Goal: Communication & Community: Answer question/provide support

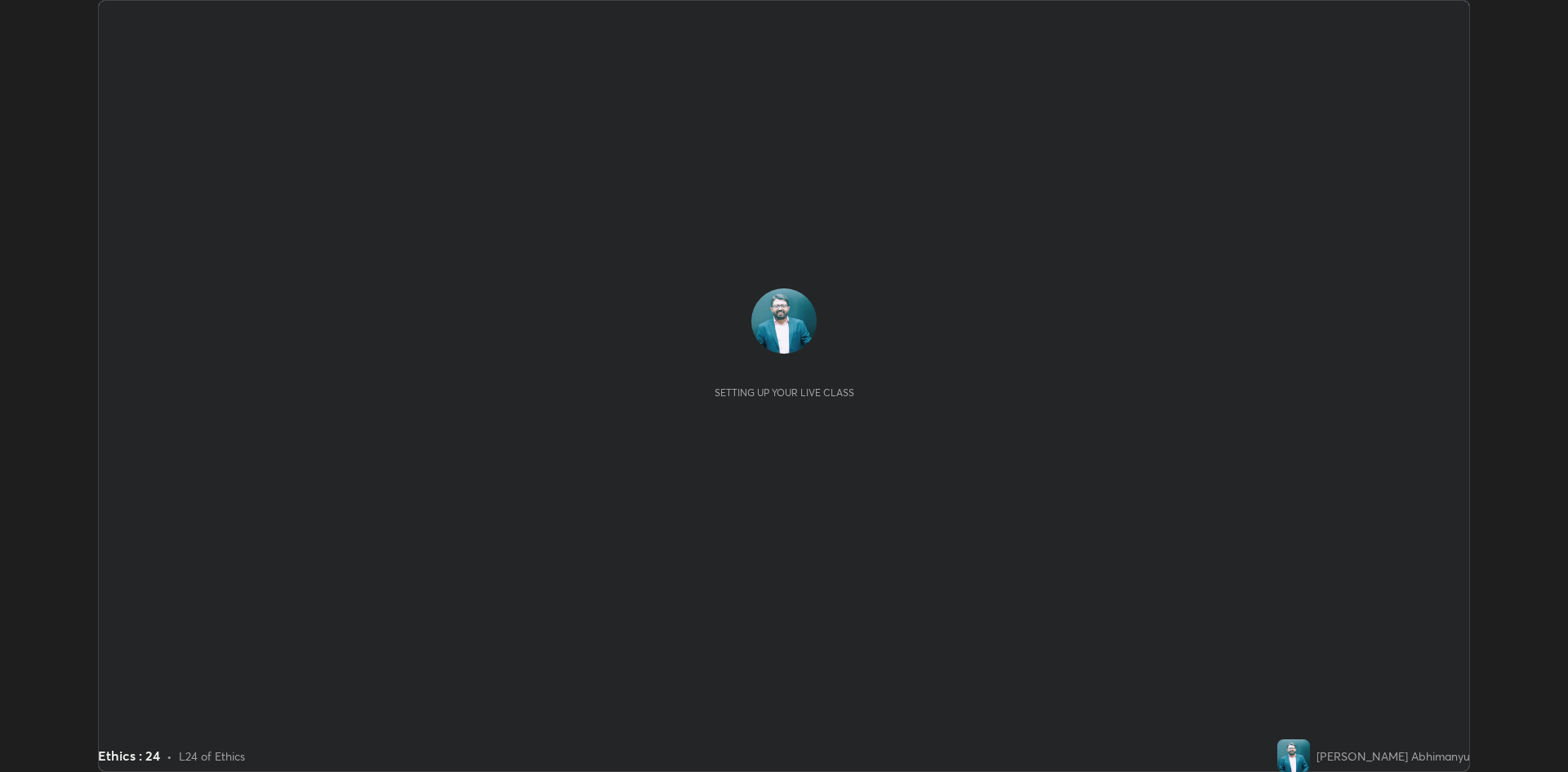
scroll to position [772, 1568]
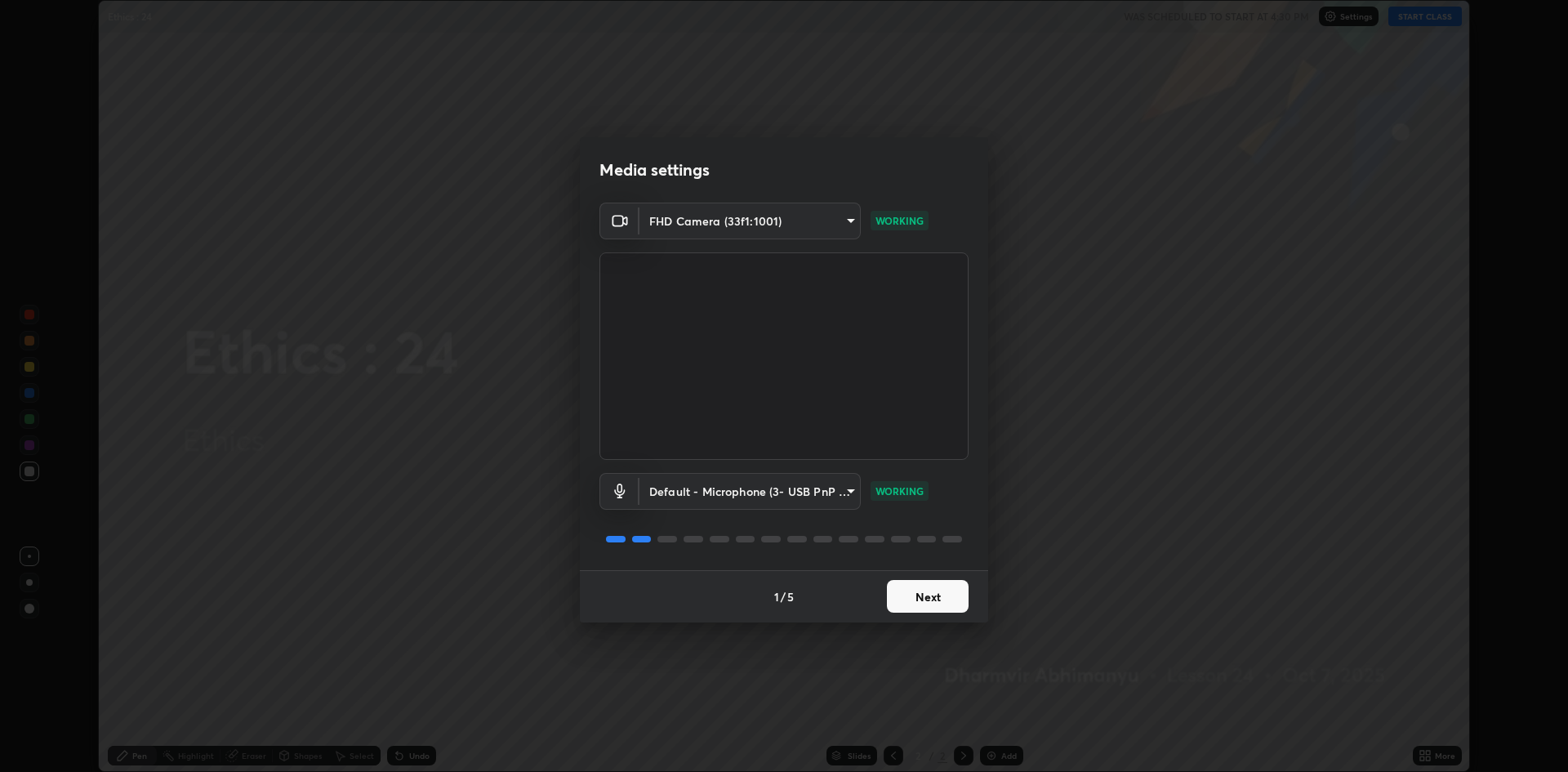
click at [938, 587] on button "Next" at bounding box center [928, 596] width 82 height 33
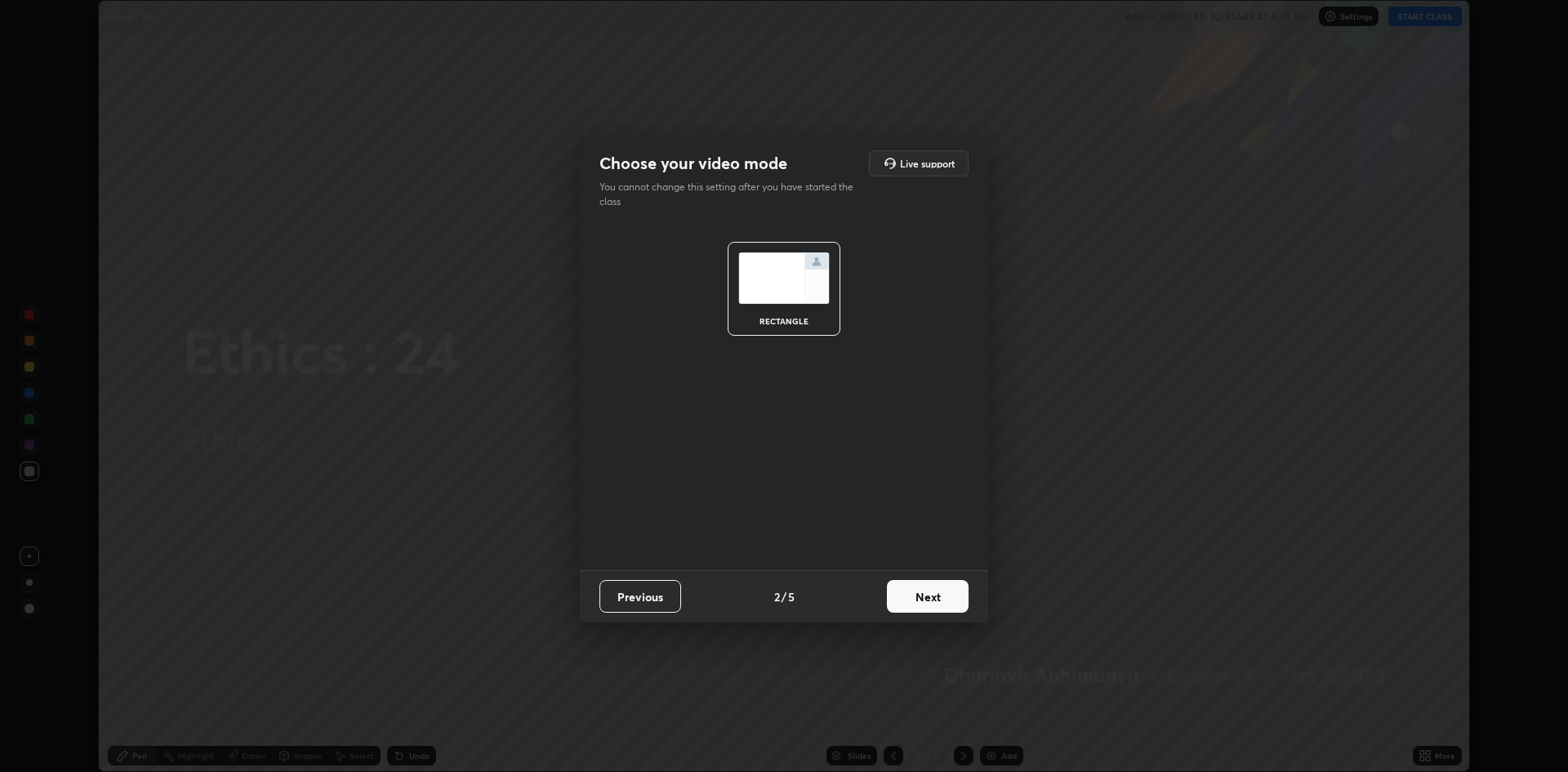
click at [932, 592] on button "Next" at bounding box center [928, 596] width 82 height 33
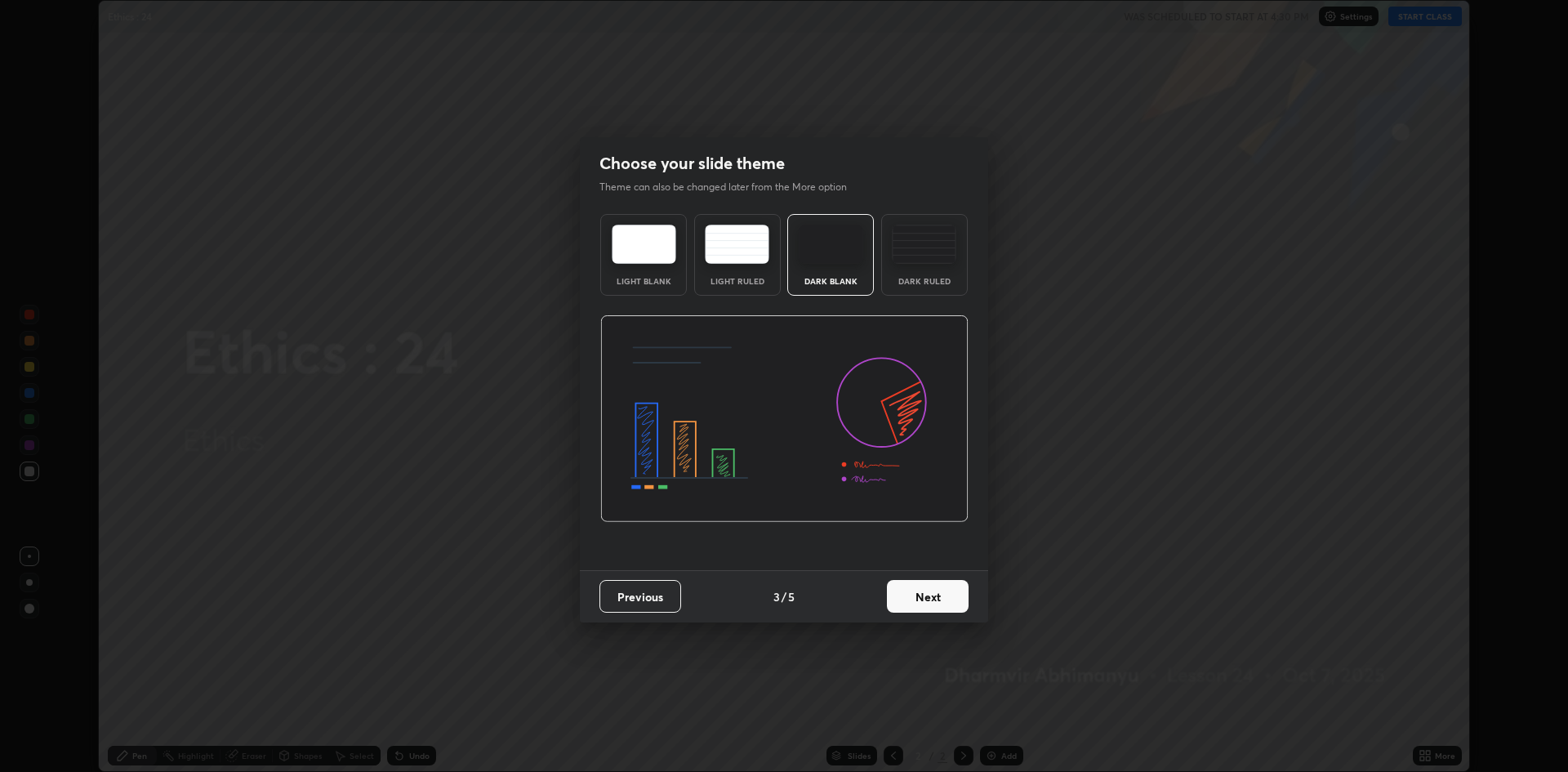
click at [930, 601] on button "Next" at bounding box center [928, 596] width 82 height 33
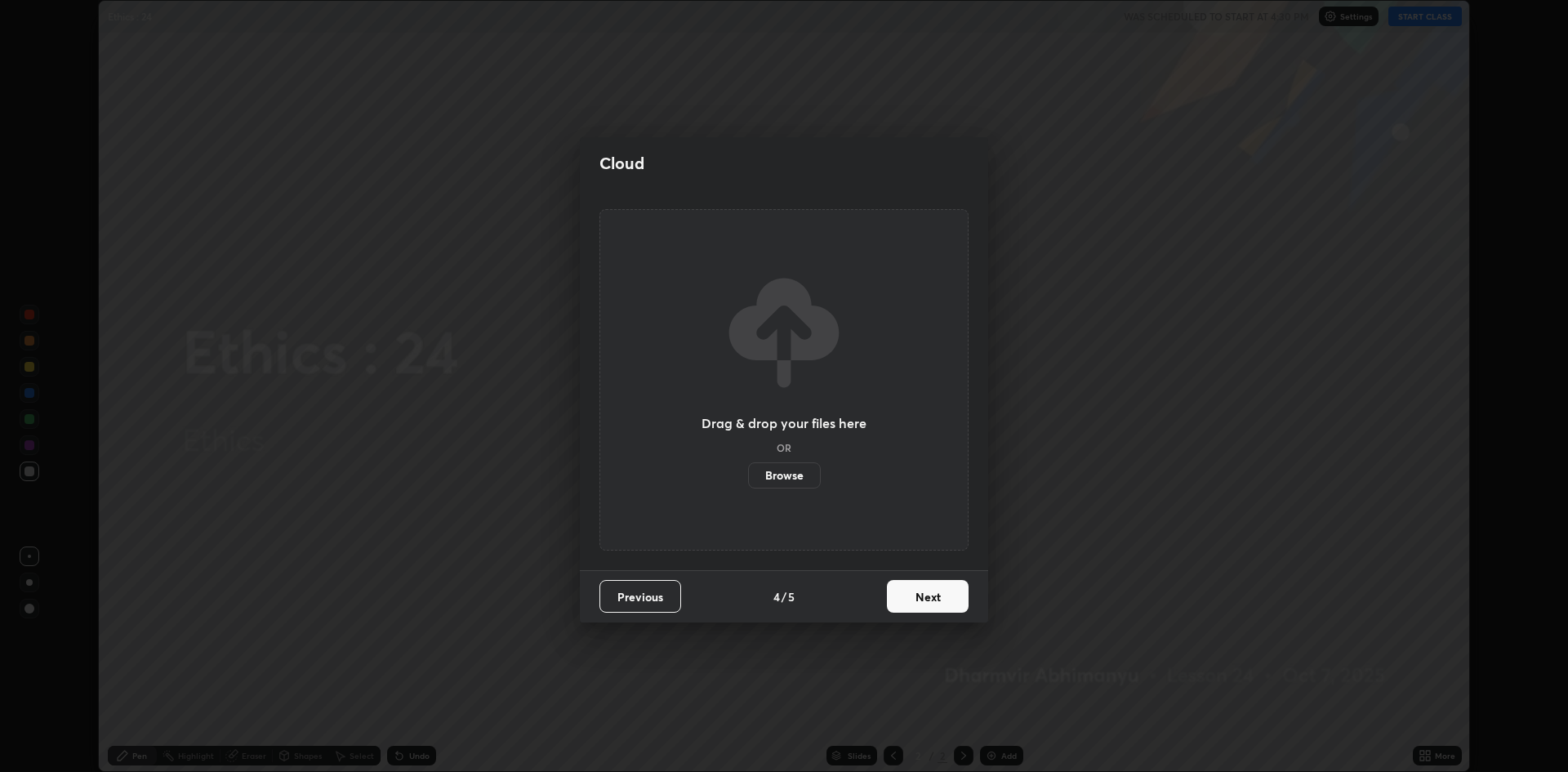
click at [799, 466] on label "Browse" at bounding box center [784, 475] width 73 height 26
click at [748, 466] on input "Browse" at bounding box center [748, 475] width 0 height 26
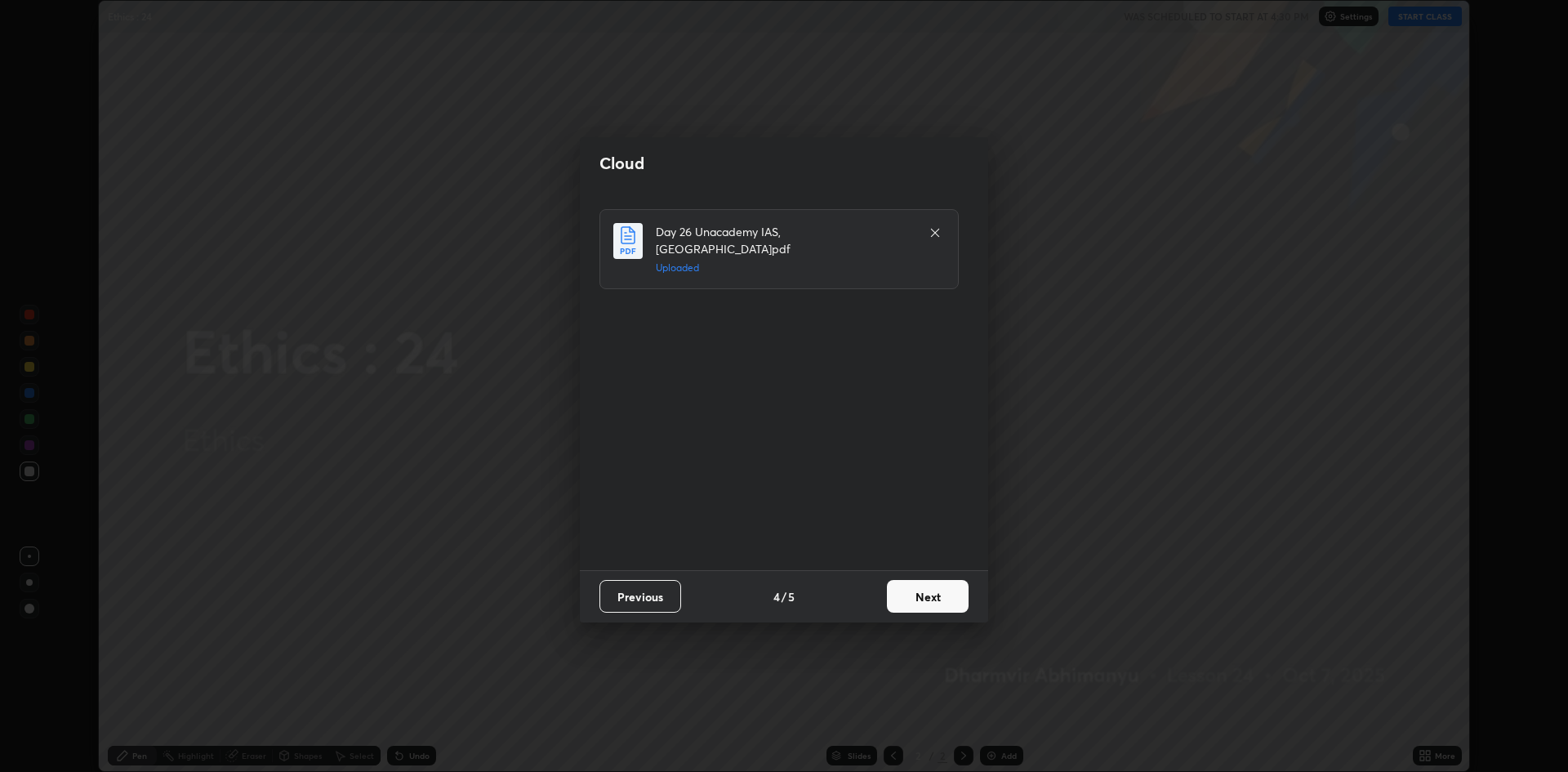
click at [922, 604] on button "Next" at bounding box center [928, 596] width 82 height 33
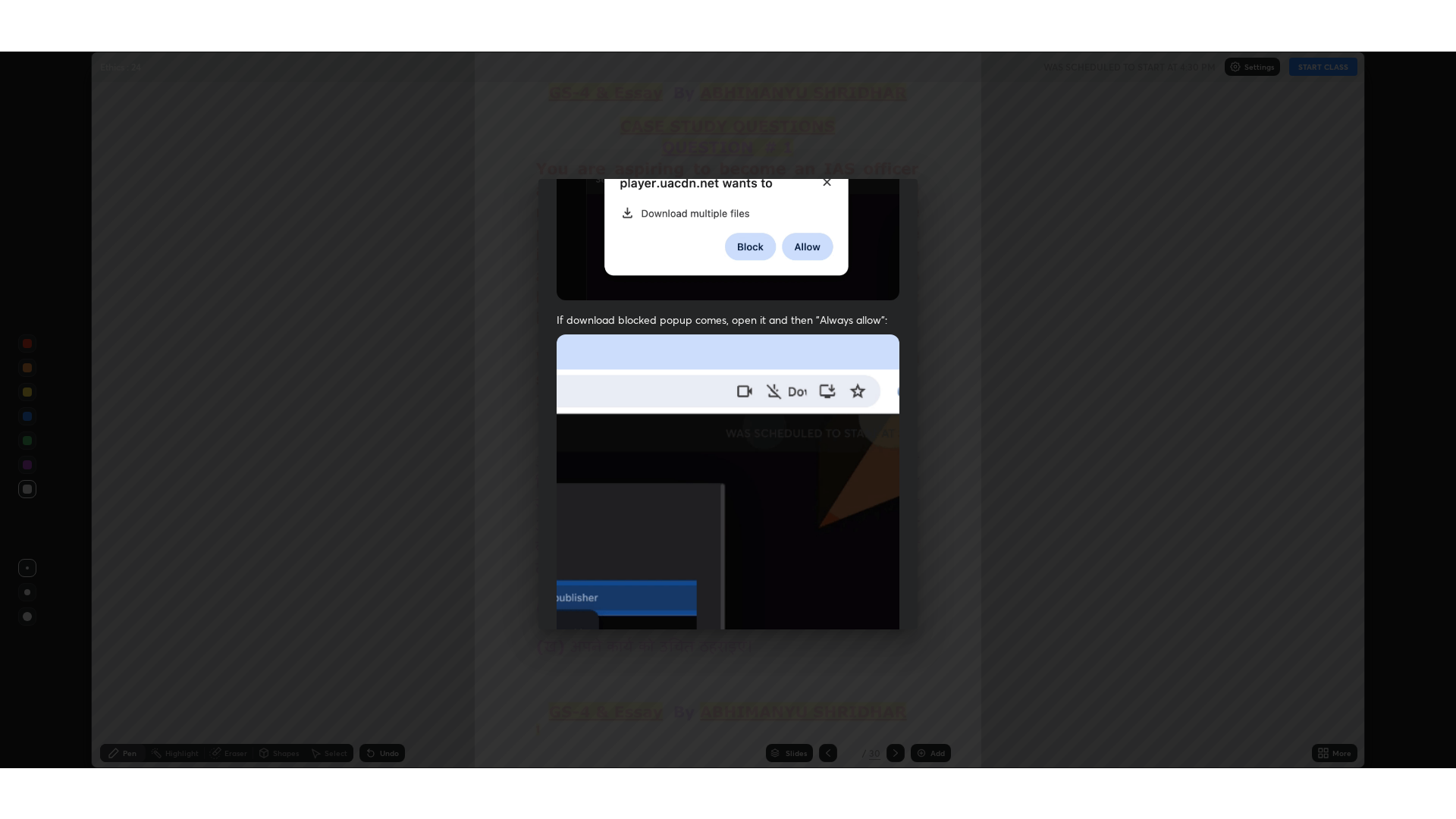
scroll to position [308, 0]
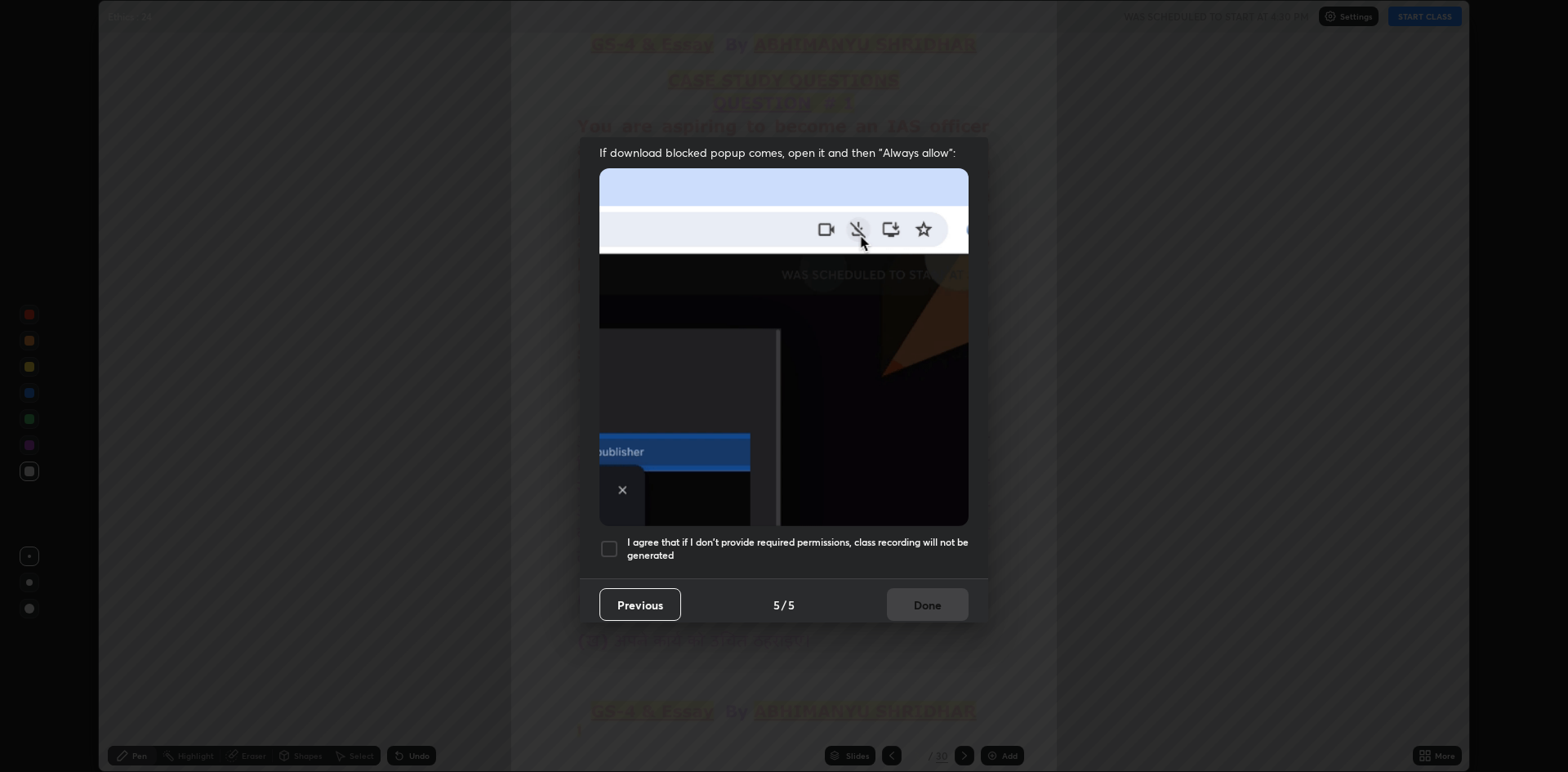
click at [612, 540] on div at bounding box center [610, 549] width 20 height 20
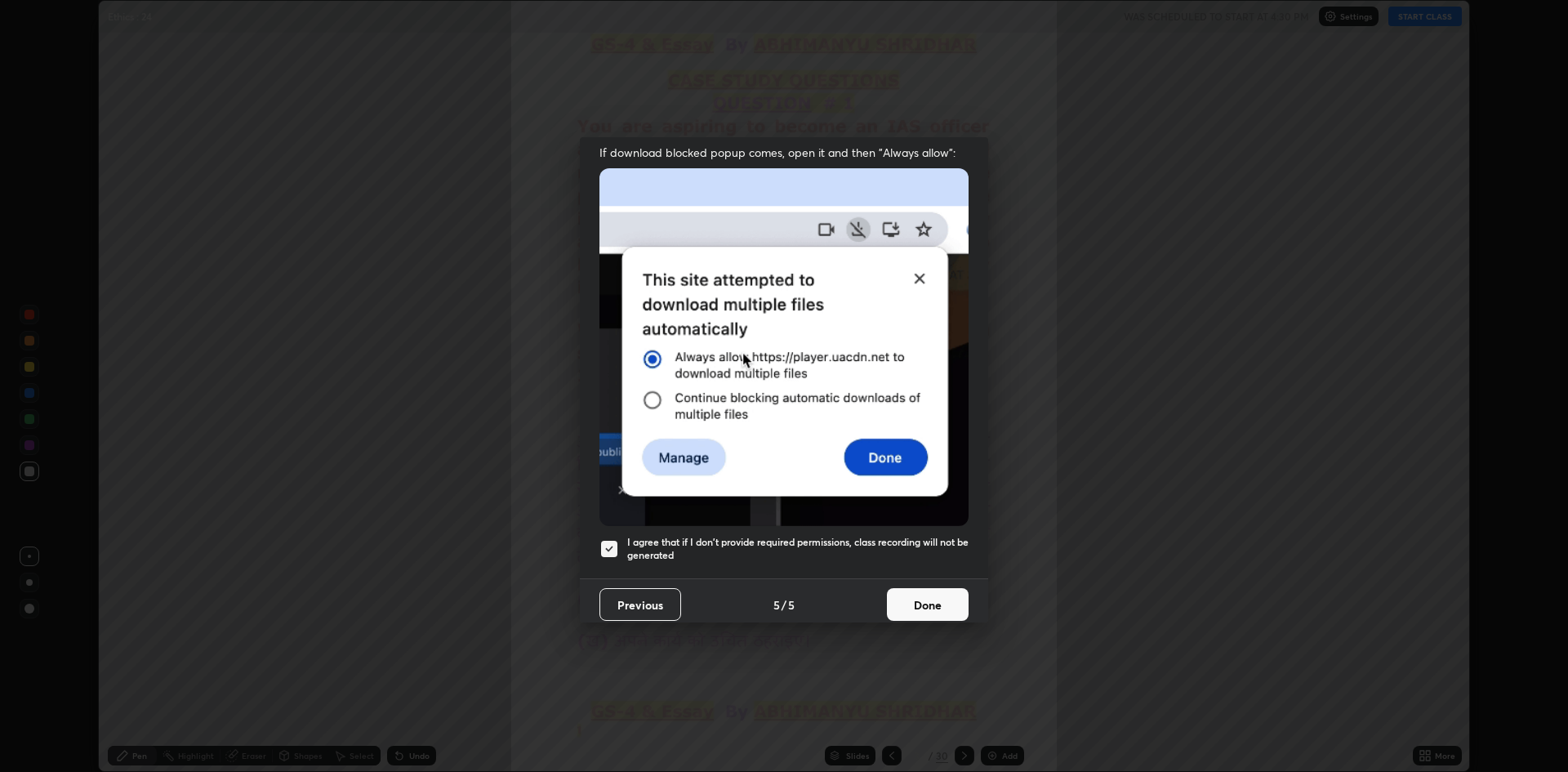
click at [923, 591] on button "Done" at bounding box center [928, 604] width 82 height 33
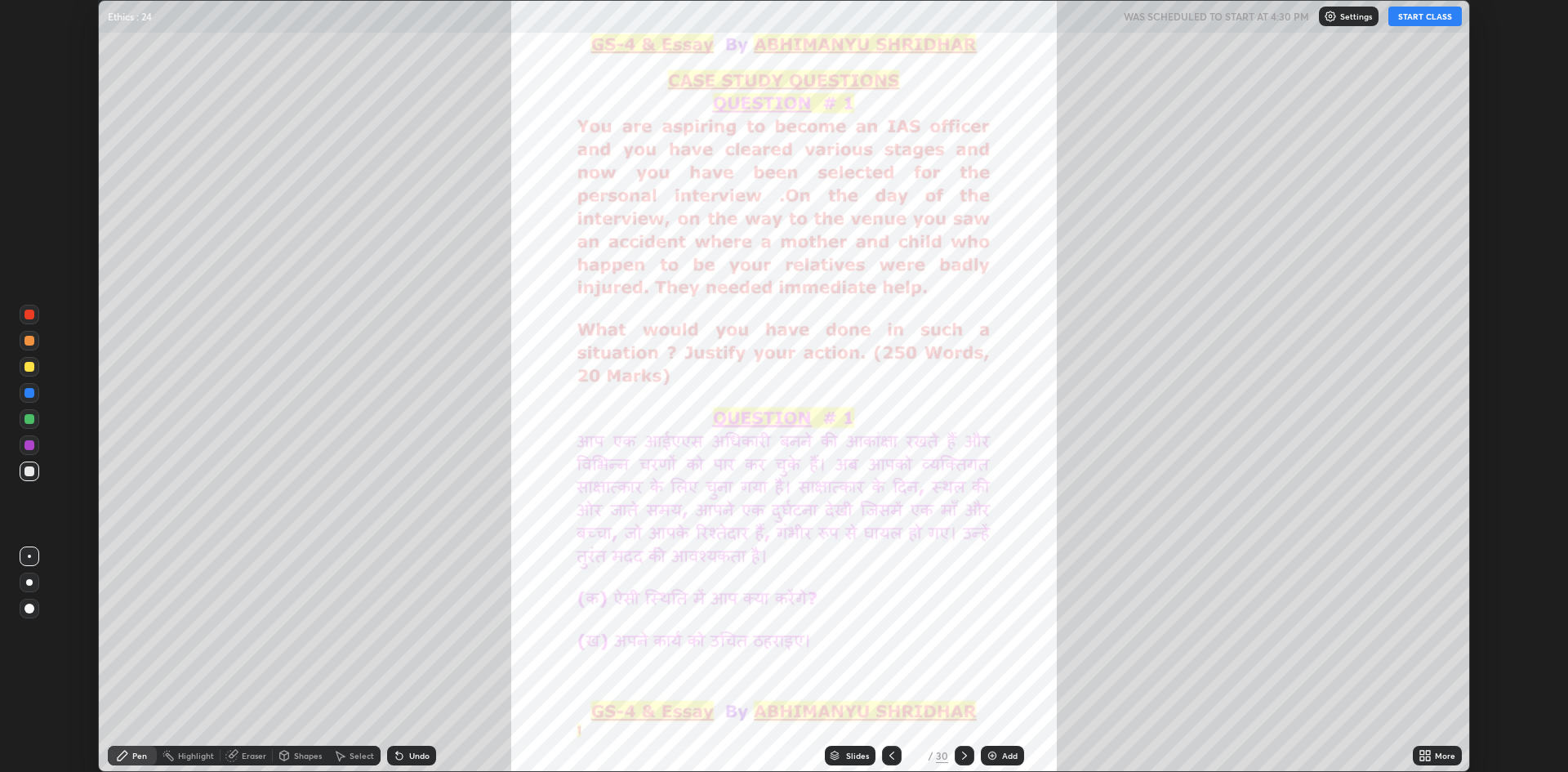
click at [1422, 752] on icon at bounding box center [1422, 752] width 4 height 4
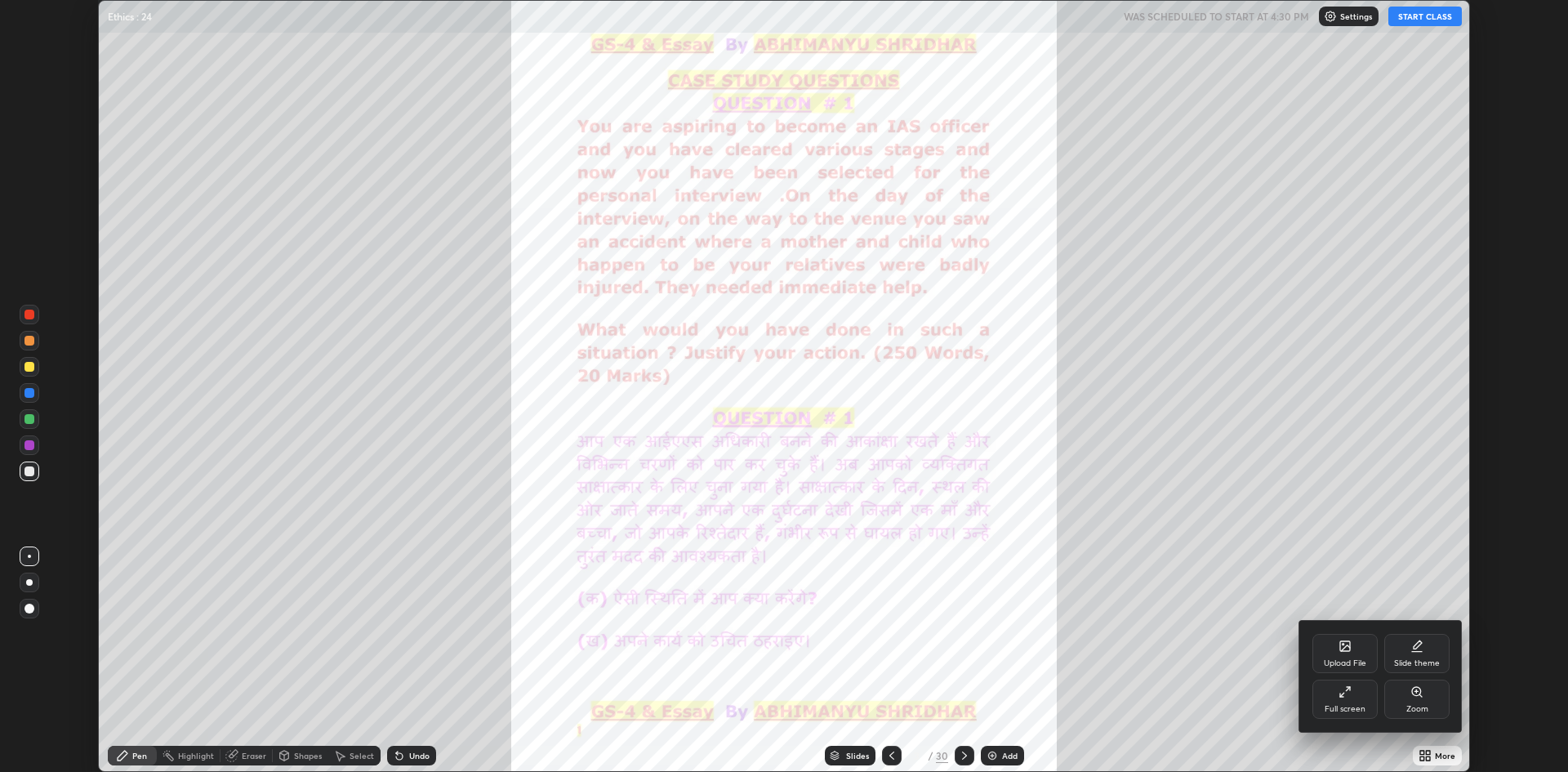
click at [1344, 699] on div "Full screen" at bounding box center [1345, 699] width 66 height 39
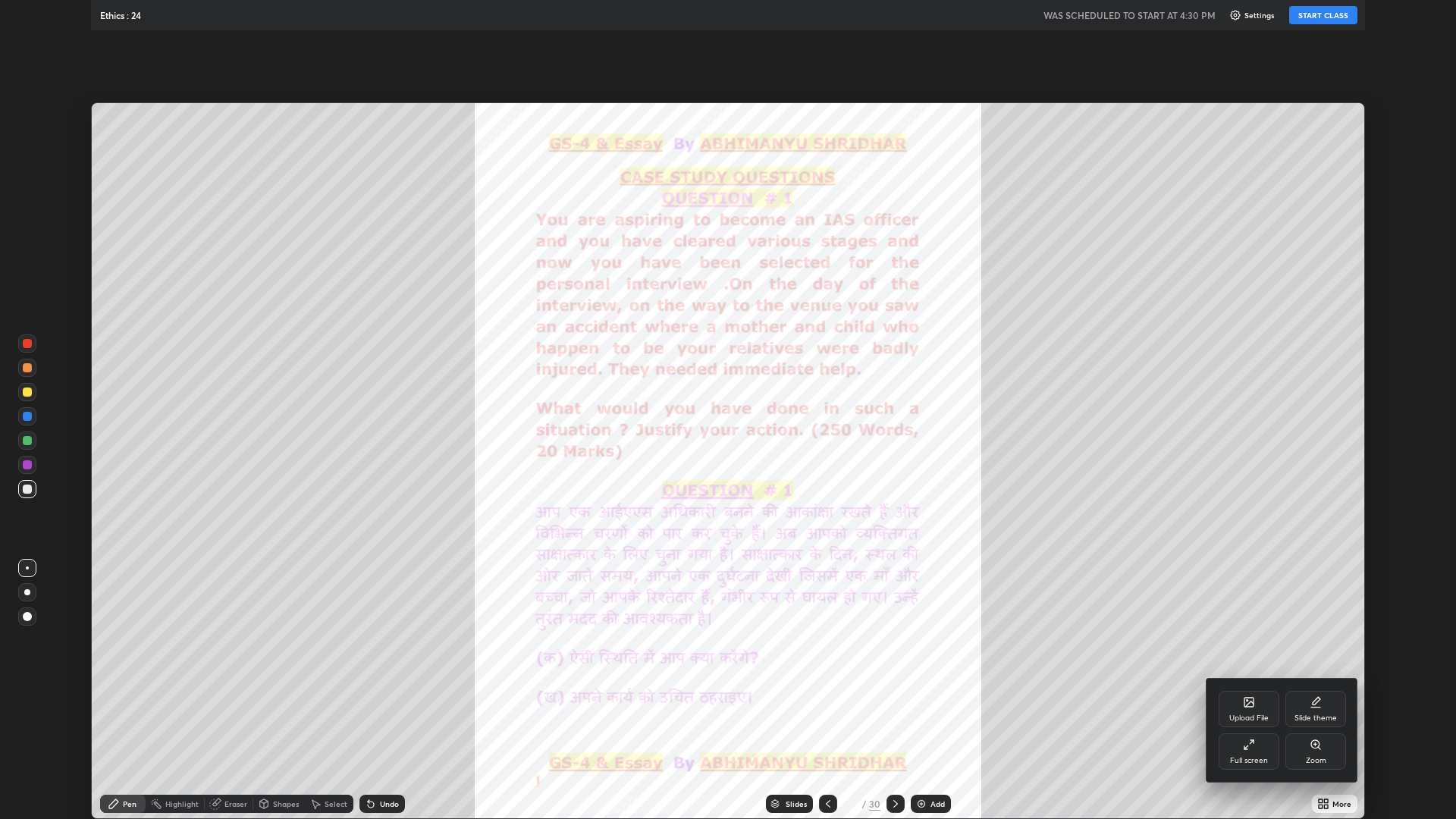
scroll to position [819, 1456]
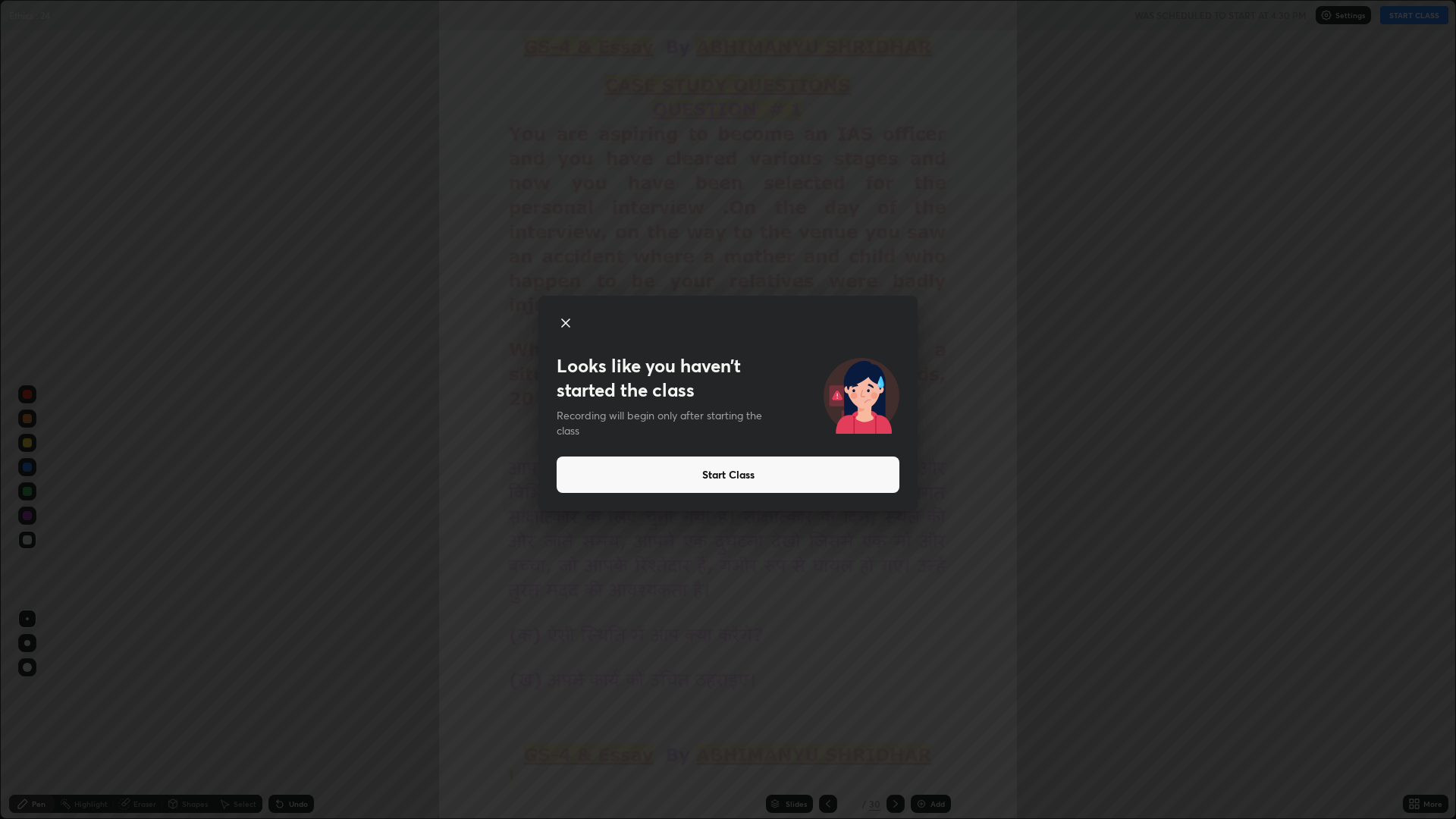
click at [850, 473] on button "Start Class" at bounding box center [728, 475] width 343 height 36
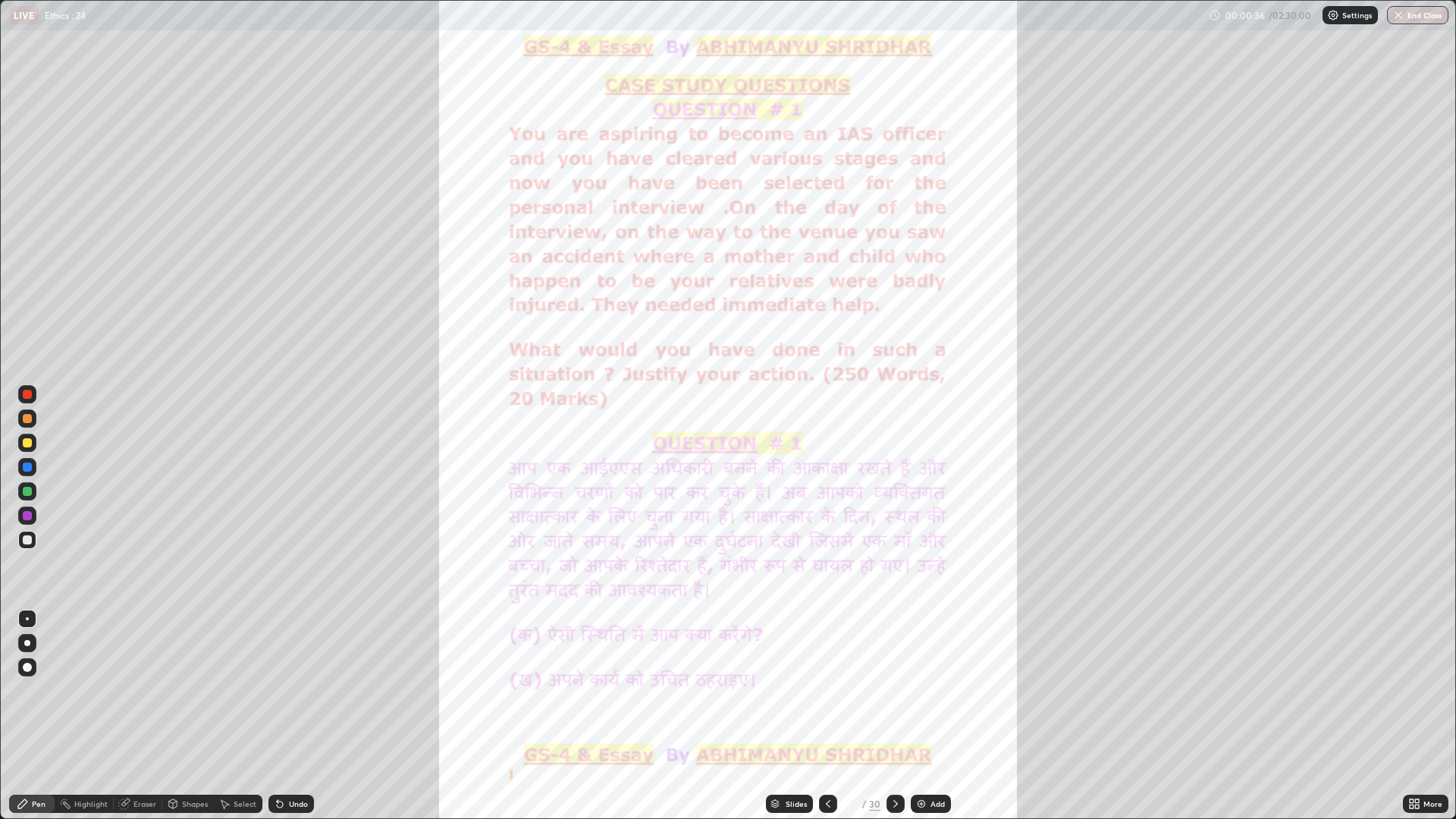
click at [934, 716] on div "Add" at bounding box center [938, 803] width 14 height 7
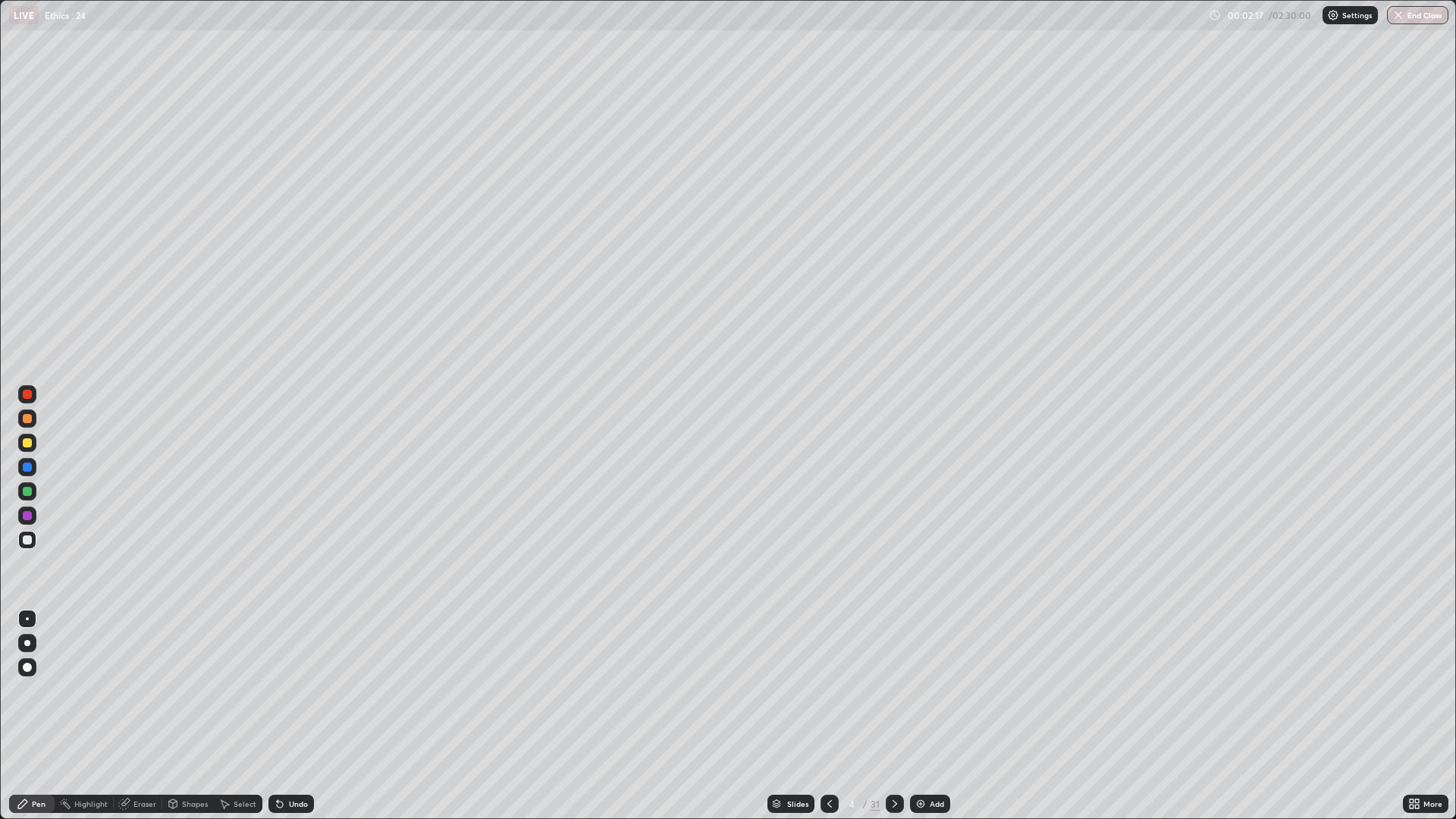
click at [33, 442] on div at bounding box center [27, 443] width 18 height 18
click at [35, 444] on div at bounding box center [27, 443] width 18 height 18
click at [930, 716] on div "Add" at bounding box center [937, 803] width 14 height 7
click at [35, 420] on div at bounding box center [27, 419] width 18 height 18
click at [34, 439] on div at bounding box center [27, 443] width 18 height 18
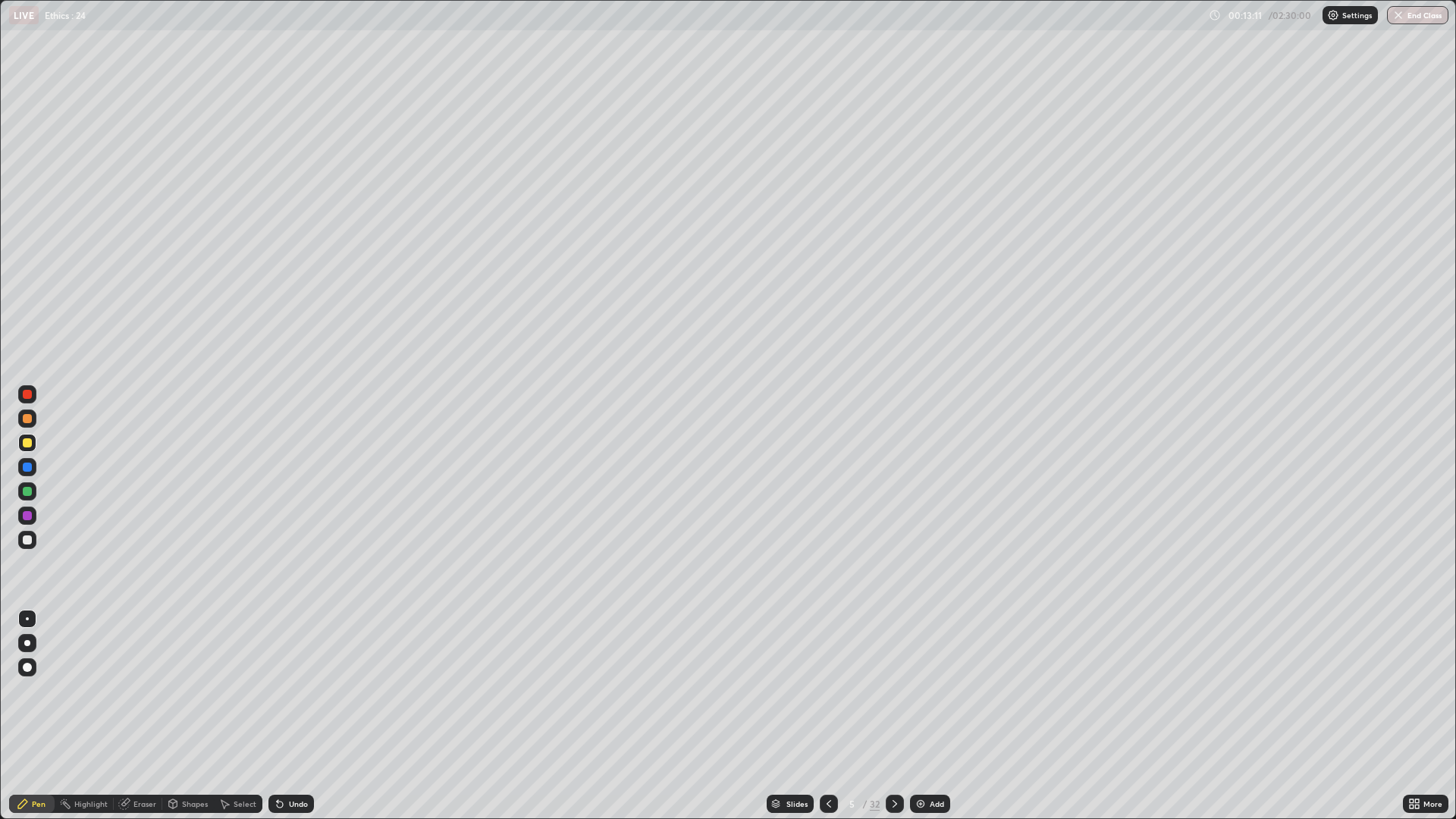
click at [929, 716] on div "Add" at bounding box center [930, 804] width 40 height 18
click at [827, 716] on icon at bounding box center [829, 803] width 12 height 12
click at [936, 716] on div "Add" at bounding box center [938, 803] width 14 height 7
click at [829, 716] on icon at bounding box center [829, 803] width 12 height 12
click at [152, 716] on div "Eraser" at bounding box center [138, 804] width 49 height 18
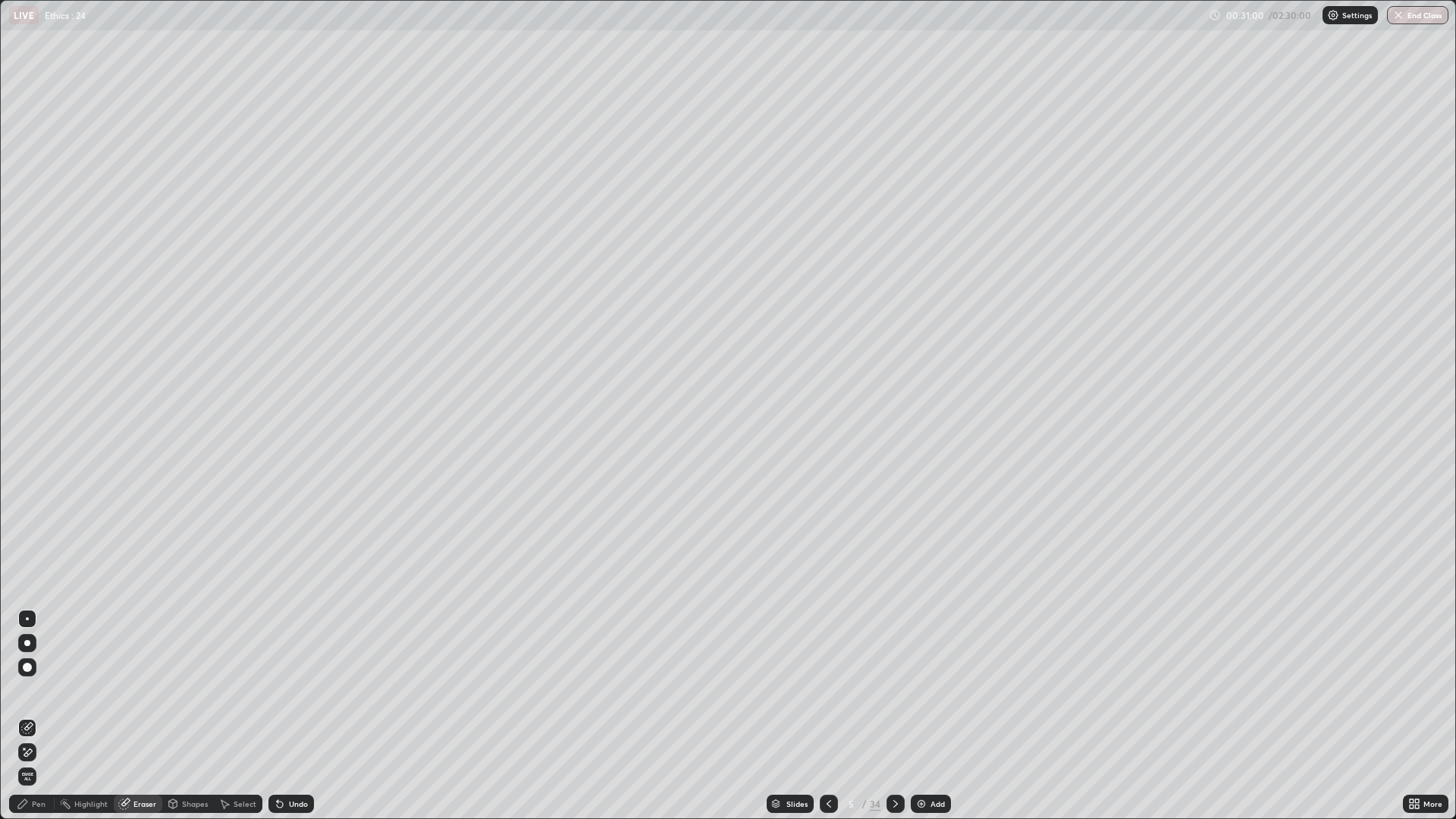
click at [40, 716] on div "Pen" at bounding box center [39, 803] width 14 height 7
click at [945, 716] on div "Add" at bounding box center [931, 804] width 40 height 18
click at [38, 511] on div at bounding box center [26, 515] width 24 height 24
click at [148, 716] on div "Eraser" at bounding box center [145, 803] width 23 height 7
click at [44, 716] on div "Pen" at bounding box center [39, 803] width 14 height 7
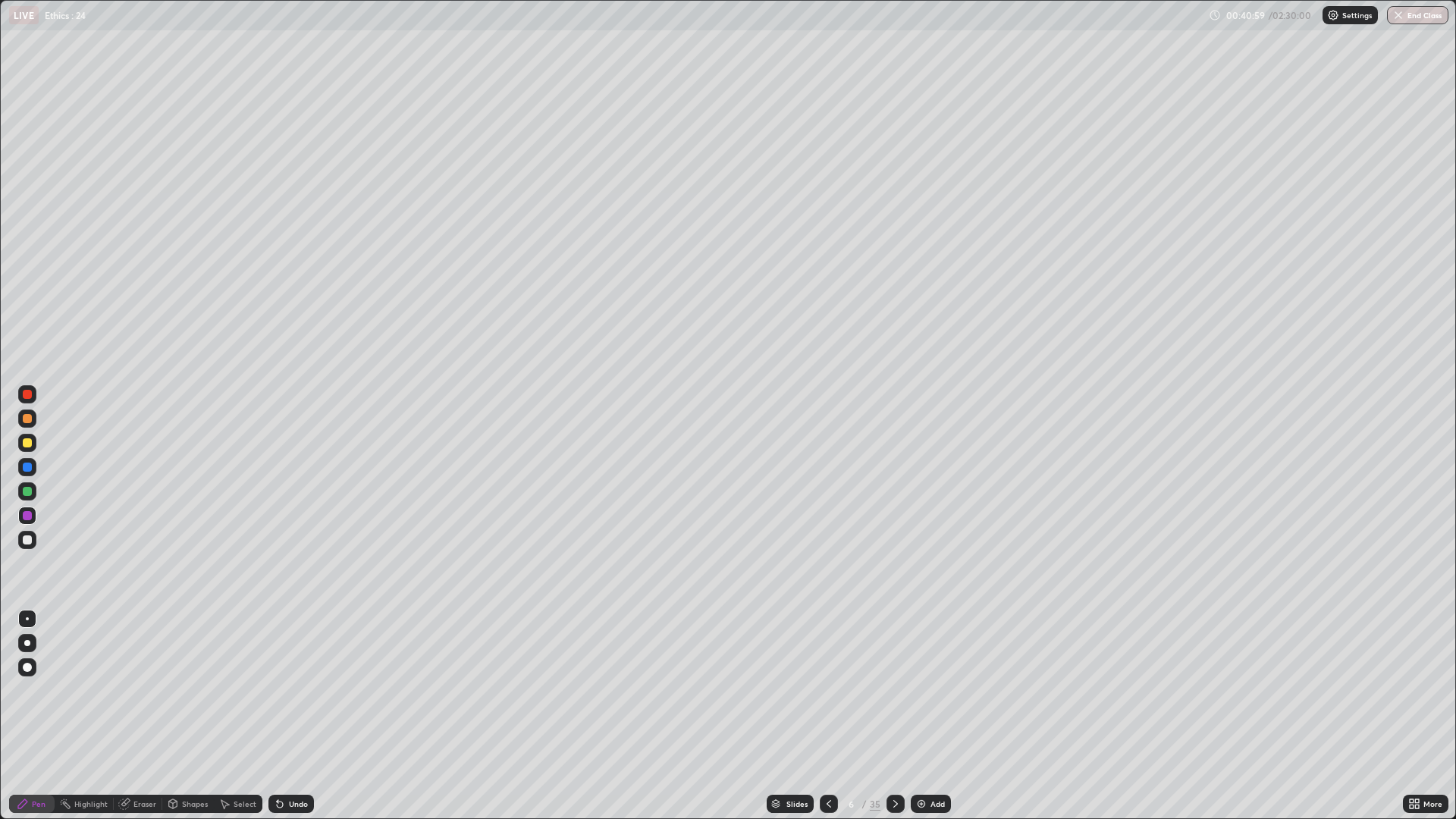
click at [936, 716] on div "Add" at bounding box center [938, 803] width 14 height 7
click at [138, 716] on div "Eraser" at bounding box center [145, 803] width 23 height 7
click at [39, 716] on div "Pen" at bounding box center [39, 803] width 14 height 7
click at [924, 716] on img at bounding box center [921, 803] width 12 height 12
click at [33, 442] on div at bounding box center [27, 443] width 18 height 18
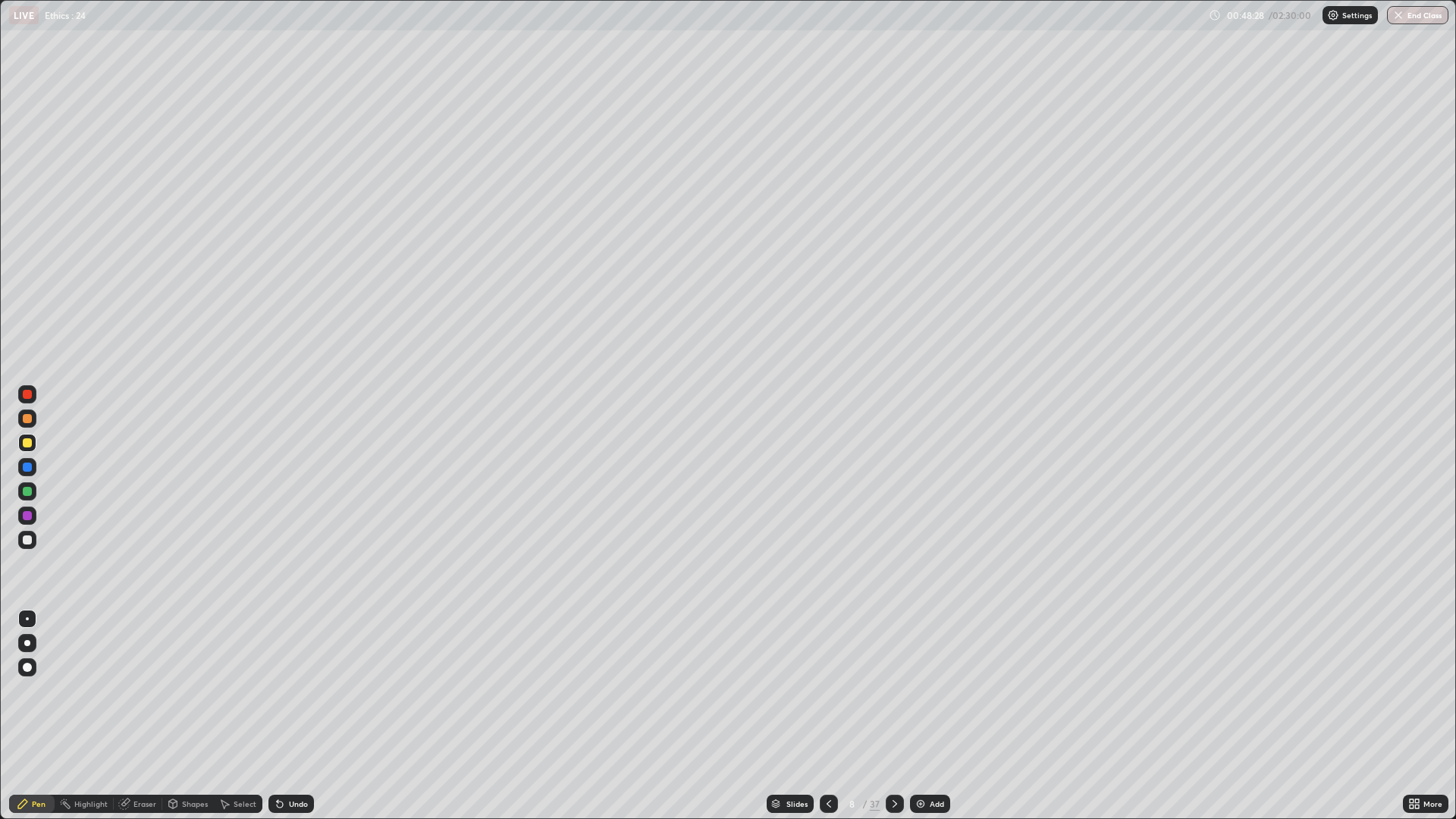
click at [931, 716] on div "Add" at bounding box center [937, 803] width 14 height 7
click at [34, 450] on div at bounding box center [27, 443] width 18 height 18
click at [873, 716] on div "38" at bounding box center [875, 804] width 11 height 14
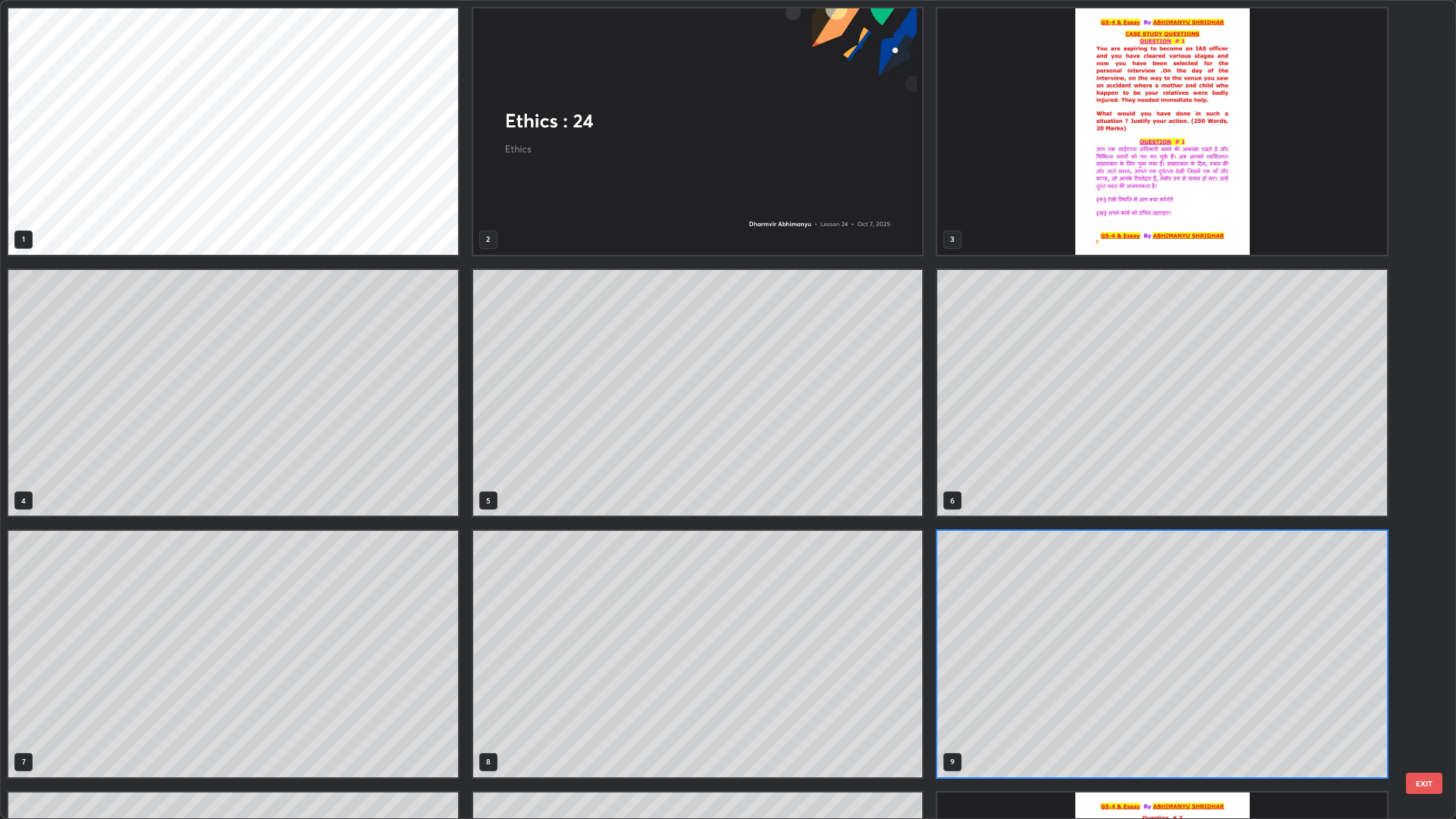
scroll to position [813, 1447]
click at [1143, 176] on img "grid" at bounding box center [1163, 131] width 450 height 246
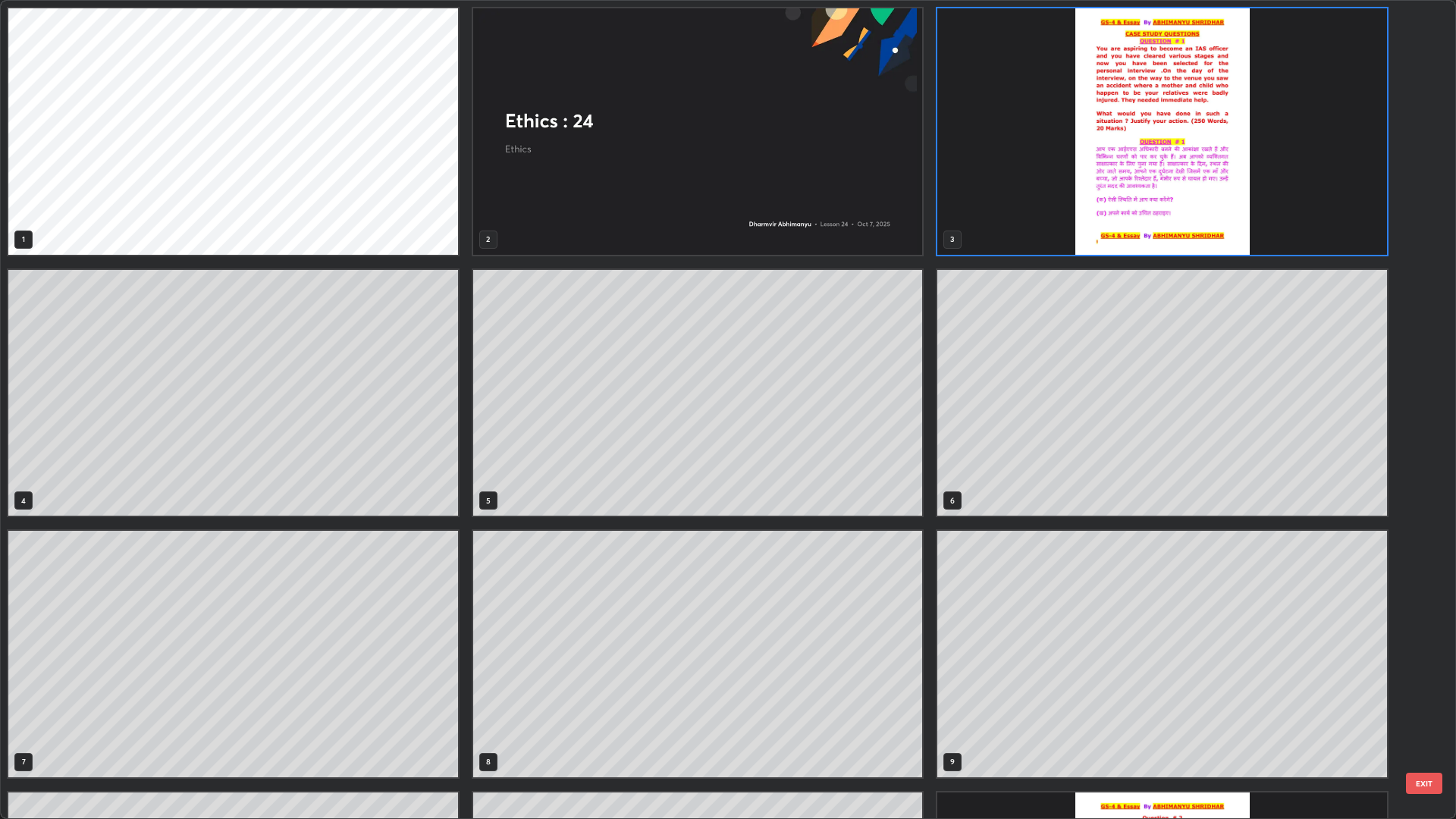
click at [1171, 186] on img "grid" at bounding box center [1163, 131] width 450 height 246
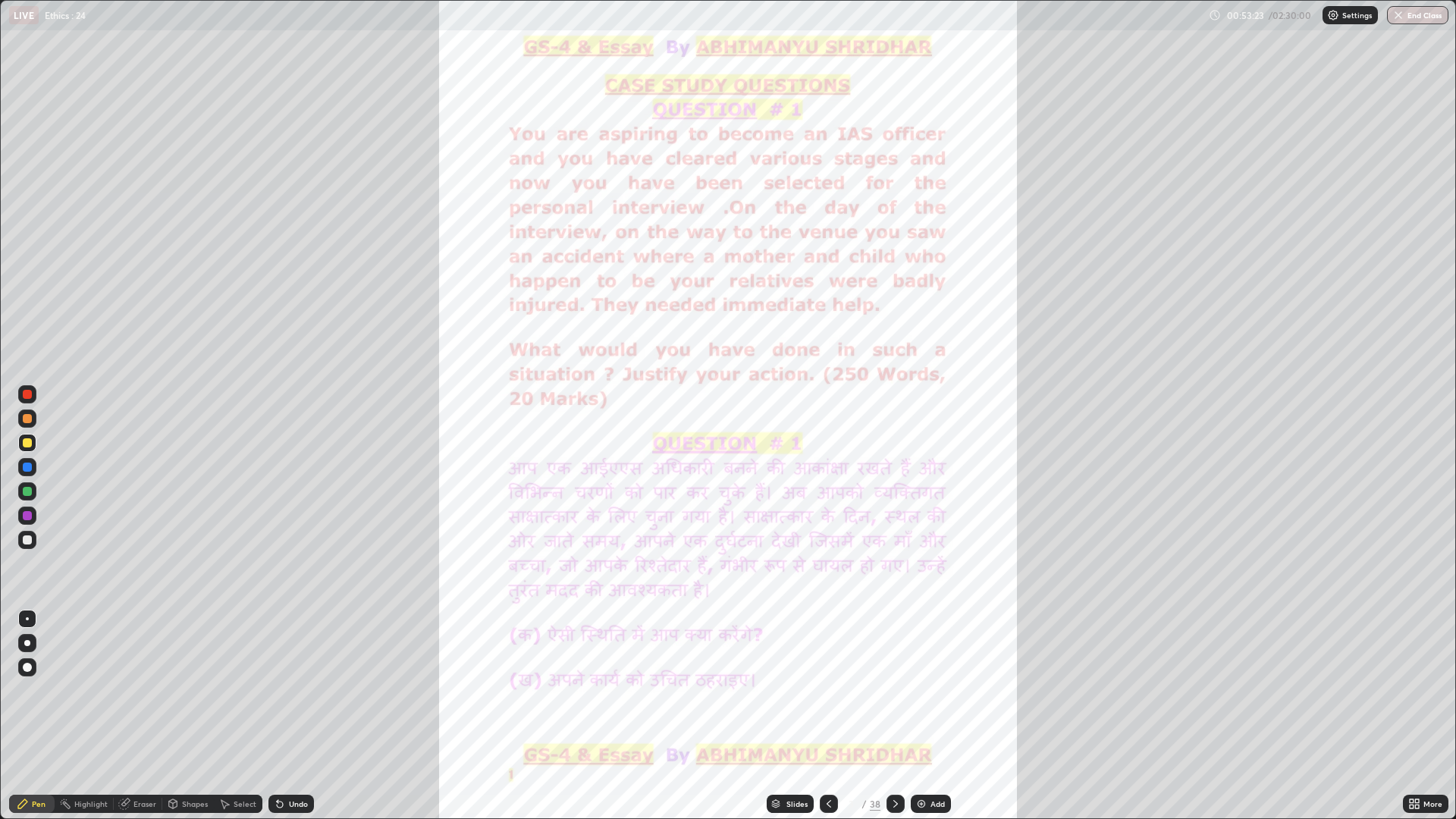
click at [1172, 191] on img "grid" at bounding box center [1163, 131] width 450 height 246
click at [864, 716] on div "/" at bounding box center [865, 803] width 5 height 9
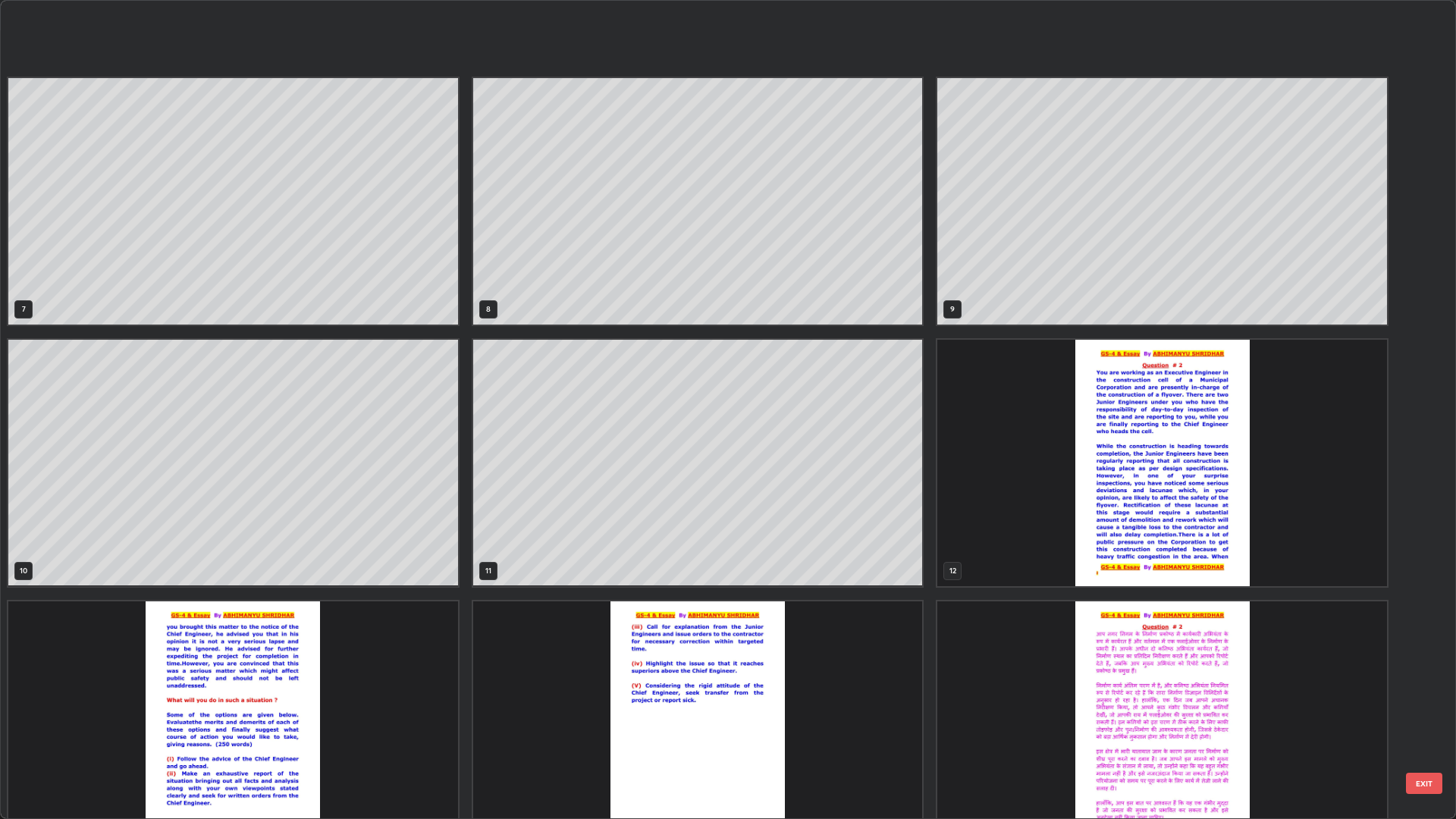
scroll to position [663, 0]
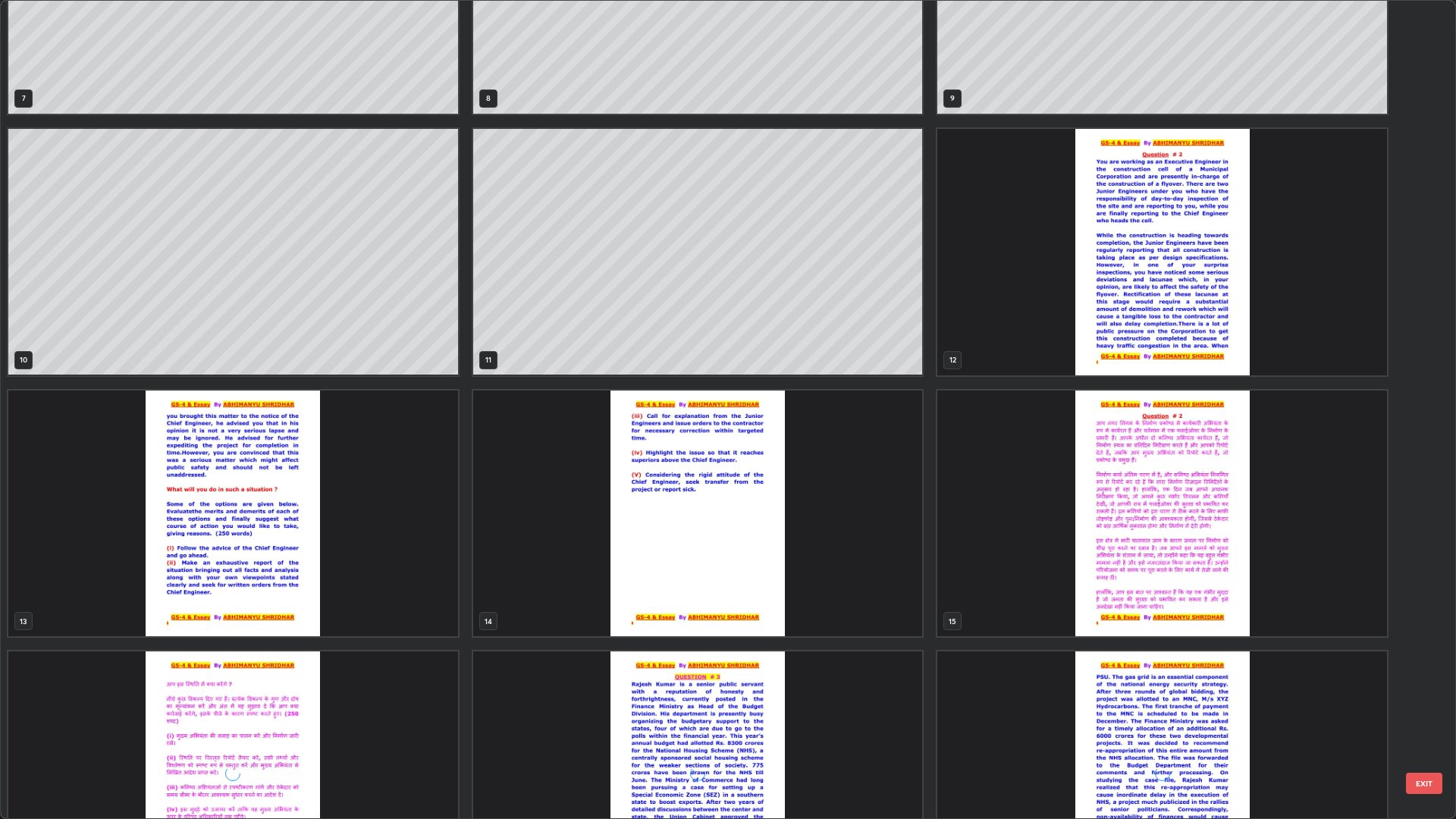
click at [1203, 261] on img "grid" at bounding box center [1163, 251] width 450 height 246
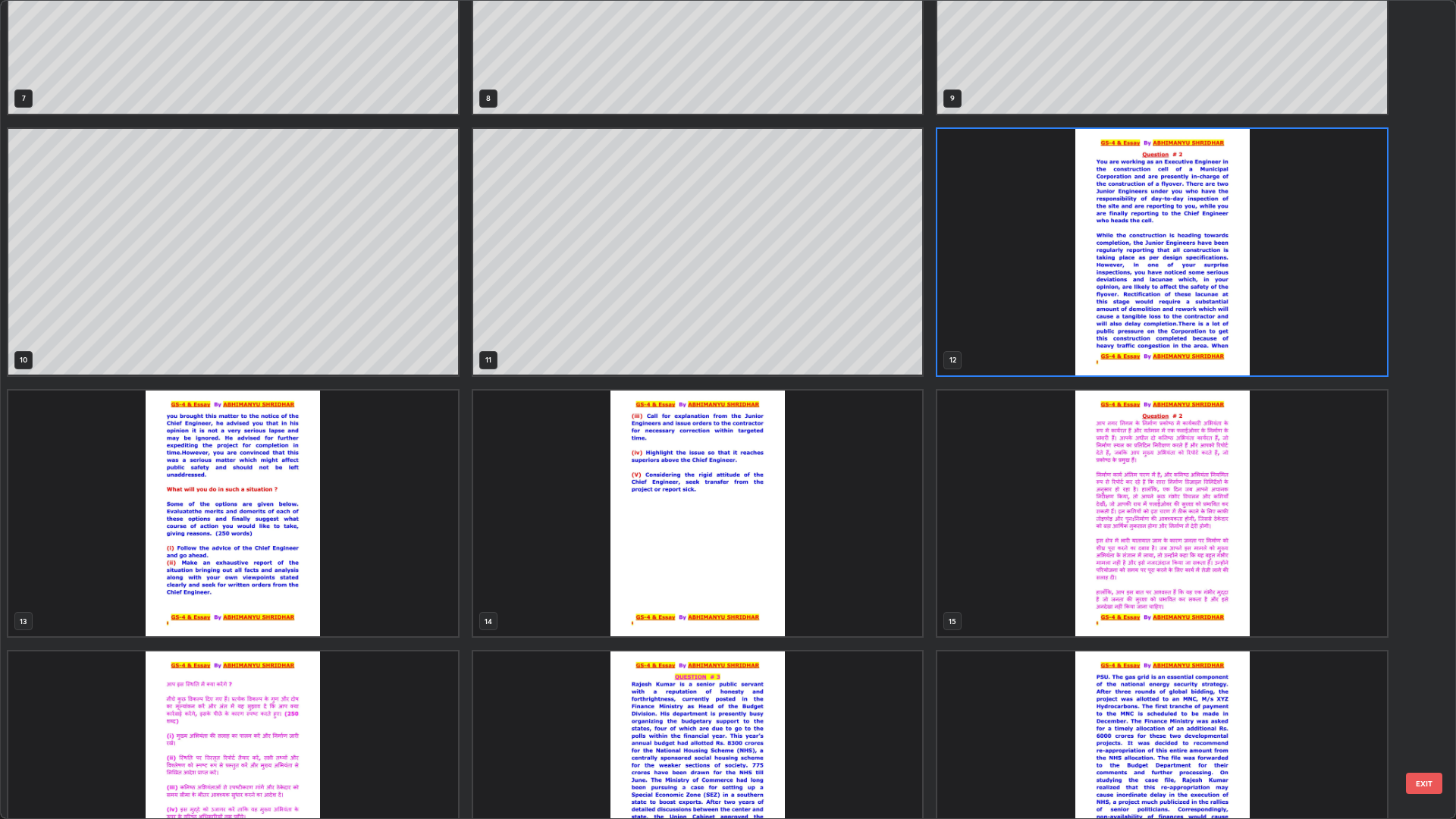
click at [1196, 282] on img "grid" at bounding box center [1163, 251] width 450 height 246
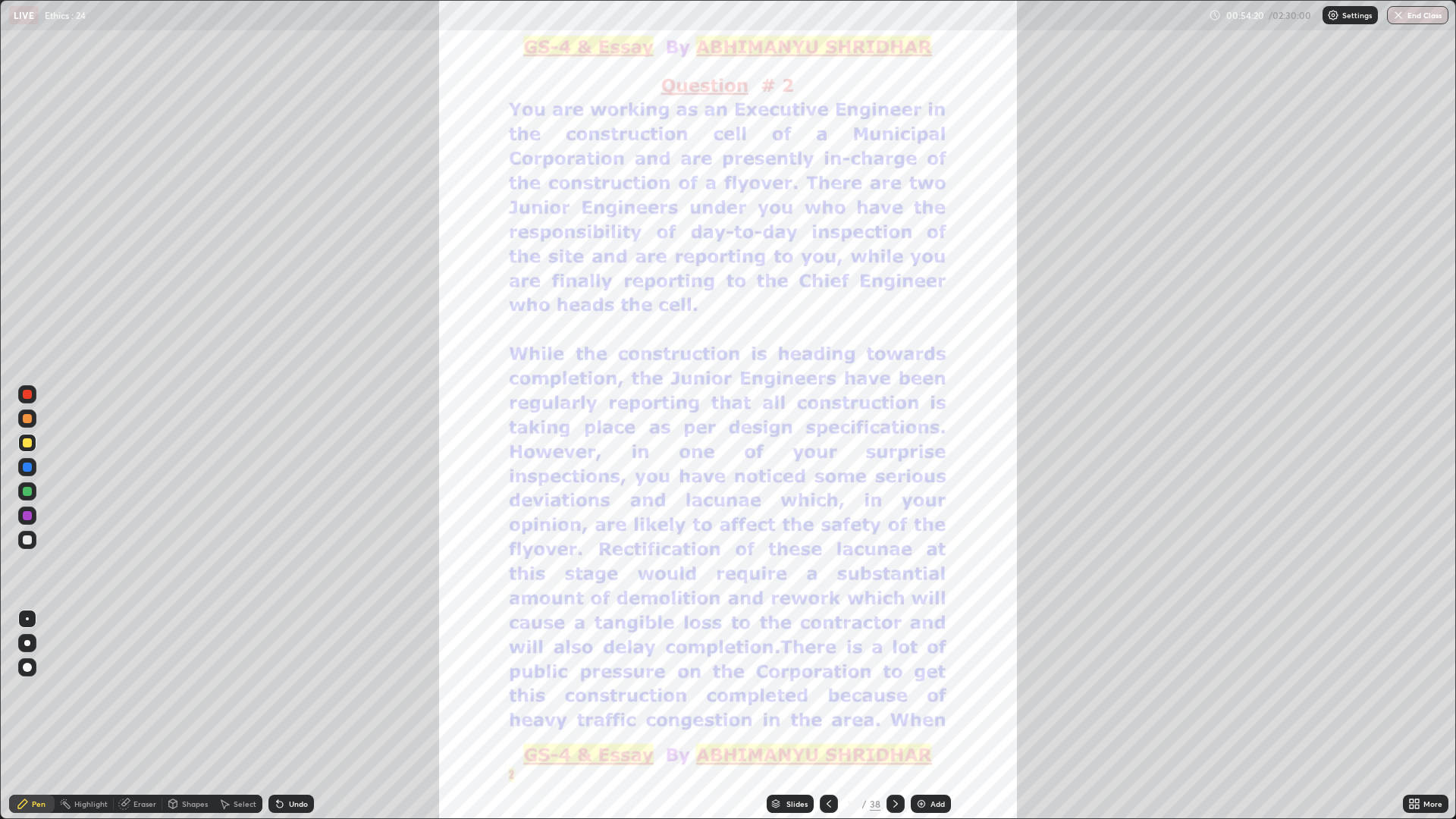
click at [1195, 286] on img "grid" at bounding box center [1163, 251] width 450 height 246
click at [893, 716] on icon at bounding box center [896, 803] width 12 height 12
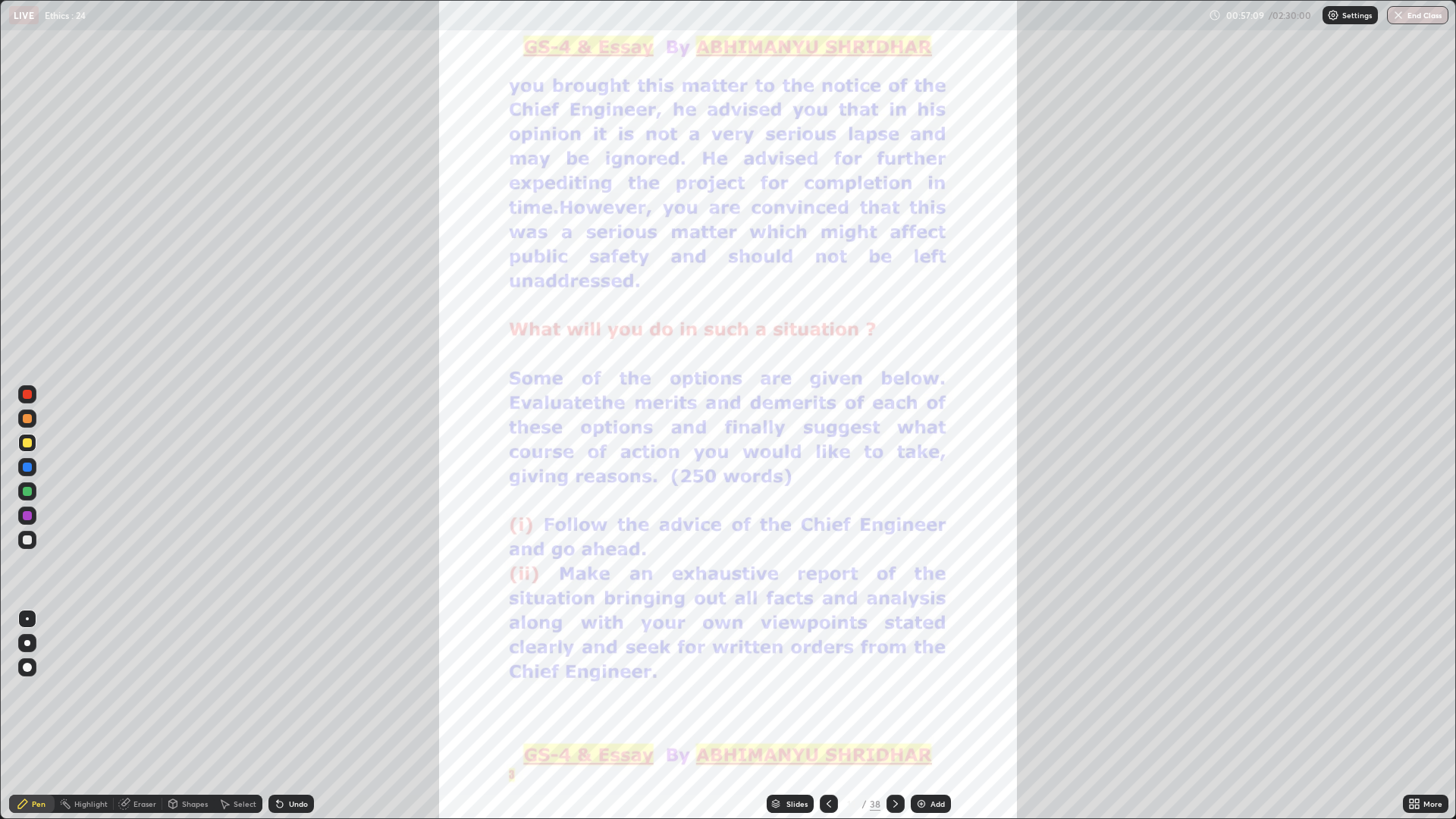
click at [895, 716] on icon at bounding box center [896, 803] width 12 height 12
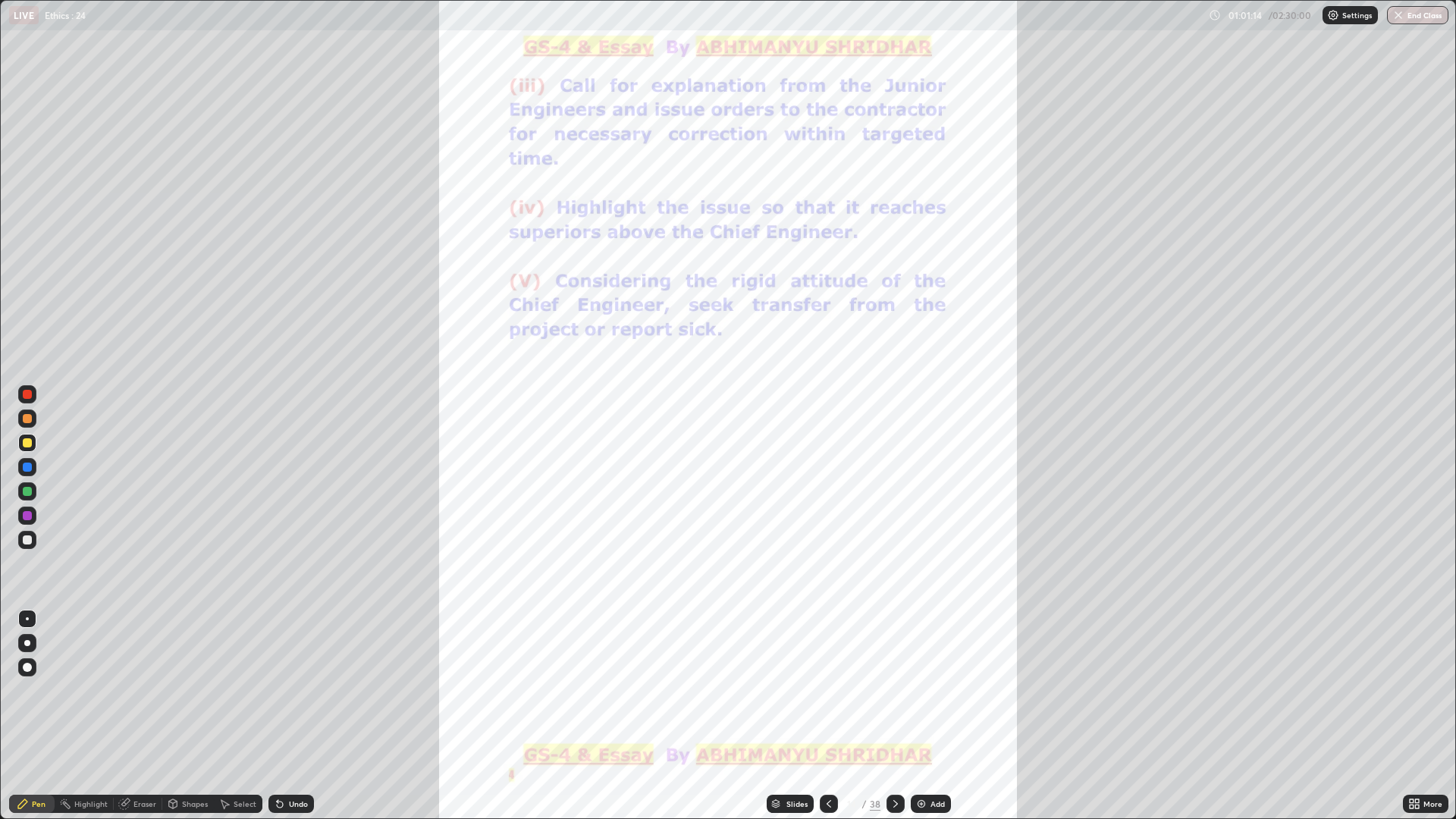
click at [831, 716] on icon at bounding box center [829, 803] width 12 height 12
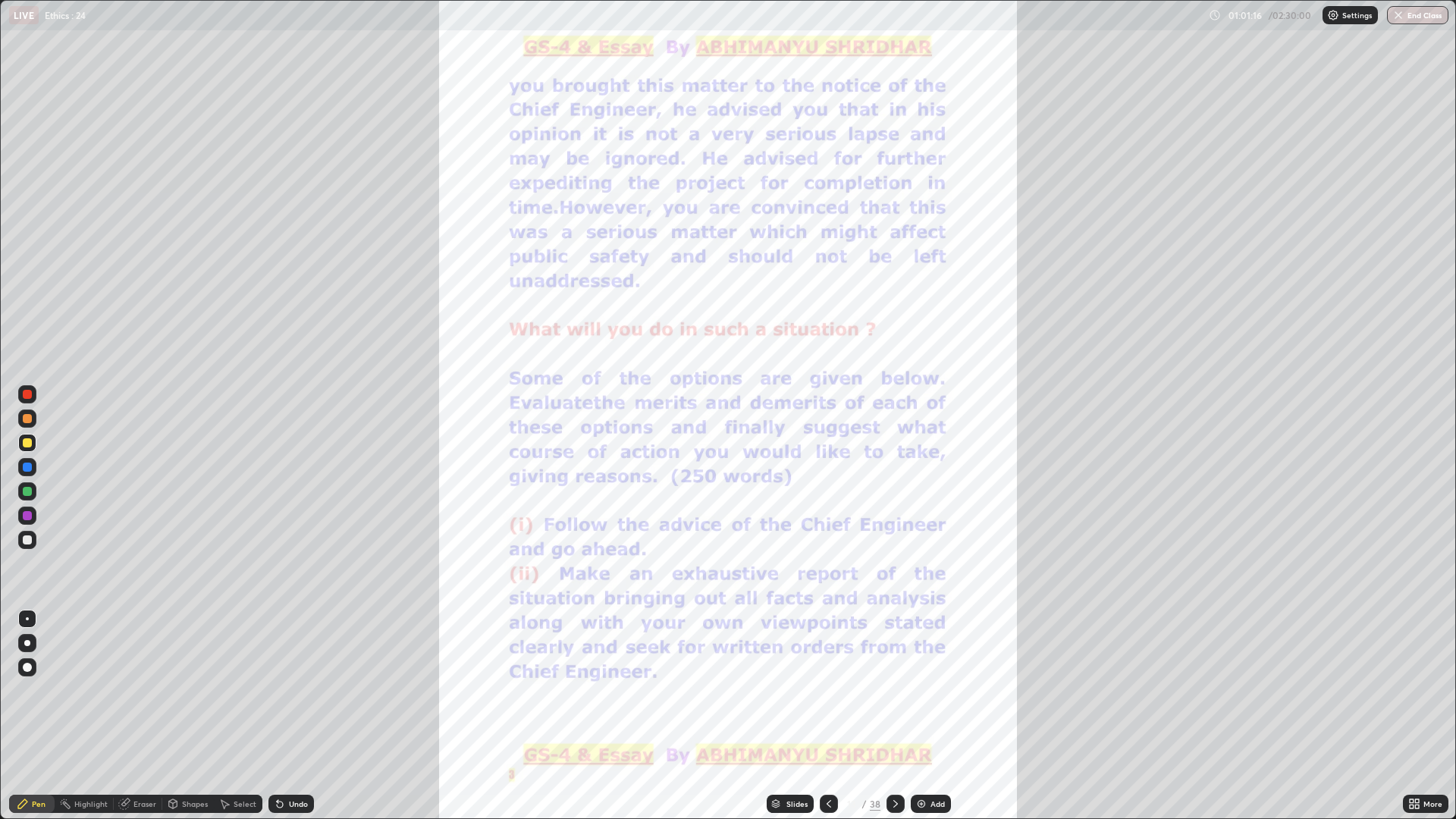
click at [836, 716] on div at bounding box center [829, 804] width 18 height 18
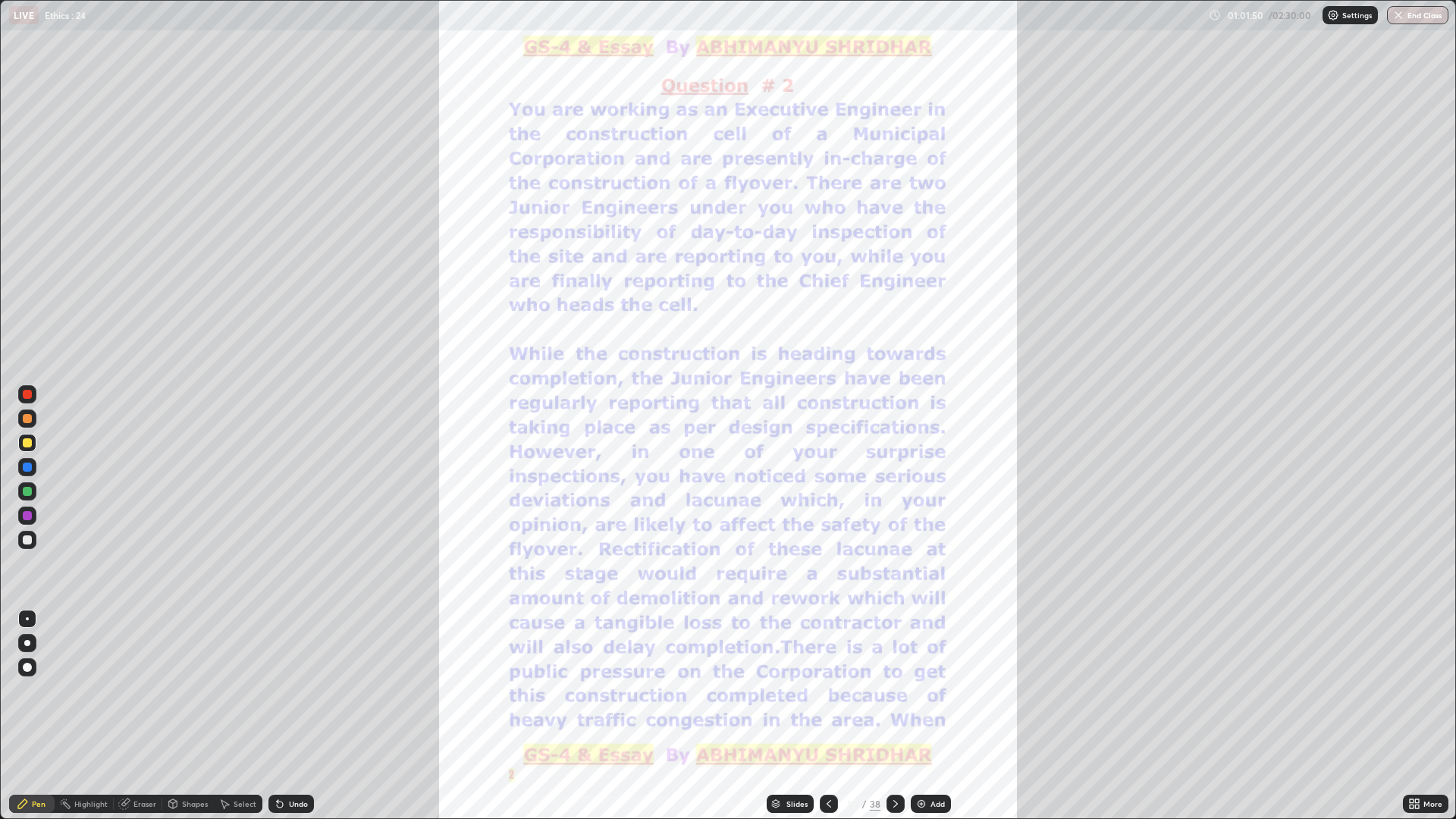
click at [929, 716] on div "Add" at bounding box center [931, 804] width 40 height 18
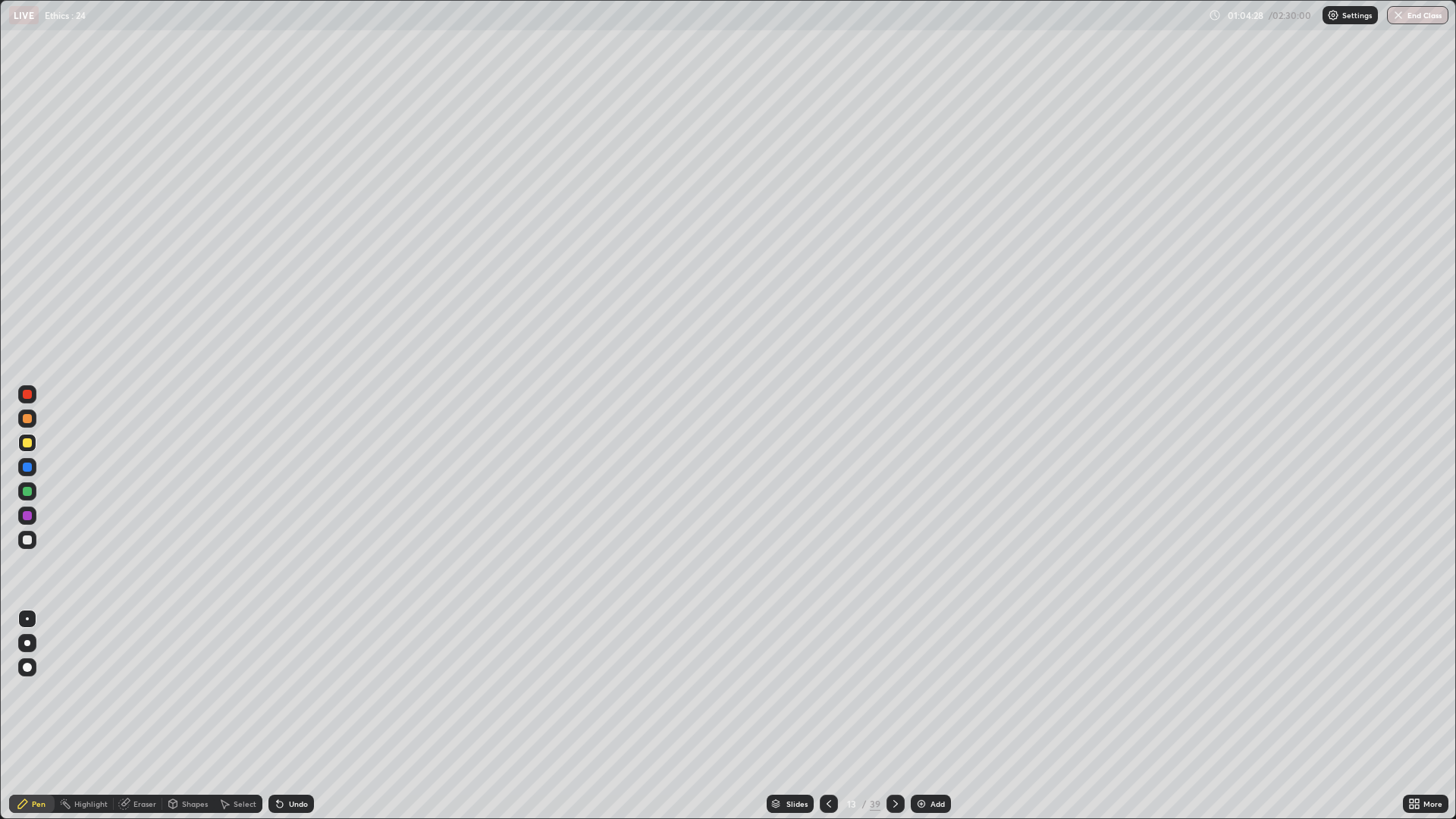
click at [916, 716] on img at bounding box center [921, 803] width 12 height 12
click at [34, 542] on div at bounding box center [27, 540] width 18 height 18
click at [35, 517] on div at bounding box center [27, 516] width 18 height 18
click at [28, 540] on div at bounding box center [27, 540] width 9 height 9
click at [28, 443] on div at bounding box center [27, 442] width 9 height 9
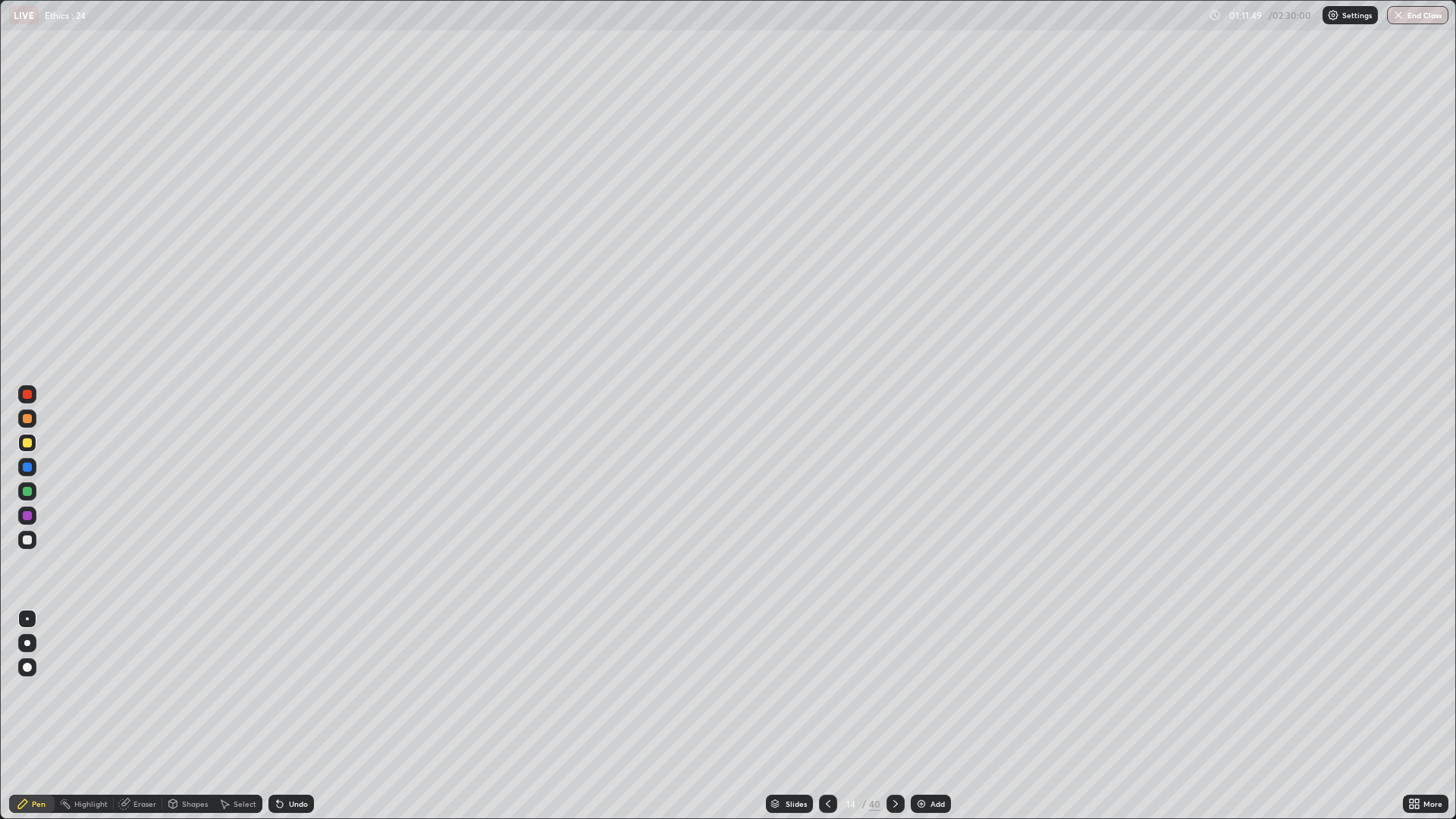
click at [34, 417] on div at bounding box center [27, 419] width 18 height 18
click at [145, 716] on div "Eraser" at bounding box center [145, 803] width 23 height 7
click at [35, 716] on div "Pen" at bounding box center [31, 804] width 45 height 18
click at [28, 415] on div at bounding box center [27, 419] width 9 height 9
click at [826, 716] on icon at bounding box center [828, 803] width 12 height 12
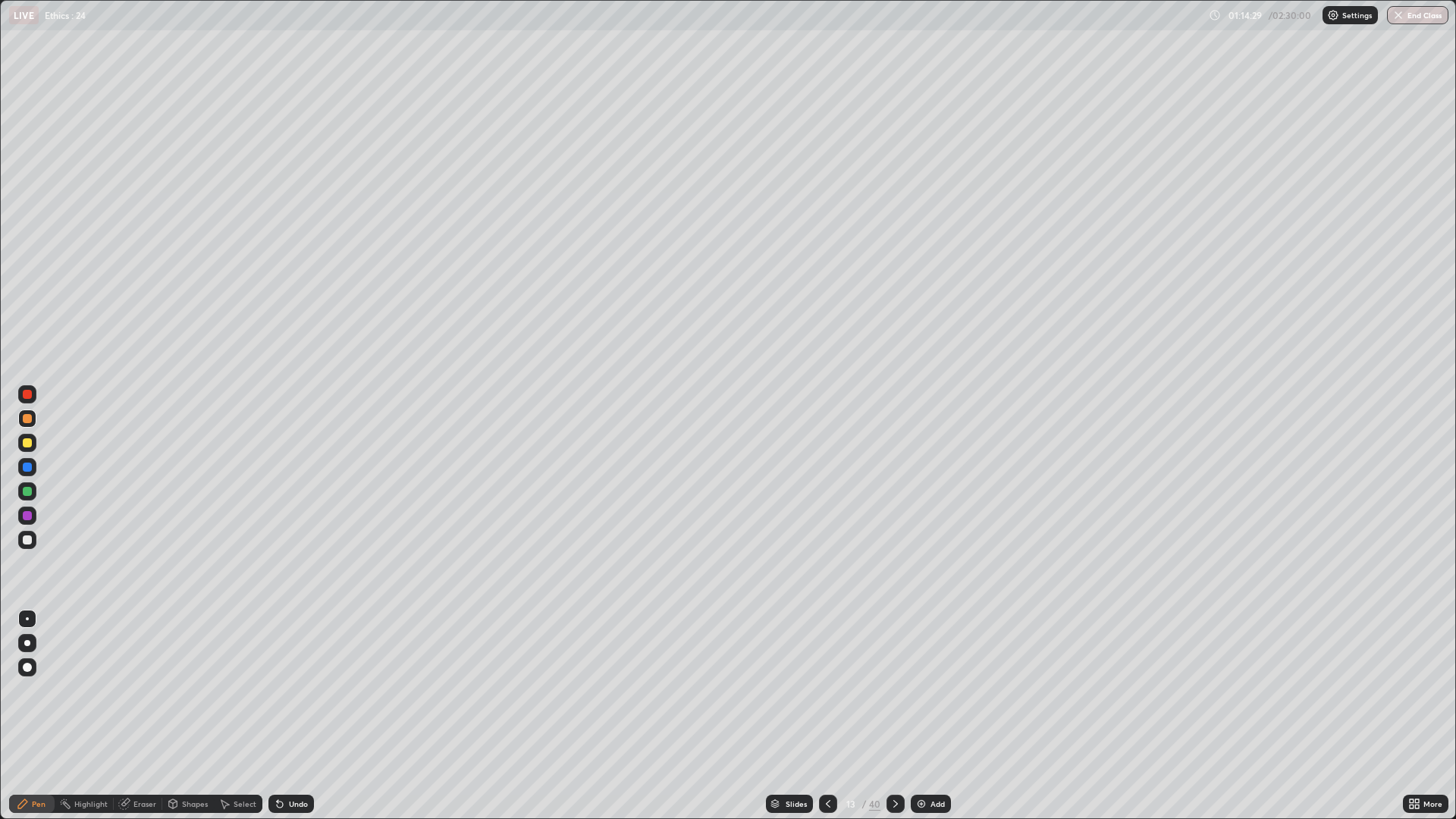
click at [894, 716] on icon at bounding box center [896, 803] width 12 height 12
click at [901, 716] on div at bounding box center [896, 804] width 18 height 18
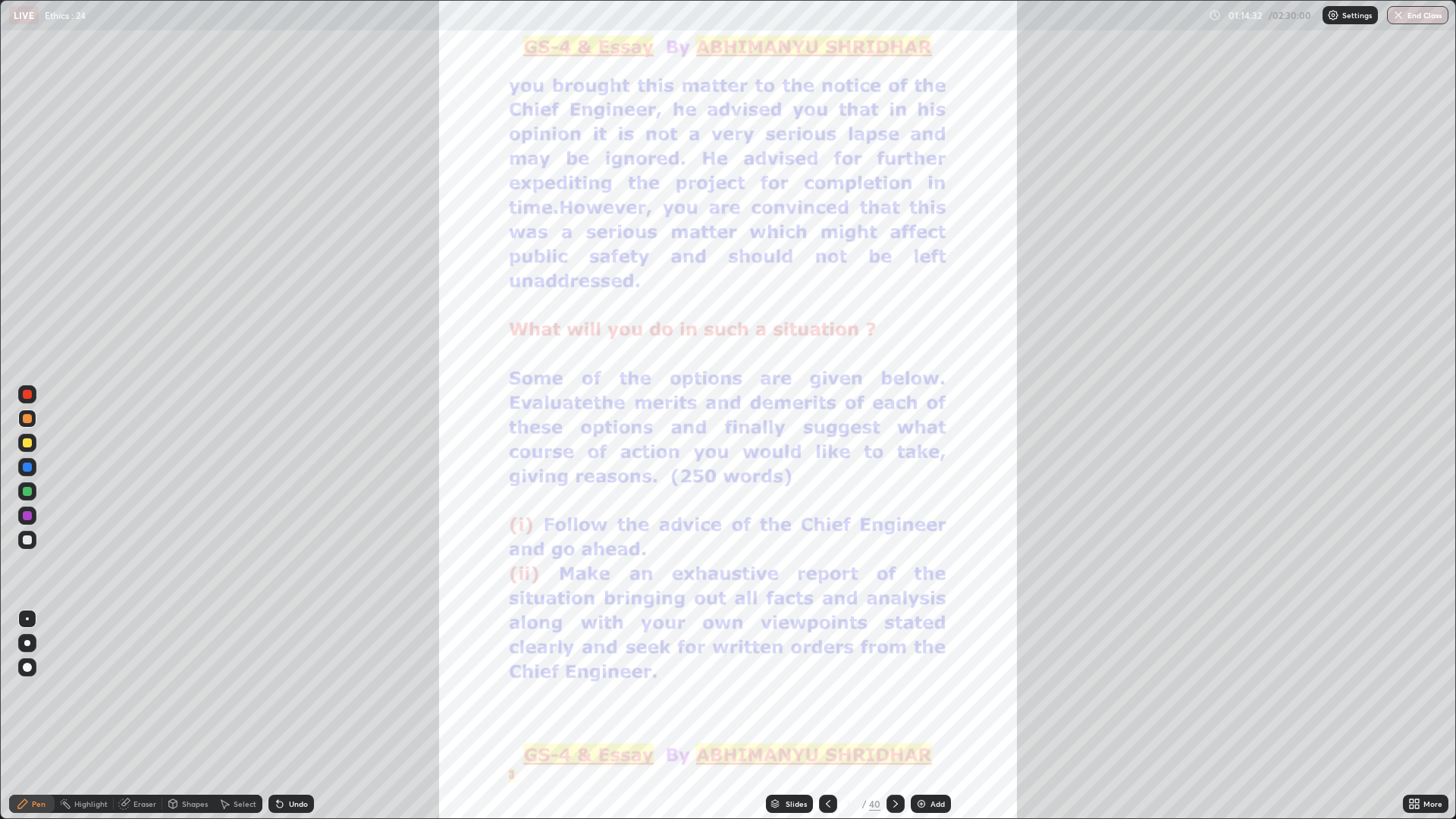
click at [943, 716] on div "Add" at bounding box center [931, 804] width 40 height 18
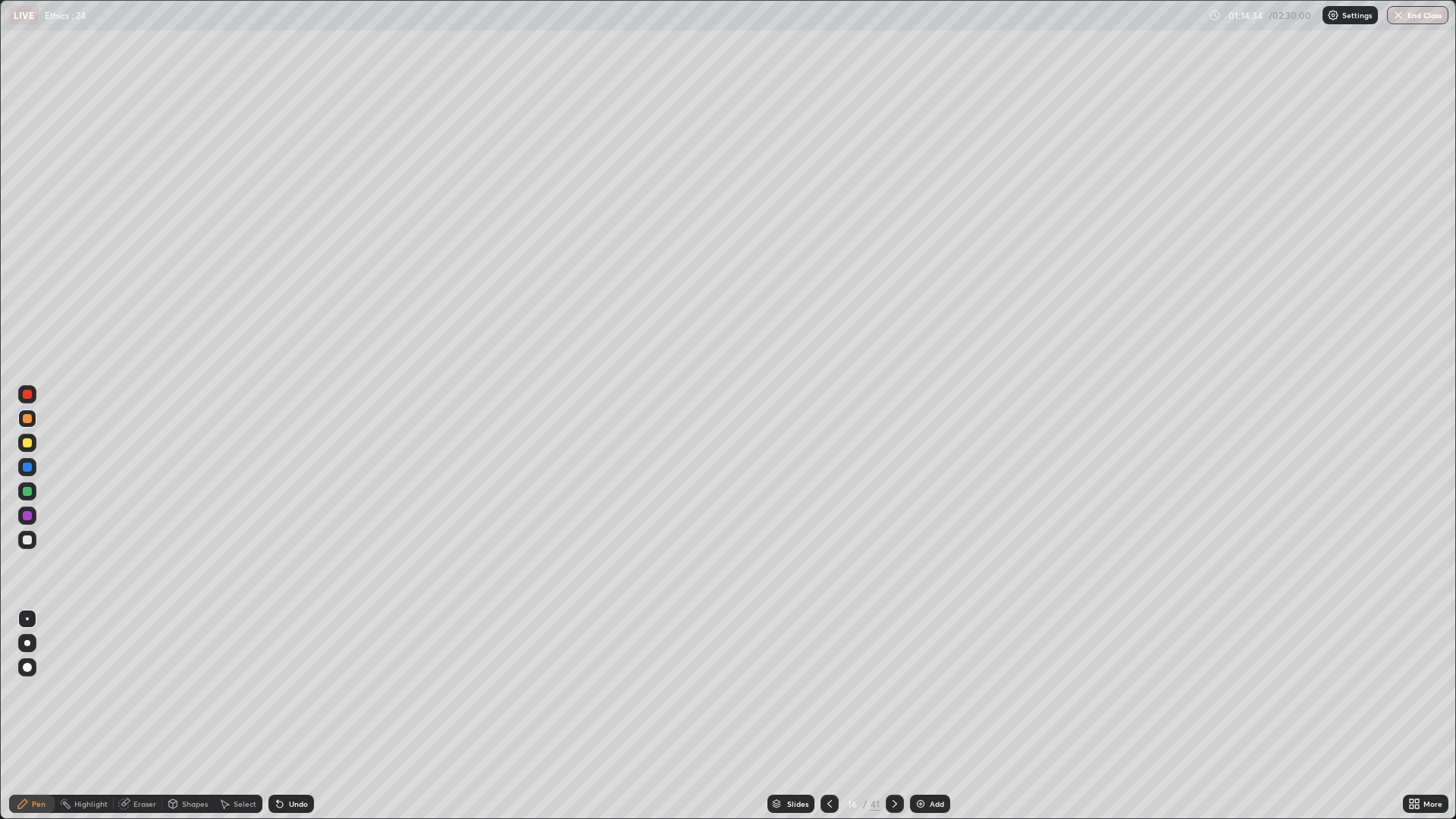
click at [32, 547] on div at bounding box center [27, 540] width 18 height 18
click at [154, 716] on div "Eraser" at bounding box center [145, 803] width 23 height 7
click at [40, 716] on div "Pen" at bounding box center [39, 803] width 14 height 7
click at [939, 716] on div "Add" at bounding box center [937, 803] width 14 height 7
click at [28, 419] on div at bounding box center [27, 419] width 9 height 9
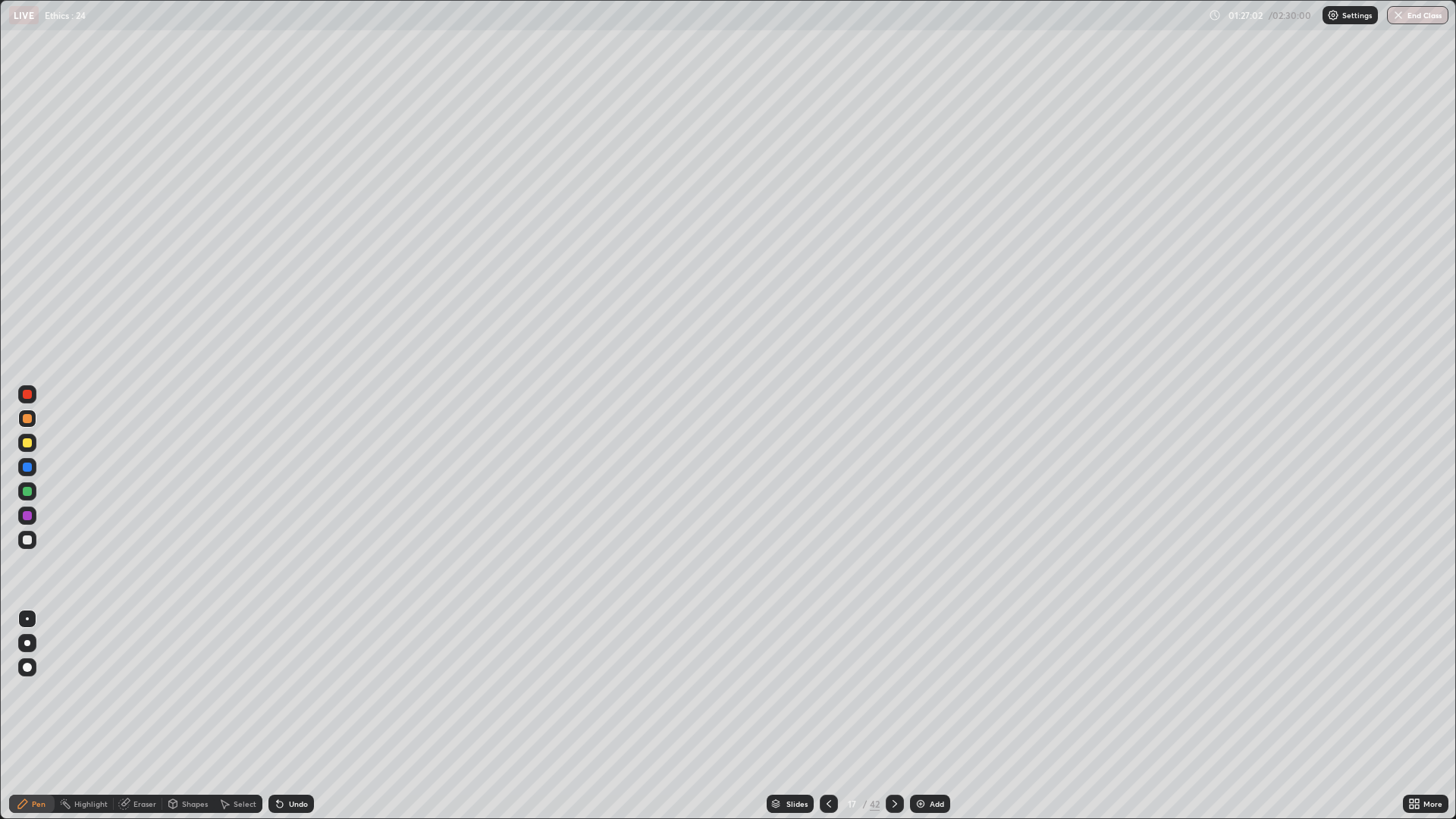
click at [931, 716] on div "Add" at bounding box center [930, 804] width 40 height 18
click at [31, 443] on div at bounding box center [27, 442] width 9 height 9
click at [923, 716] on img at bounding box center [921, 803] width 12 height 12
click at [929, 716] on div "Add" at bounding box center [931, 804] width 40 height 18
click at [827, 716] on icon at bounding box center [829, 803] width 12 height 12
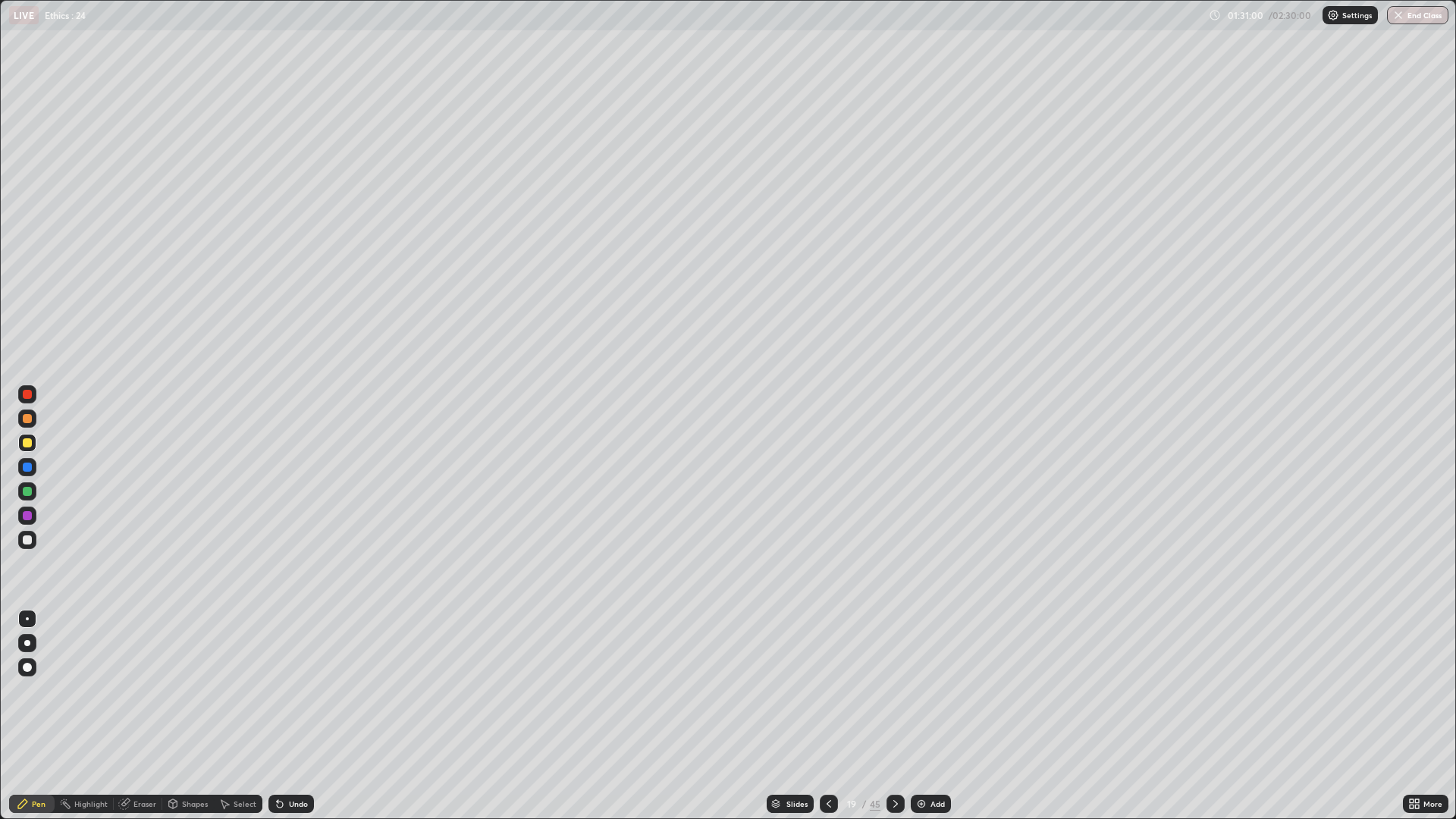
click at [893, 716] on icon at bounding box center [896, 803] width 12 height 12
click at [935, 716] on div "Add" at bounding box center [938, 803] width 14 height 7
click at [144, 716] on div "Eraser" at bounding box center [145, 803] width 23 height 7
click at [143, 716] on div "Eraser" at bounding box center [145, 803] width 23 height 7
click at [40, 716] on div "Pen" at bounding box center [39, 803] width 14 height 7
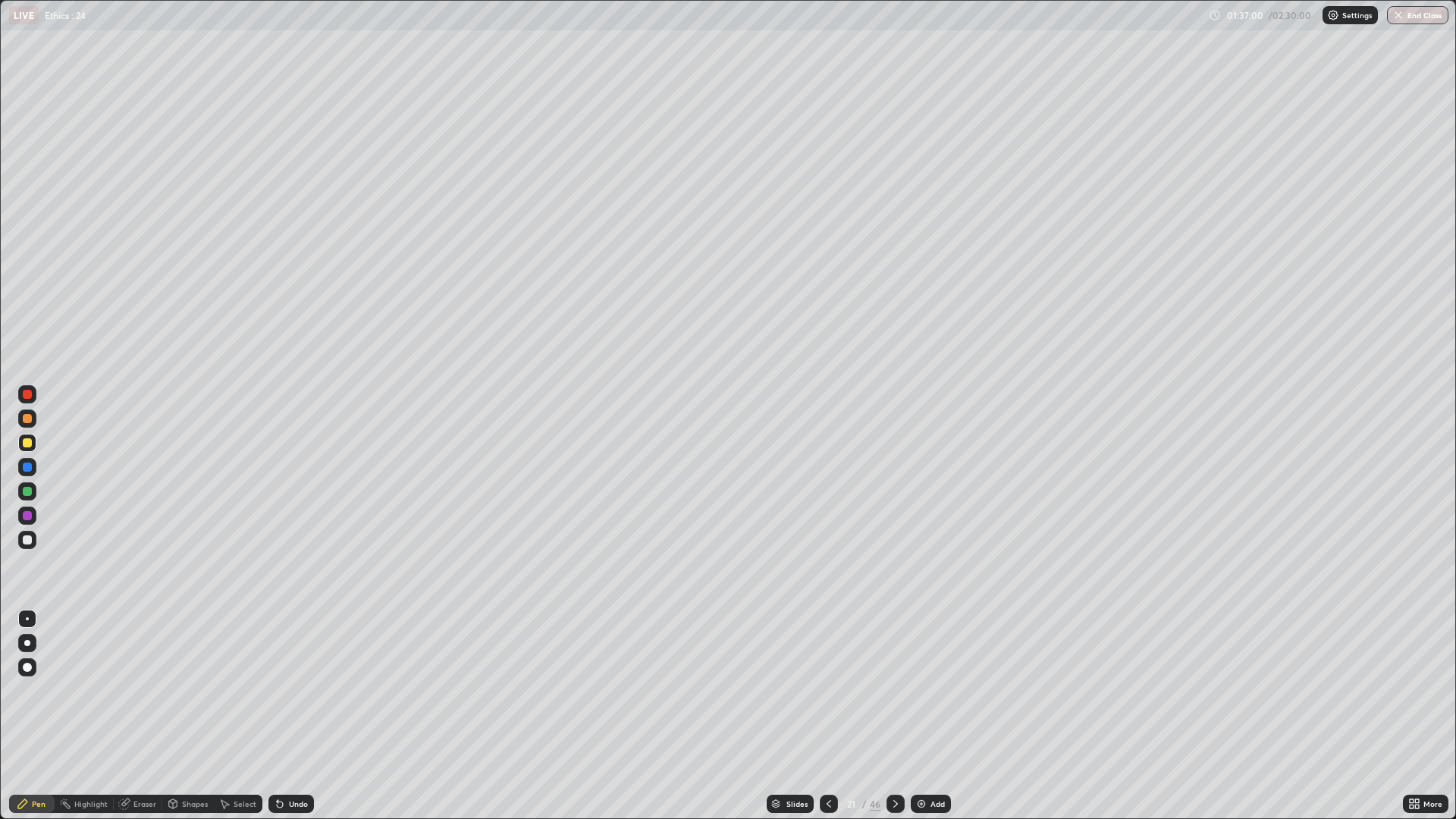
click at [33, 541] on div at bounding box center [27, 540] width 18 height 18
click at [147, 716] on div "Eraser" at bounding box center [145, 803] width 23 height 7
click at [36, 716] on div "Pen" at bounding box center [31, 804] width 45 height 18
click at [868, 716] on div "21 / 46" at bounding box center [863, 804] width 36 height 14
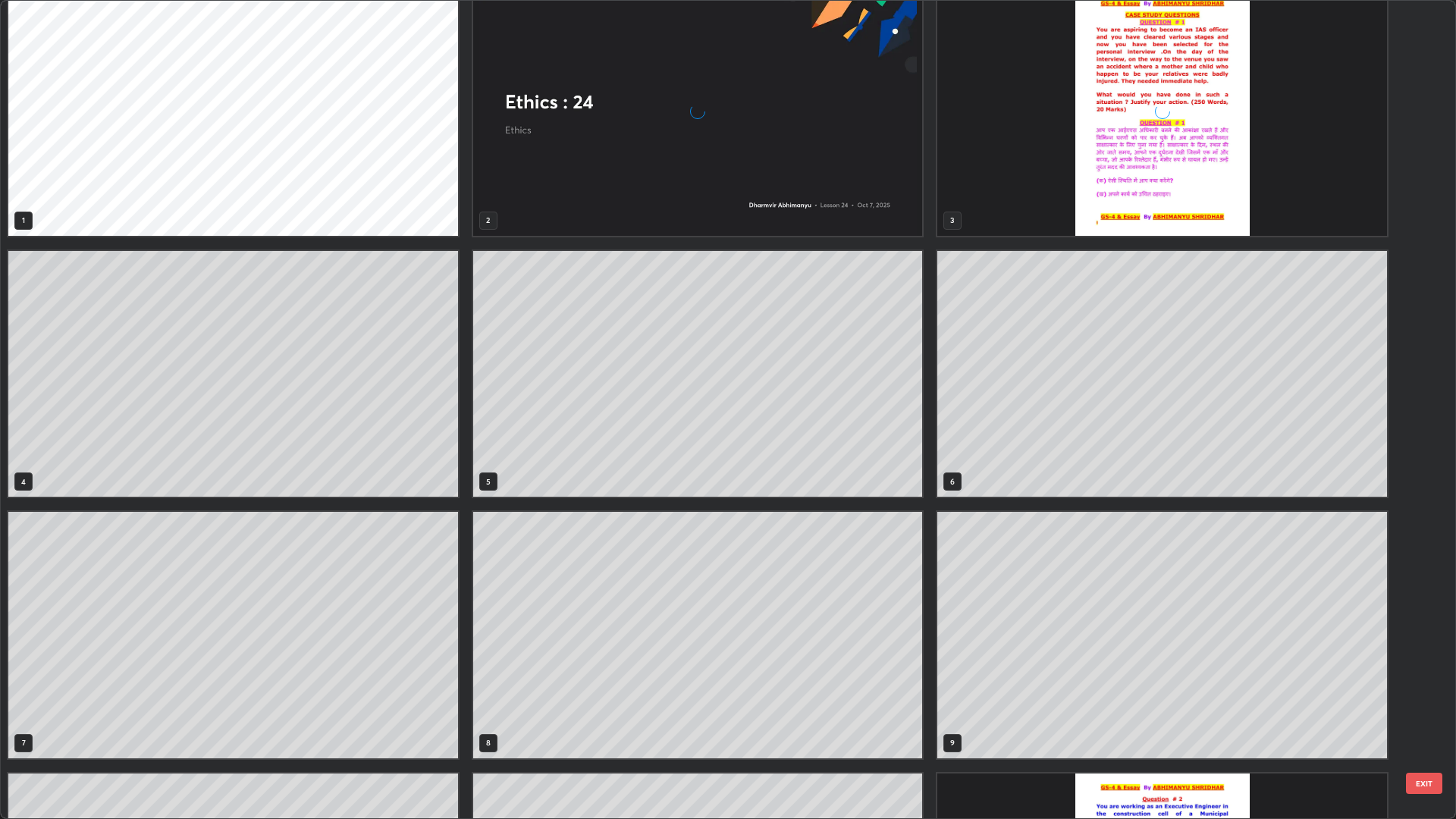
scroll to position [0, 0]
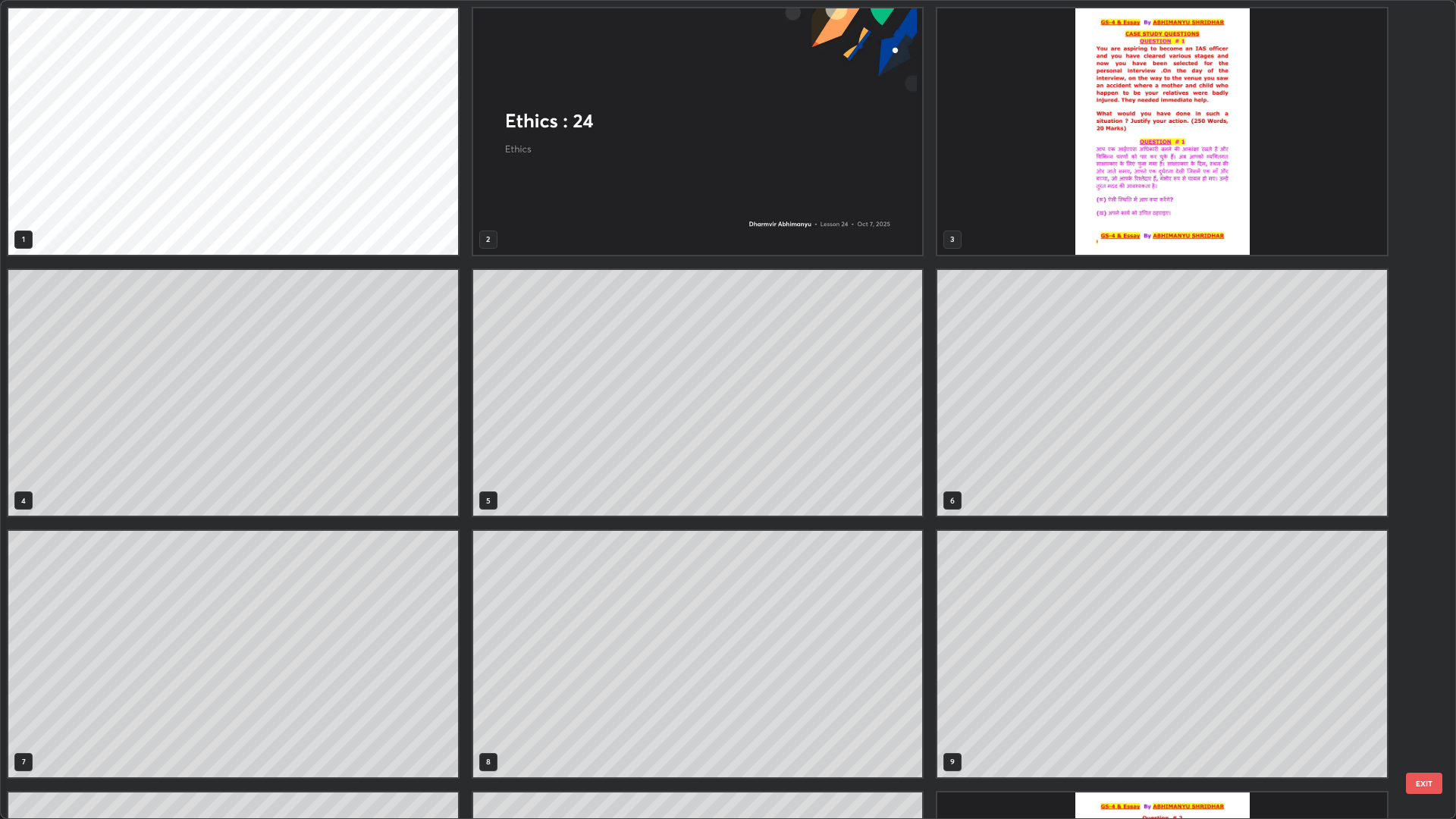
click at [1218, 122] on img "grid" at bounding box center [1163, 131] width 450 height 246
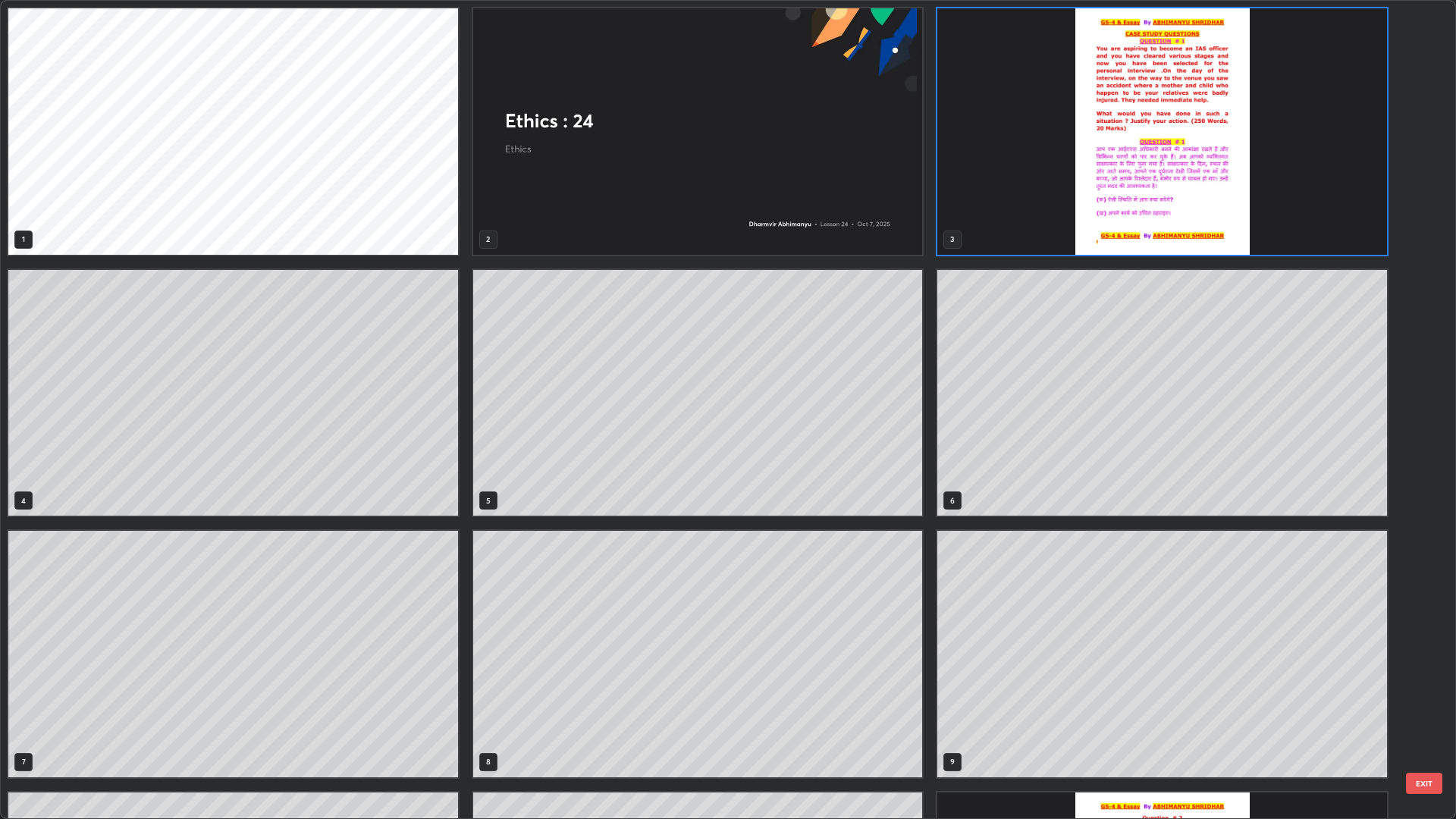
click at [1210, 167] on img "grid" at bounding box center [1163, 131] width 450 height 246
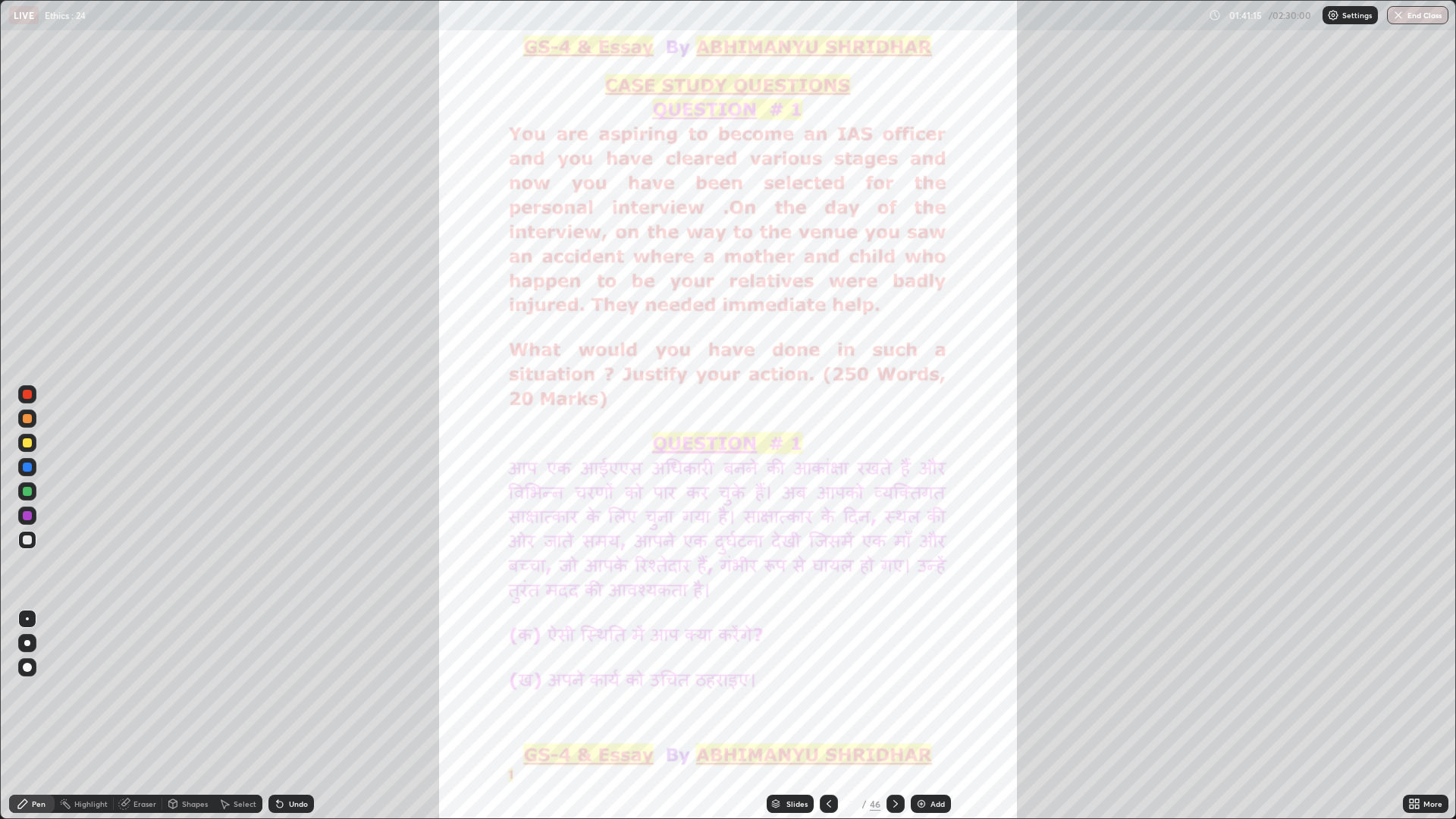
click at [1208, 173] on img "grid" at bounding box center [1163, 131] width 450 height 246
click at [876, 716] on div "46" at bounding box center [875, 804] width 11 height 14
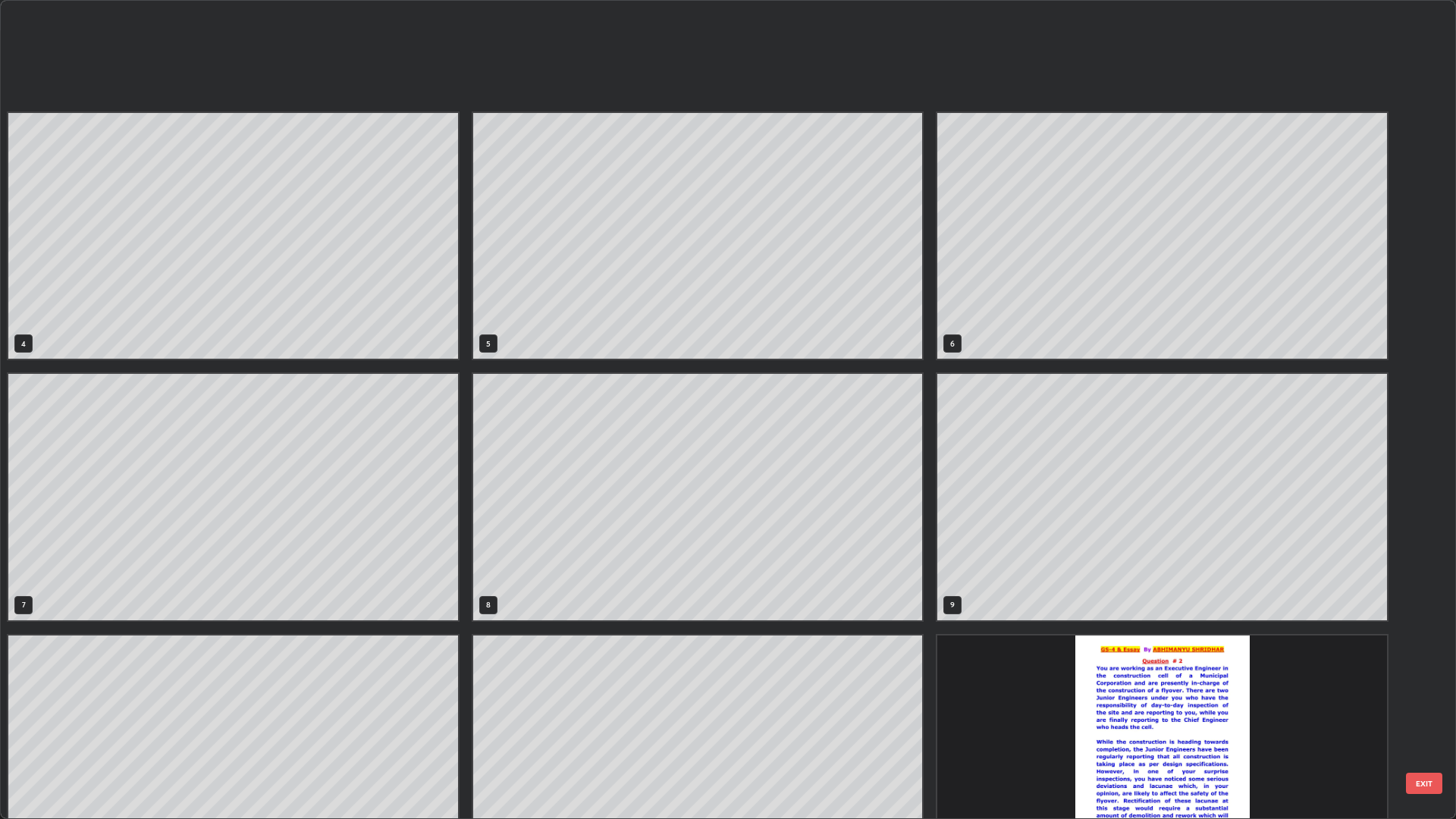
scroll to position [456, 0]
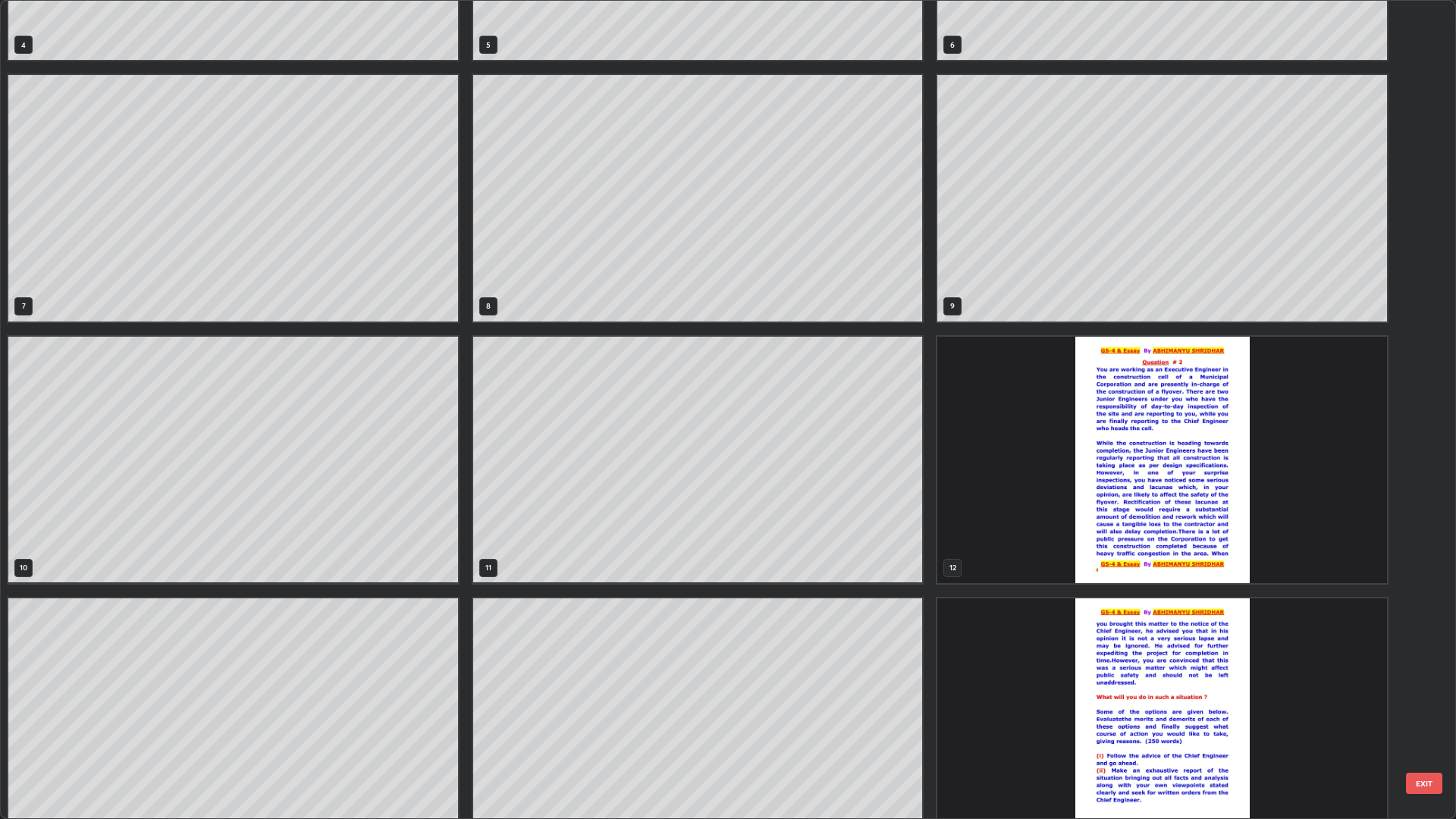
click at [1170, 424] on img "grid" at bounding box center [1163, 460] width 450 height 246
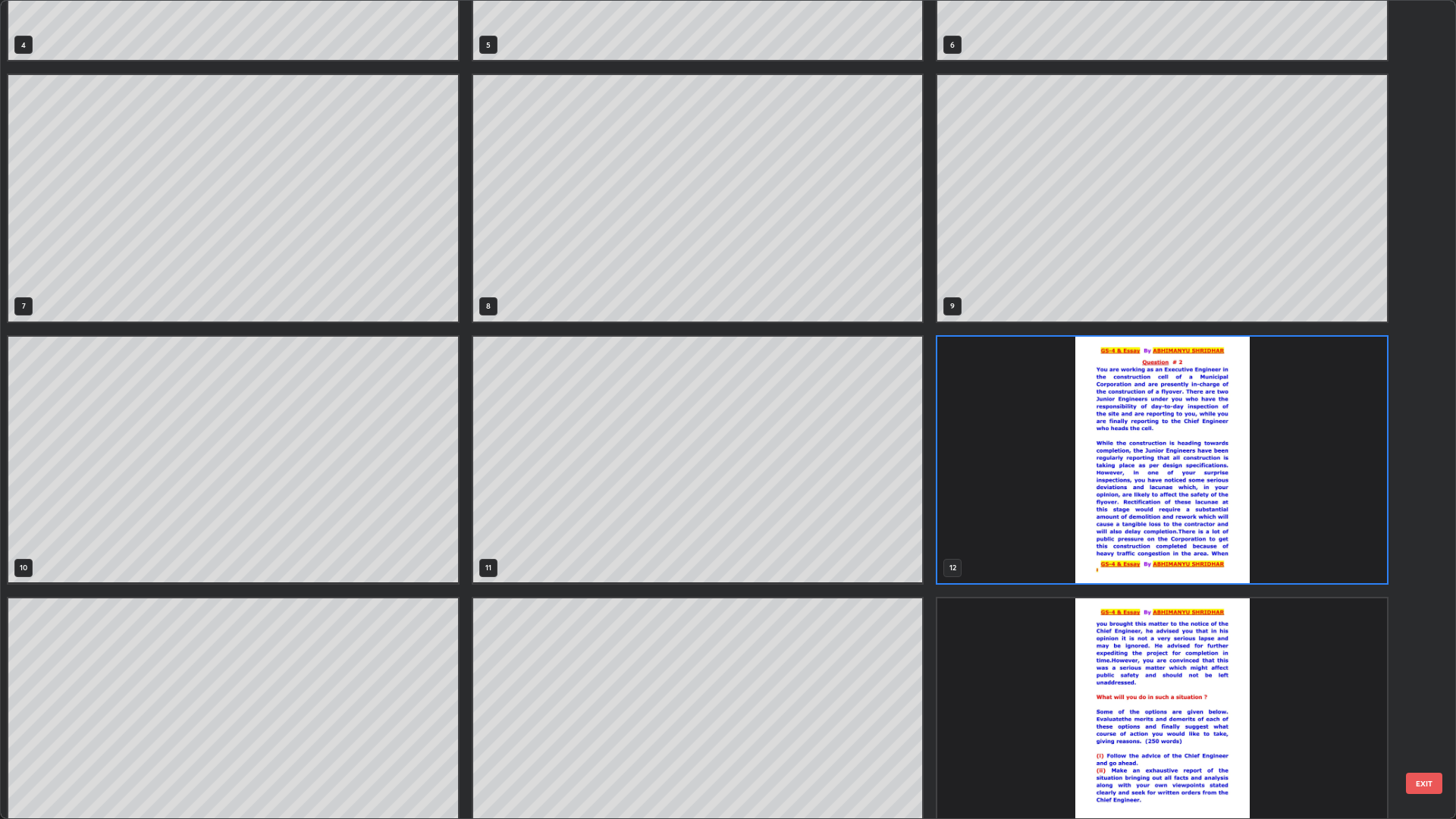
click at [1186, 482] on img "grid" at bounding box center [1163, 460] width 450 height 246
click at [1189, 476] on img "grid" at bounding box center [1163, 460] width 450 height 246
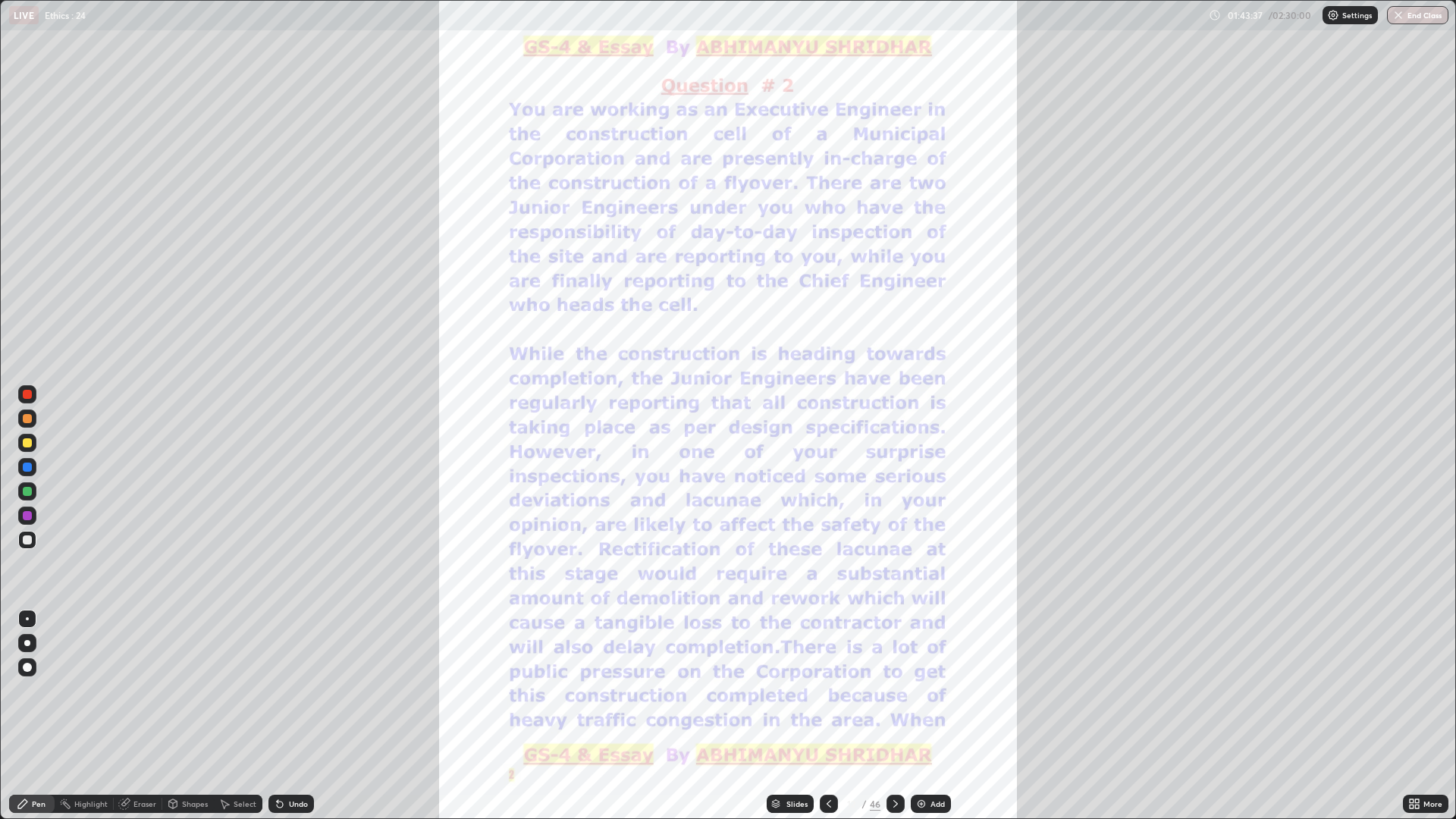
click at [826, 716] on icon at bounding box center [829, 803] width 12 height 12
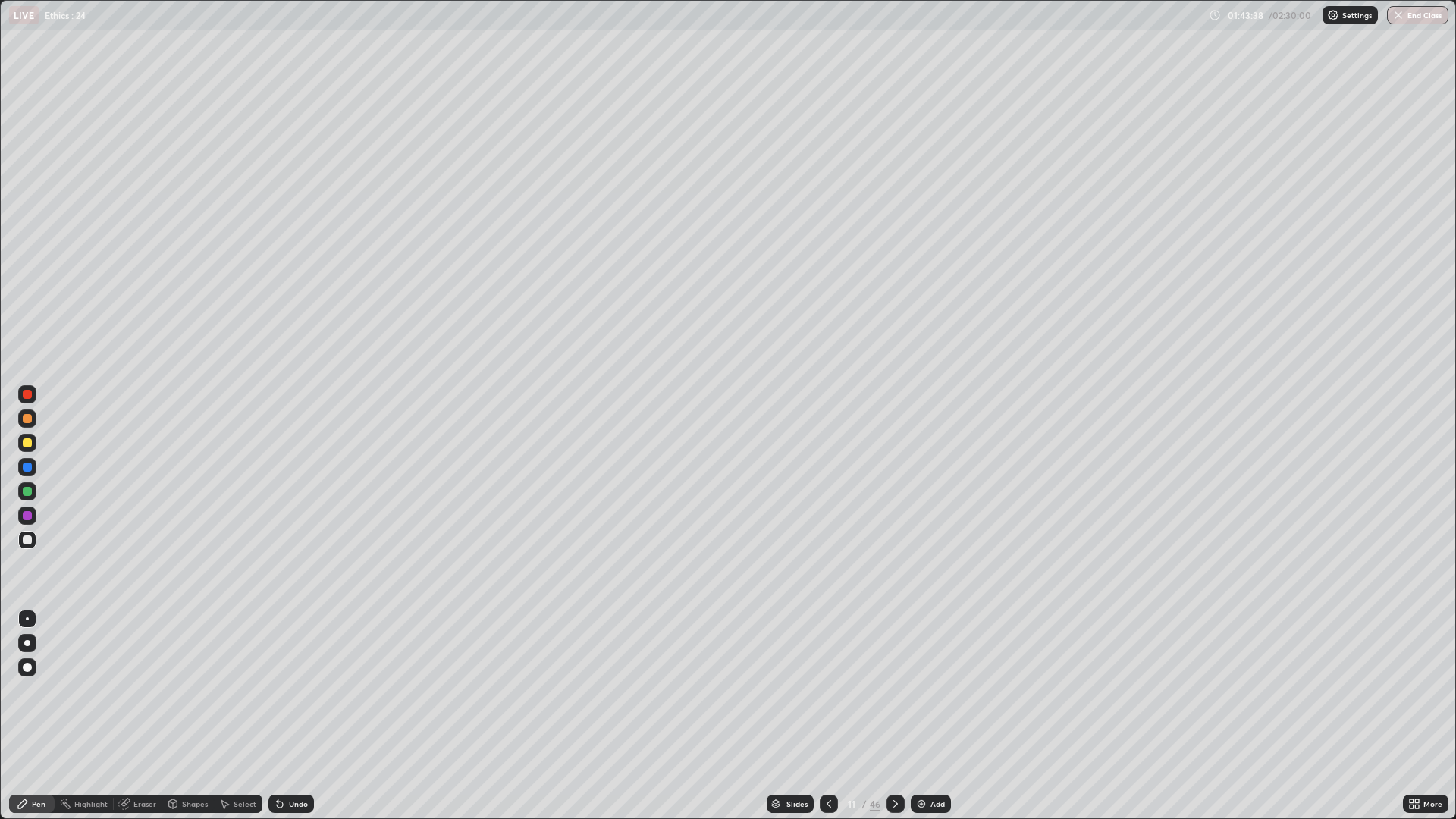
click at [893, 716] on icon at bounding box center [896, 803] width 12 height 12
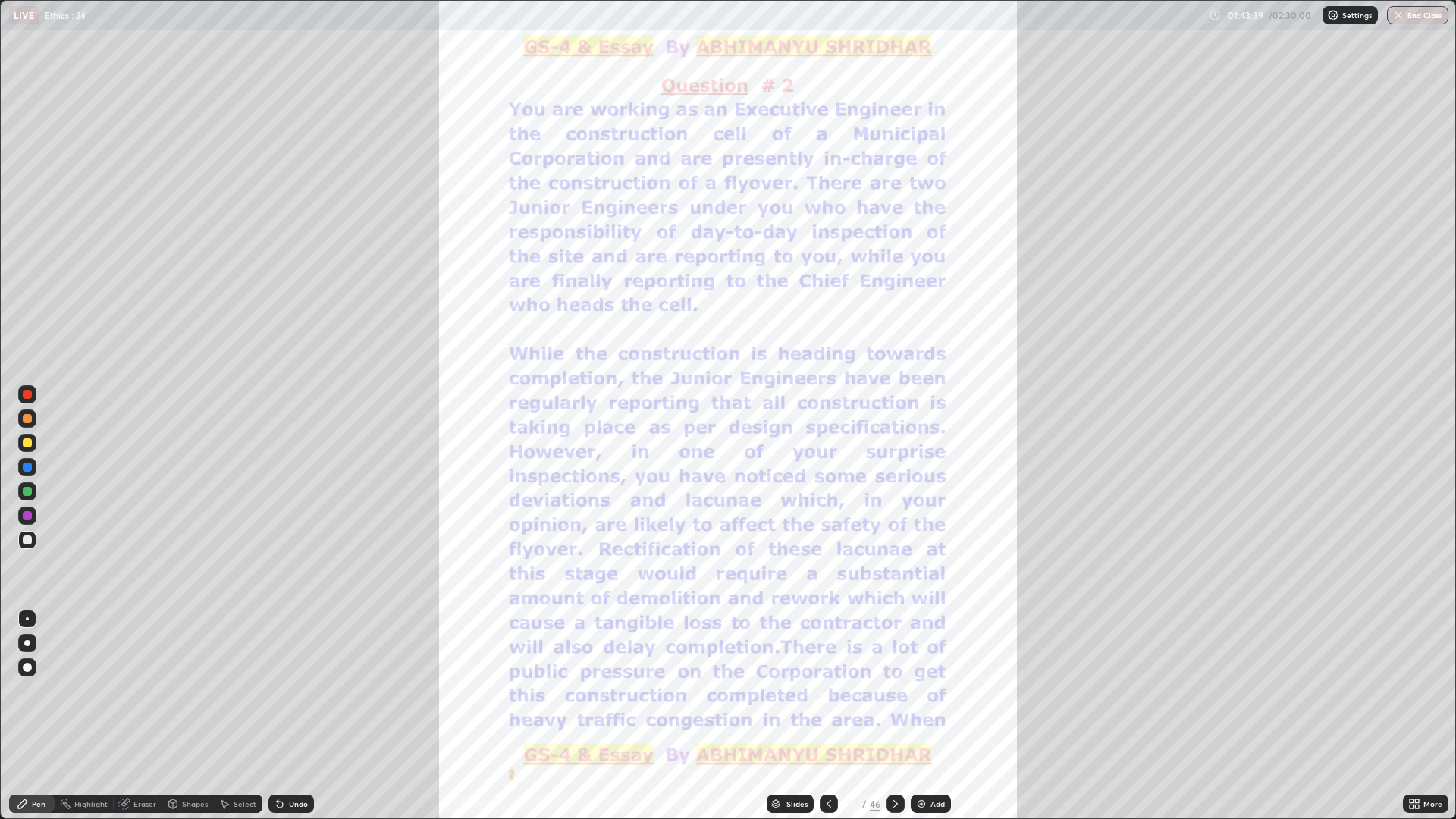
click at [894, 716] on icon at bounding box center [896, 803] width 12 height 12
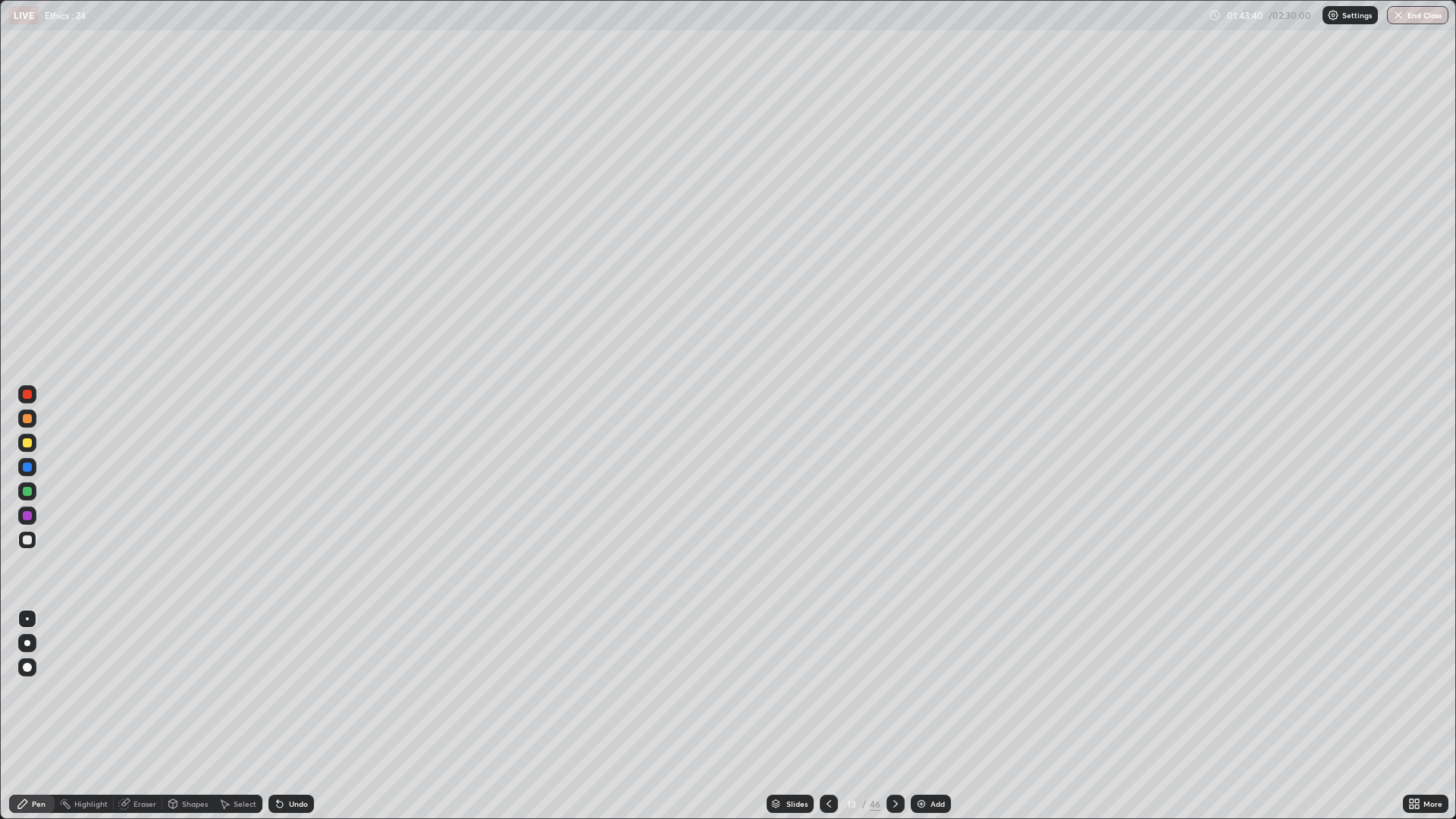
click at [893, 716] on icon at bounding box center [896, 803] width 5 height 7
click at [897, 716] on icon at bounding box center [896, 803] width 12 height 12
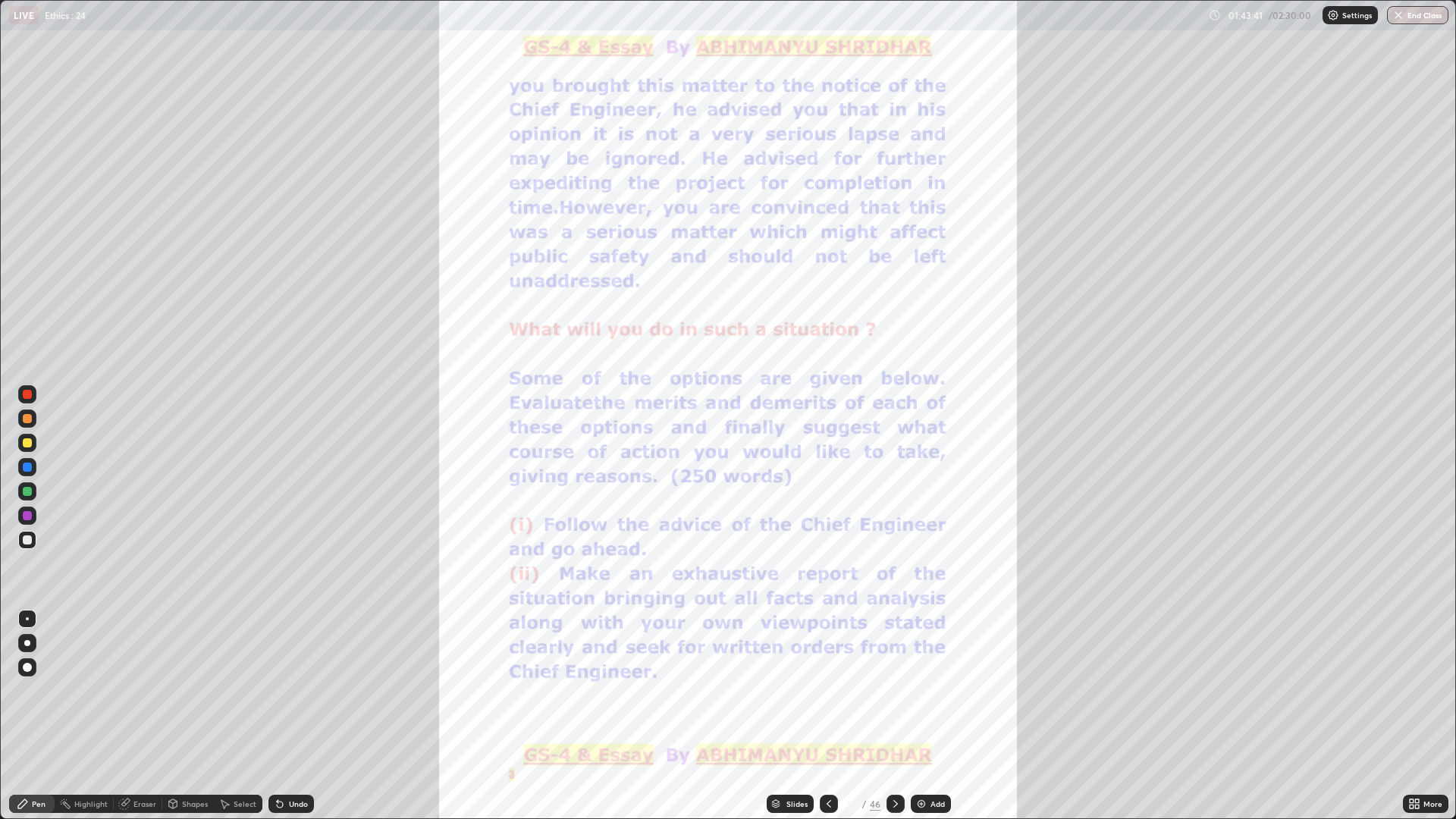
click at [896, 716] on icon at bounding box center [896, 803] width 12 height 12
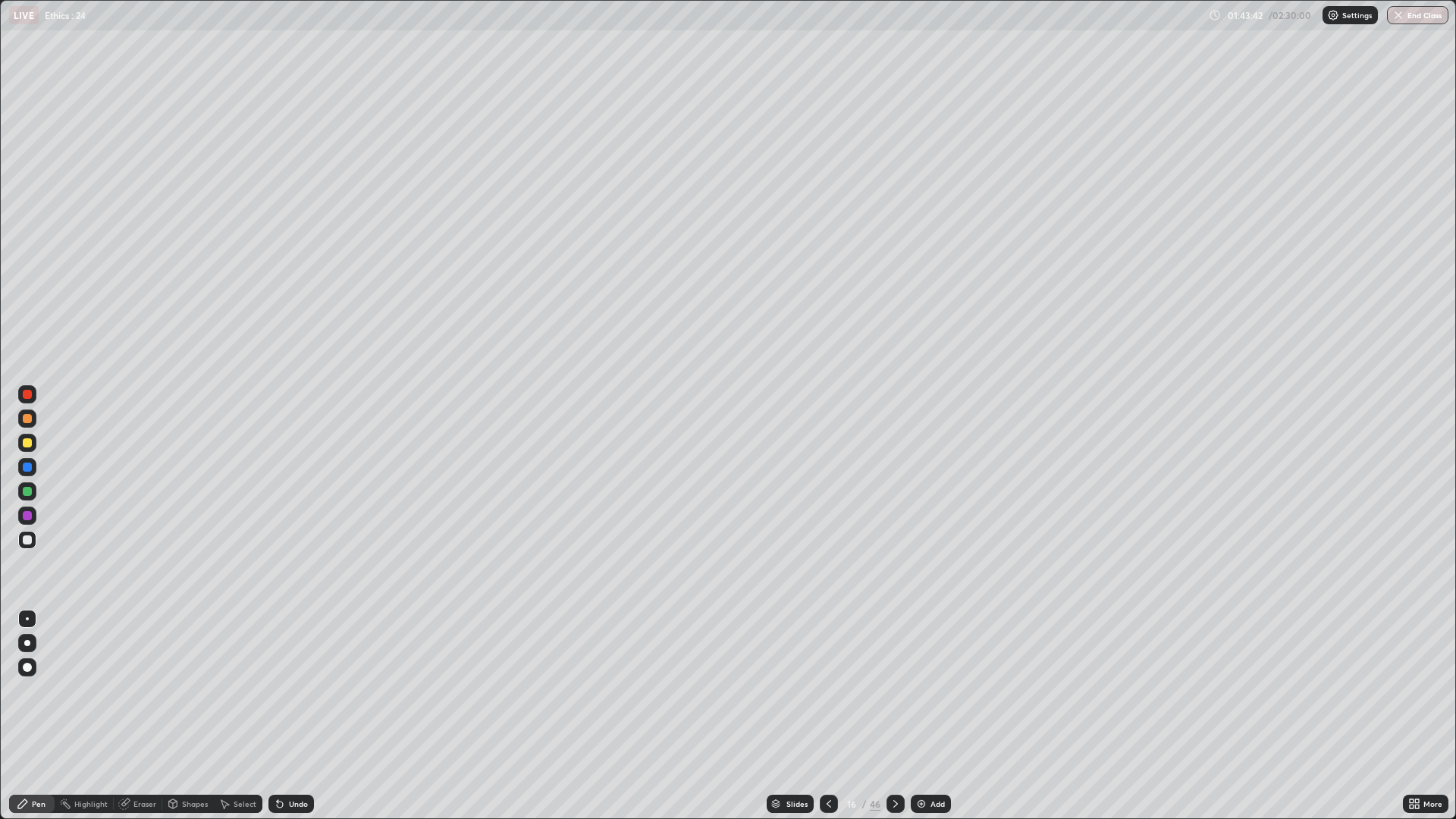
click at [829, 716] on div at bounding box center [829, 803] width 18 height 30
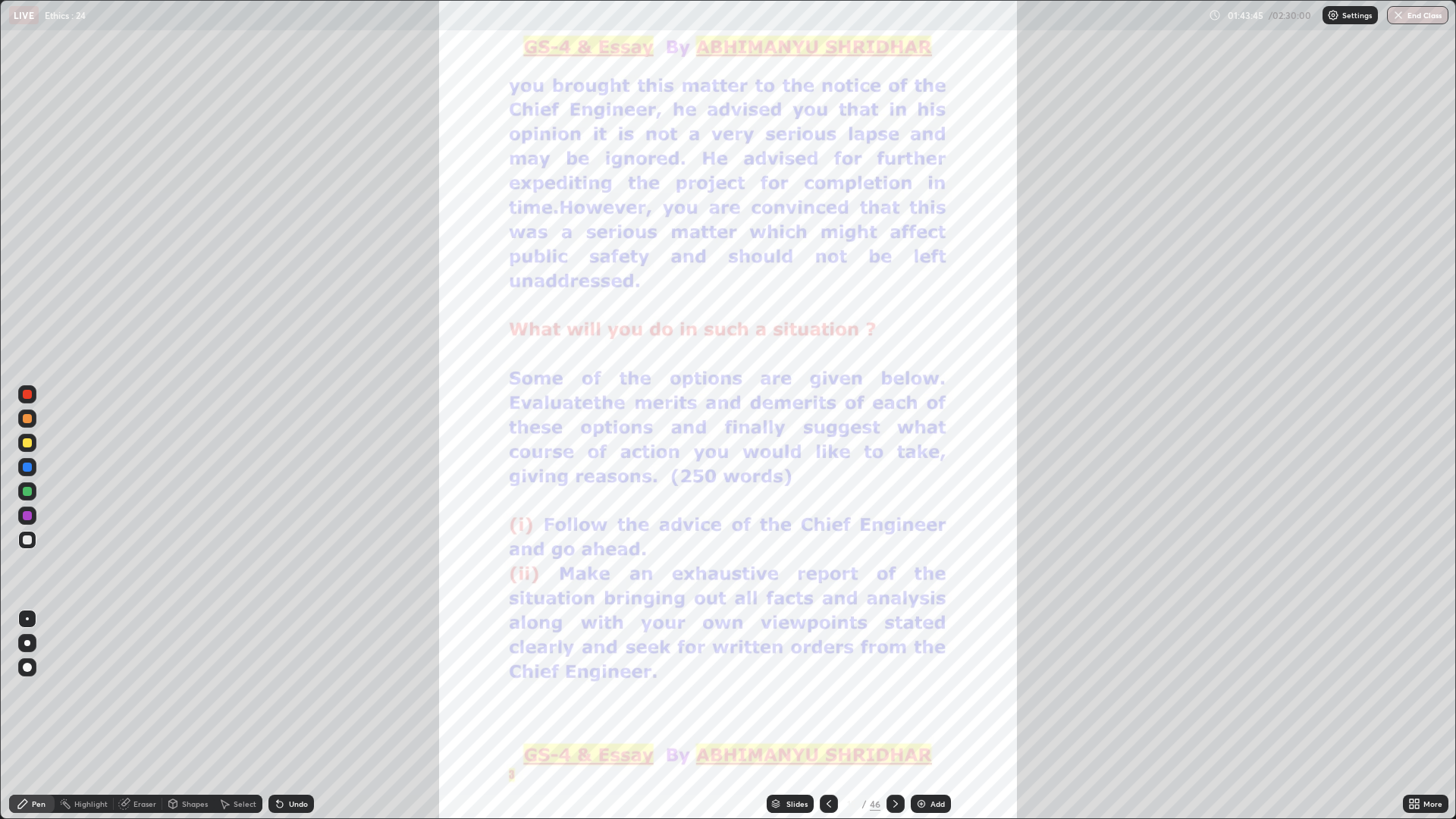
click at [33, 513] on div at bounding box center [27, 516] width 18 height 18
click at [35, 443] on div at bounding box center [27, 443] width 18 height 18
click at [827, 716] on icon at bounding box center [829, 803] width 12 height 12
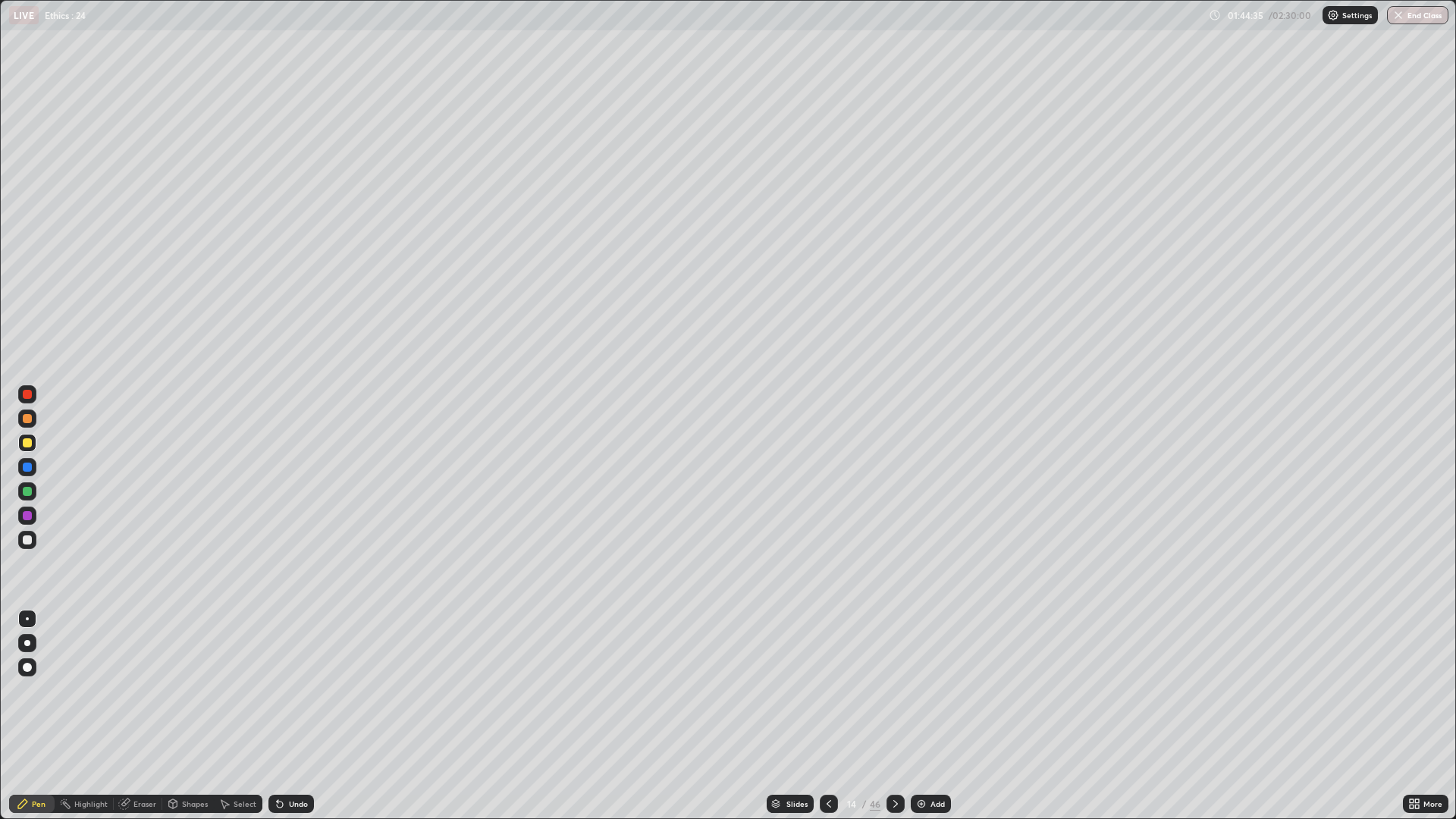
click at [827, 716] on icon at bounding box center [829, 803] width 12 height 12
click at [836, 716] on div at bounding box center [829, 804] width 18 height 18
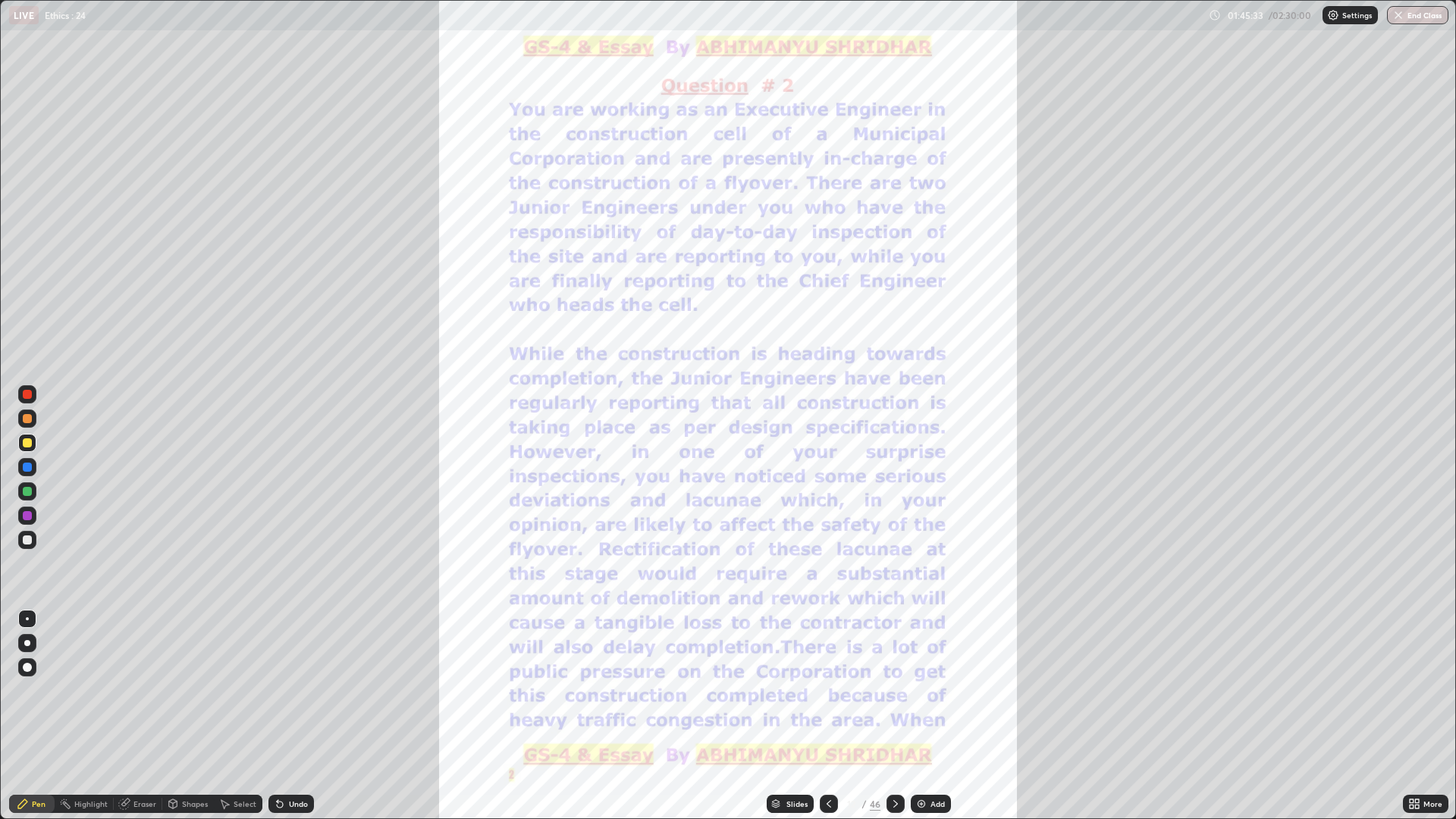
click at [911, 716] on div "Add" at bounding box center [931, 804] width 40 height 18
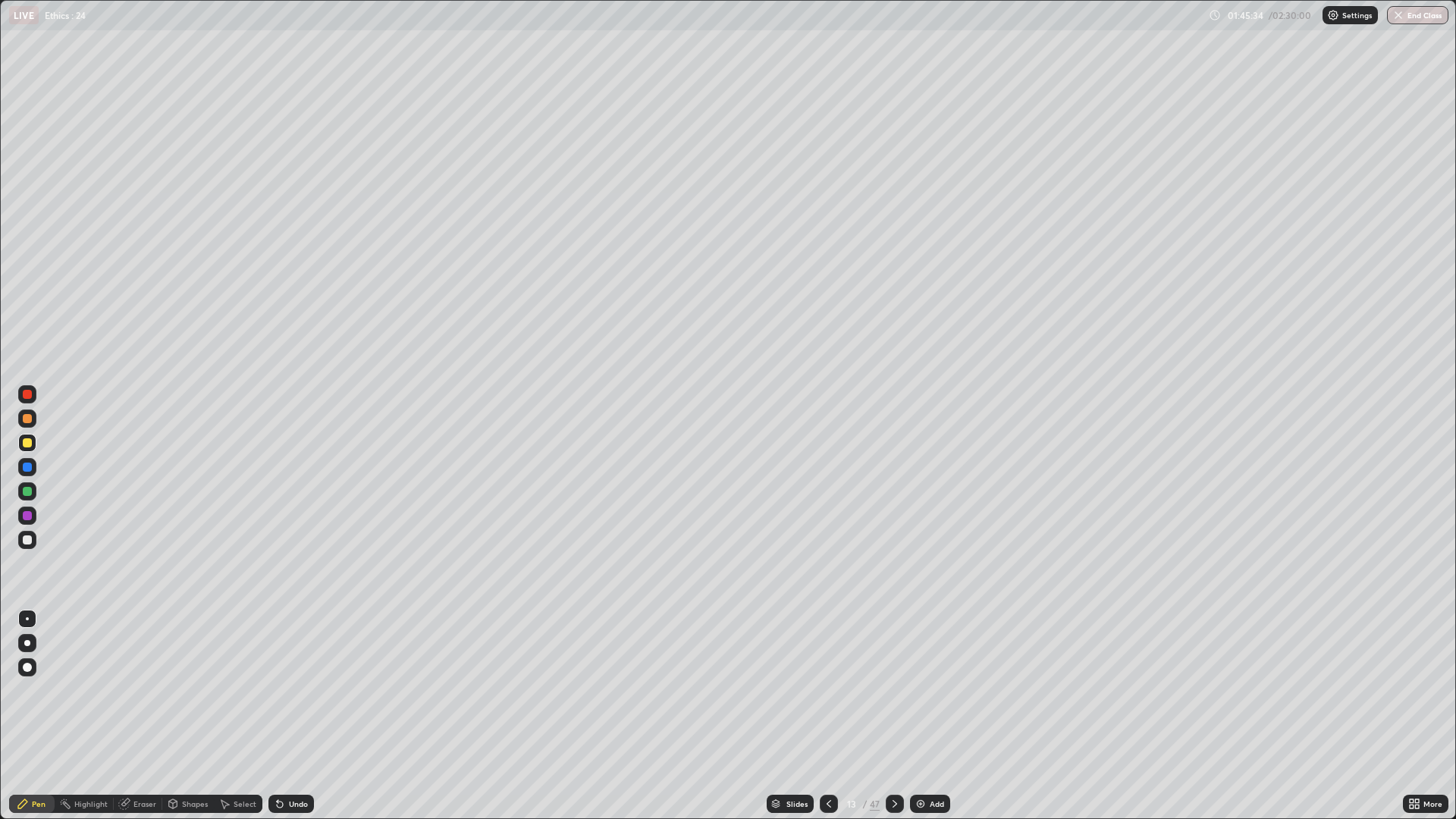
click at [912, 716] on div "Add" at bounding box center [930, 804] width 40 height 18
click at [911, 716] on div "Add" at bounding box center [931, 804] width 40 height 18
click at [901, 716] on div at bounding box center [896, 804] width 18 height 18
click at [902, 716] on div at bounding box center [896, 804] width 18 height 18
click at [894, 716] on icon at bounding box center [896, 803] width 12 height 12
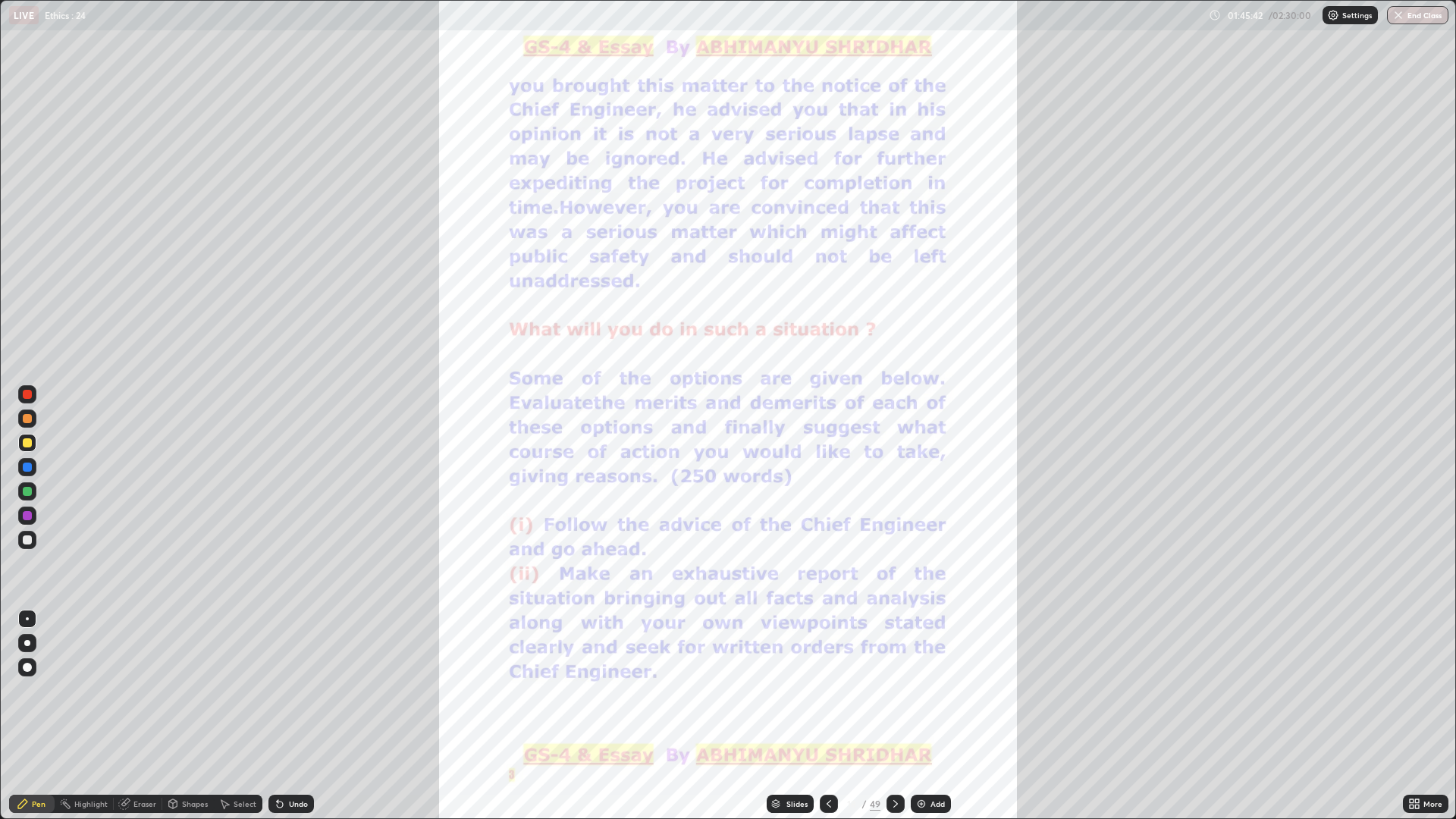
click at [35, 539] on div at bounding box center [27, 540] width 18 height 18
click at [34, 441] on div at bounding box center [27, 443] width 18 height 18
click at [141, 716] on div "Eraser" at bounding box center [145, 803] width 23 height 7
click at [26, 716] on icon at bounding box center [22, 803] width 12 height 12
click at [875, 716] on div "49" at bounding box center [875, 804] width 11 height 14
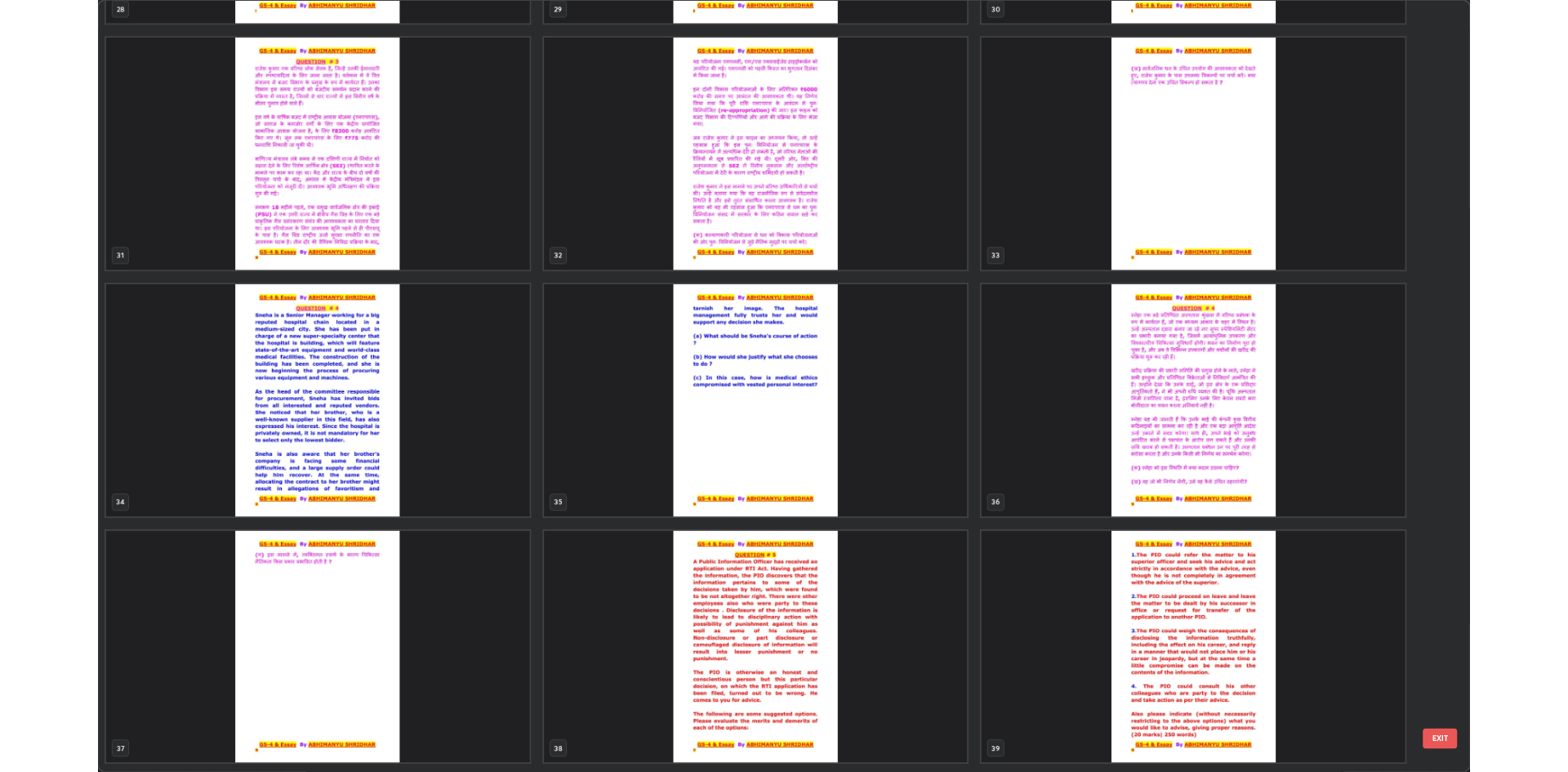
scroll to position [2783, 0]
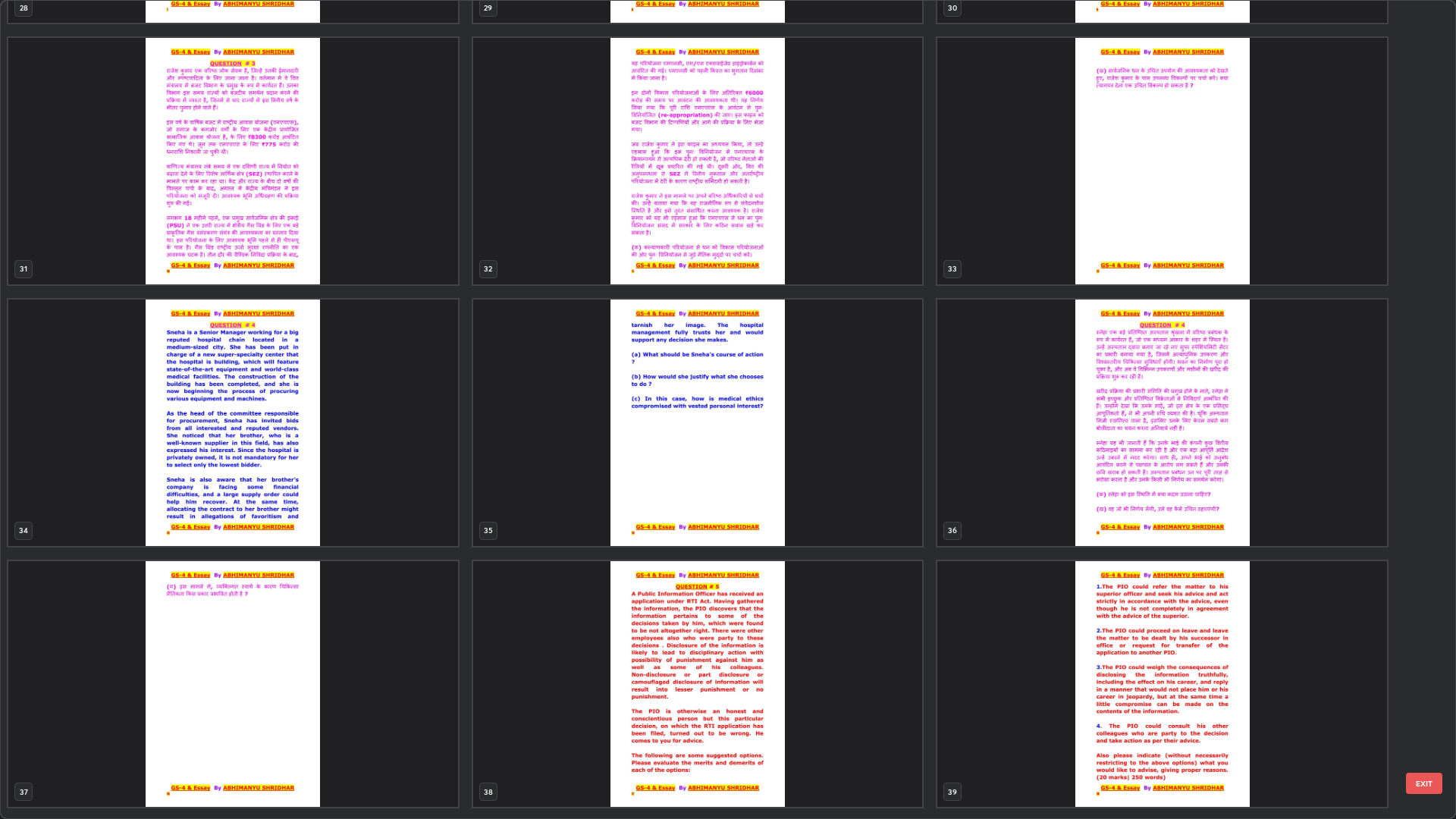
click at [255, 452] on img "grid" at bounding box center [233, 423] width 450 height 246
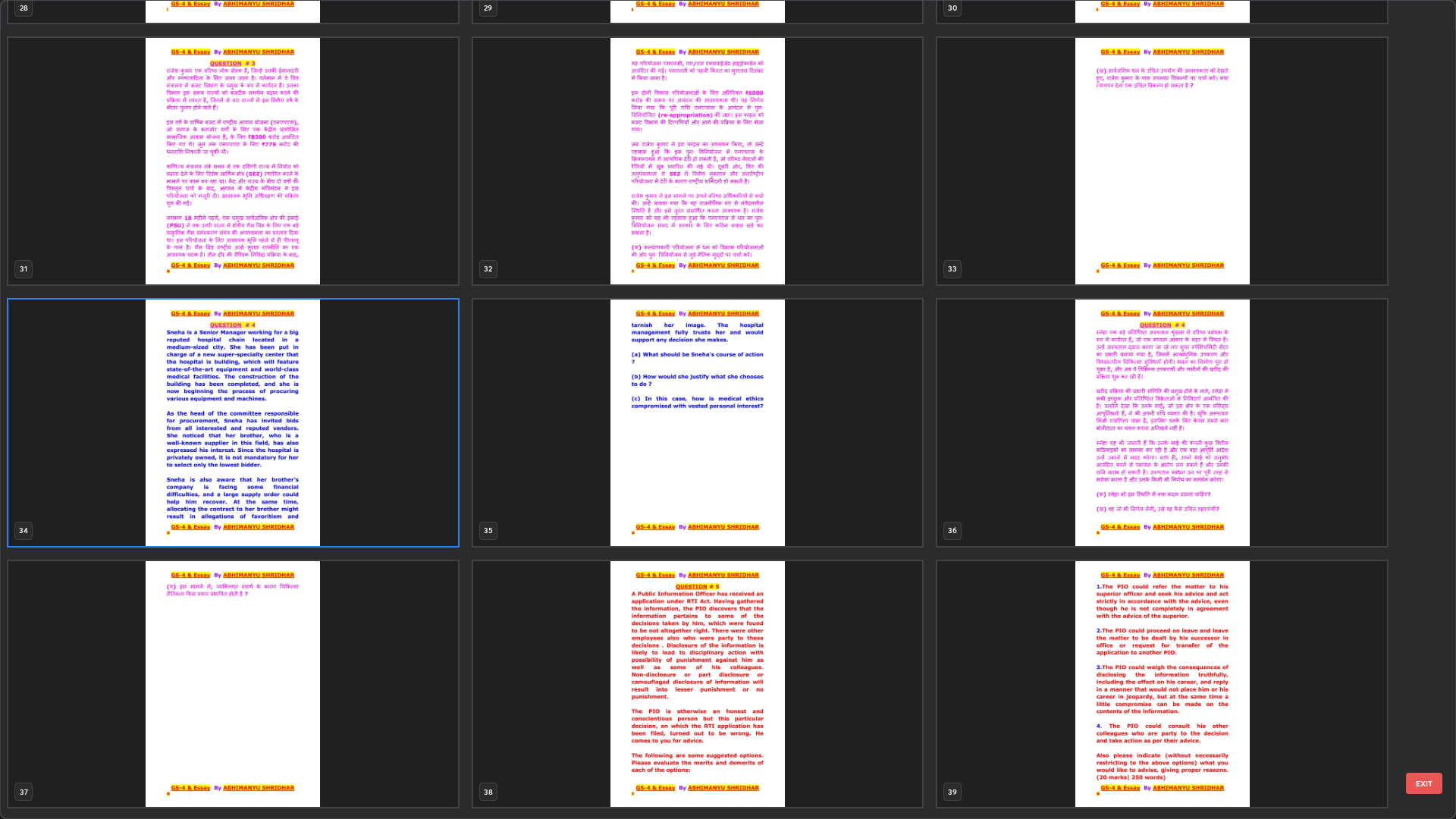
click at [281, 463] on img "grid" at bounding box center [233, 423] width 450 height 246
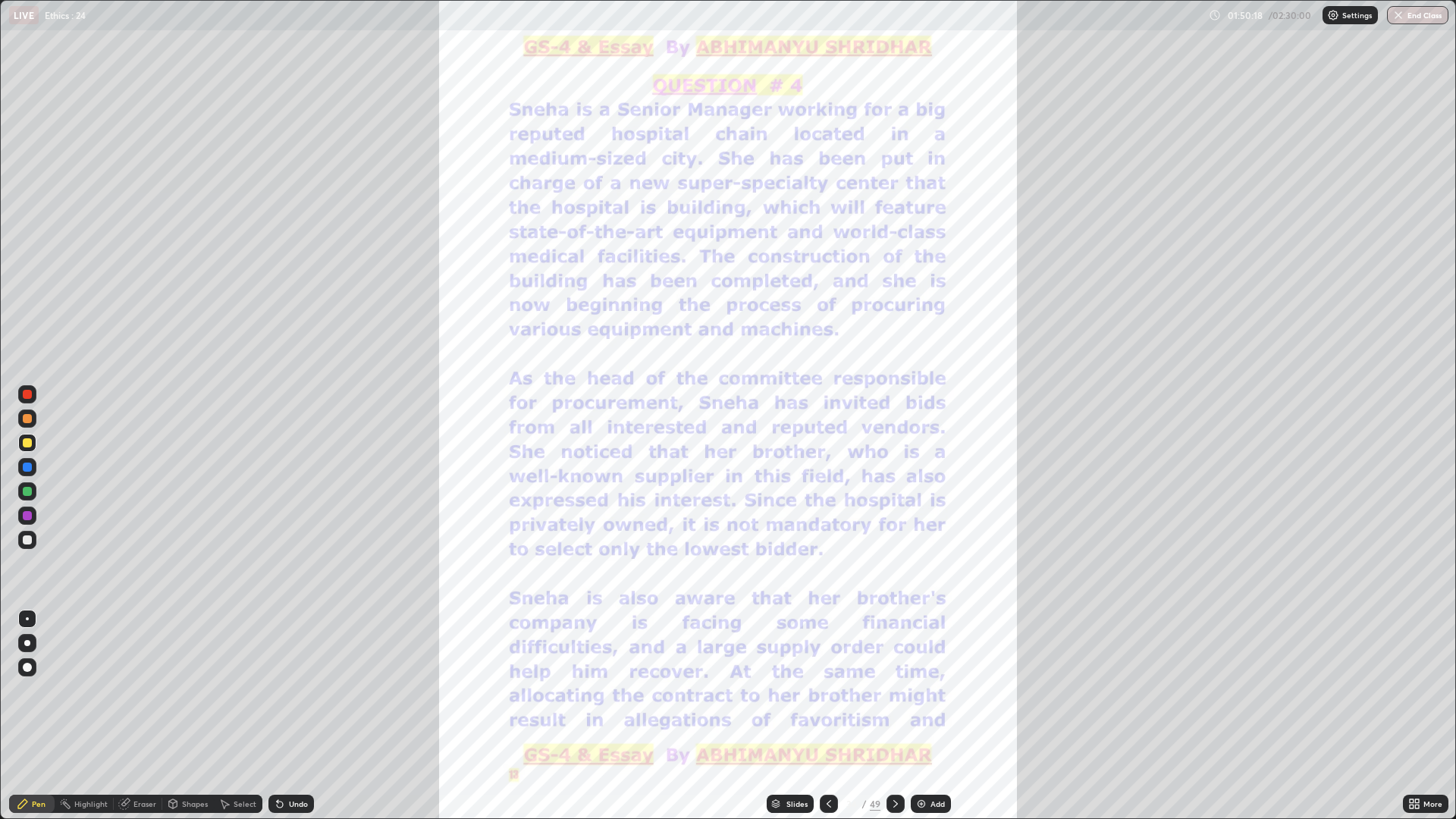
click at [280, 460] on img "grid" at bounding box center [233, 423] width 450 height 246
click at [893, 716] on icon at bounding box center [896, 803] width 12 height 12
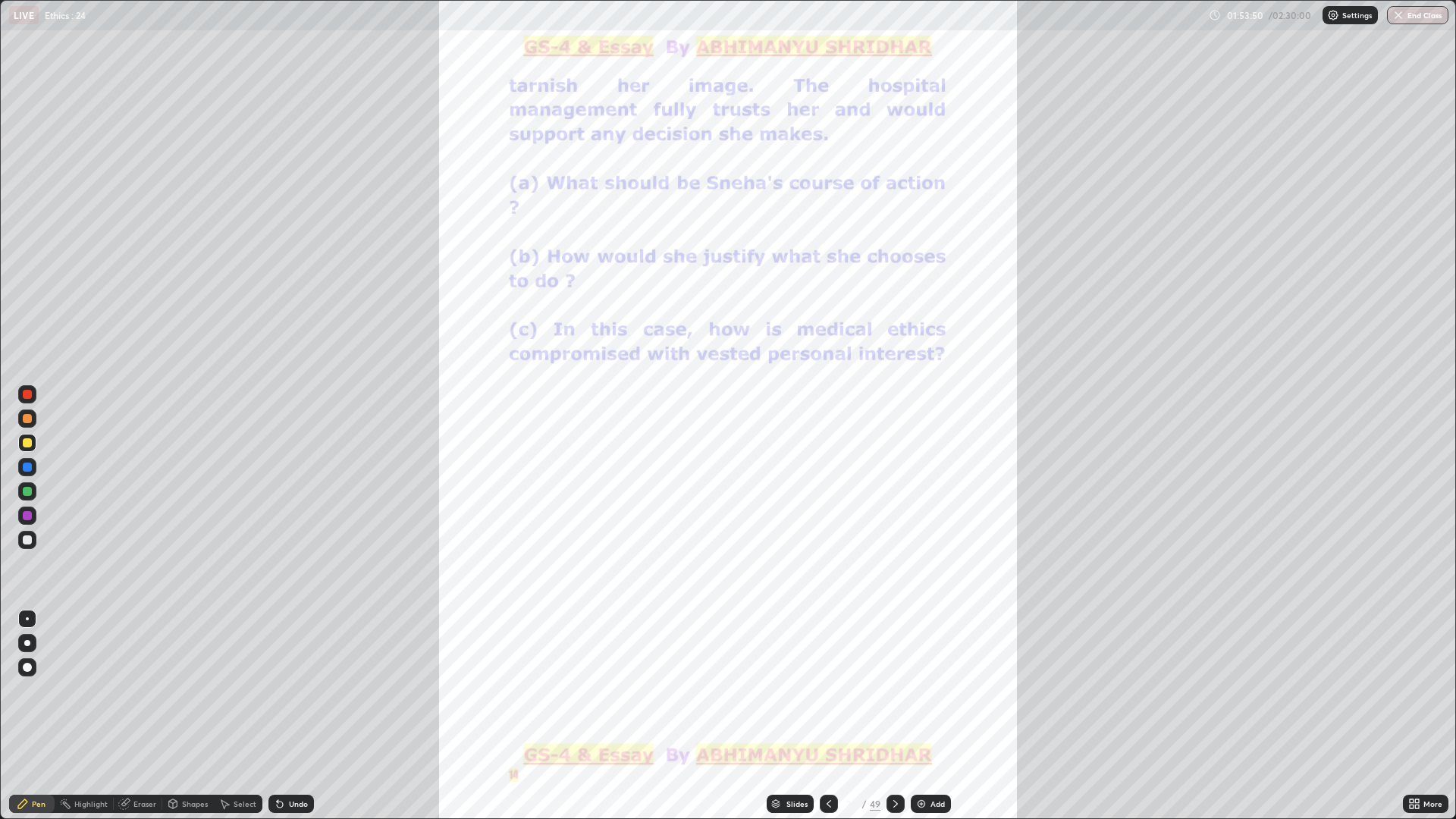
click at [940, 716] on div "Add" at bounding box center [938, 803] width 14 height 7
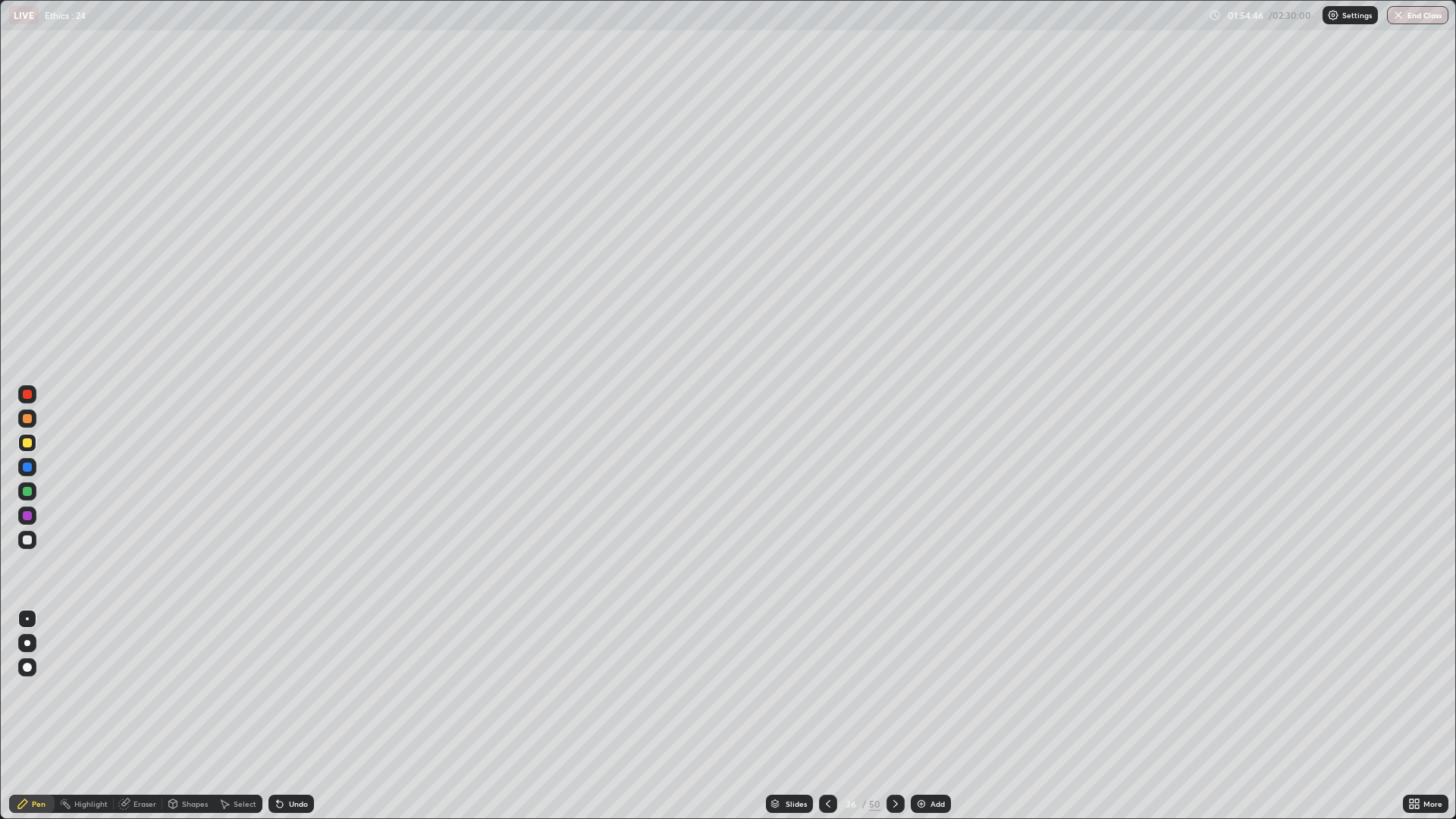
click at [938, 716] on div "Add" at bounding box center [938, 803] width 14 height 7
click at [35, 536] on div at bounding box center [27, 540] width 18 height 18
click at [158, 716] on div "Eraser" at bounding box center [138, 804] width 49 height 18
click at [41, 716] on div "Pen" at bounding box center [39, 803] width 14 height 7
click at [836, 716] on div at bounding box center [830, 804] width 18 height 18
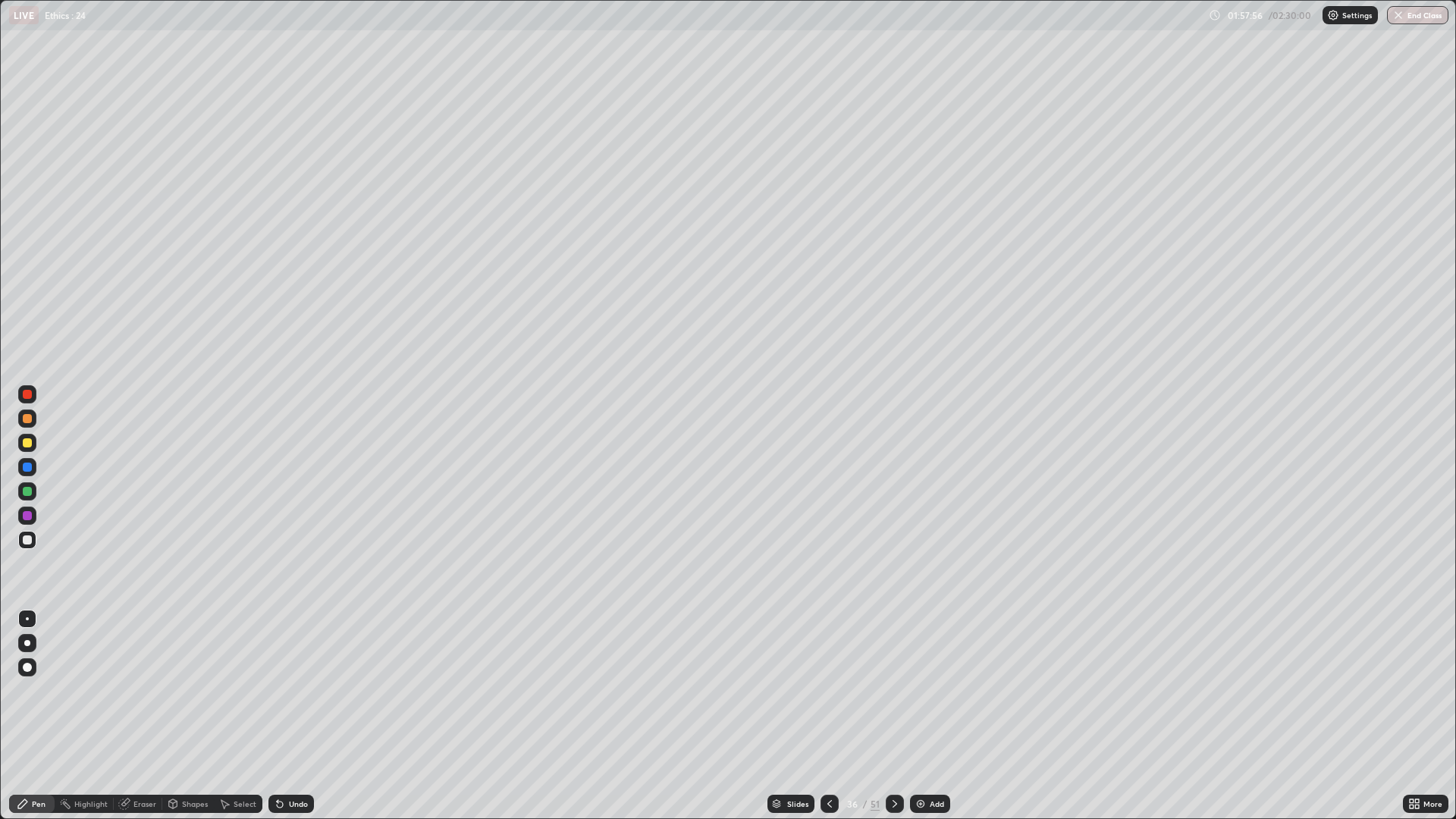
click at [28, 443] on div at bounding box center [27, 442] width 9 height 9
click at [35, 542] on div at bounding box center [27, 540] width 18 height 18
click at [918, 716] on img at bounding box center [920, 803] width 12 height 12
click at [835, 716] on div at bounding box center [829, 804] width 18 height 18
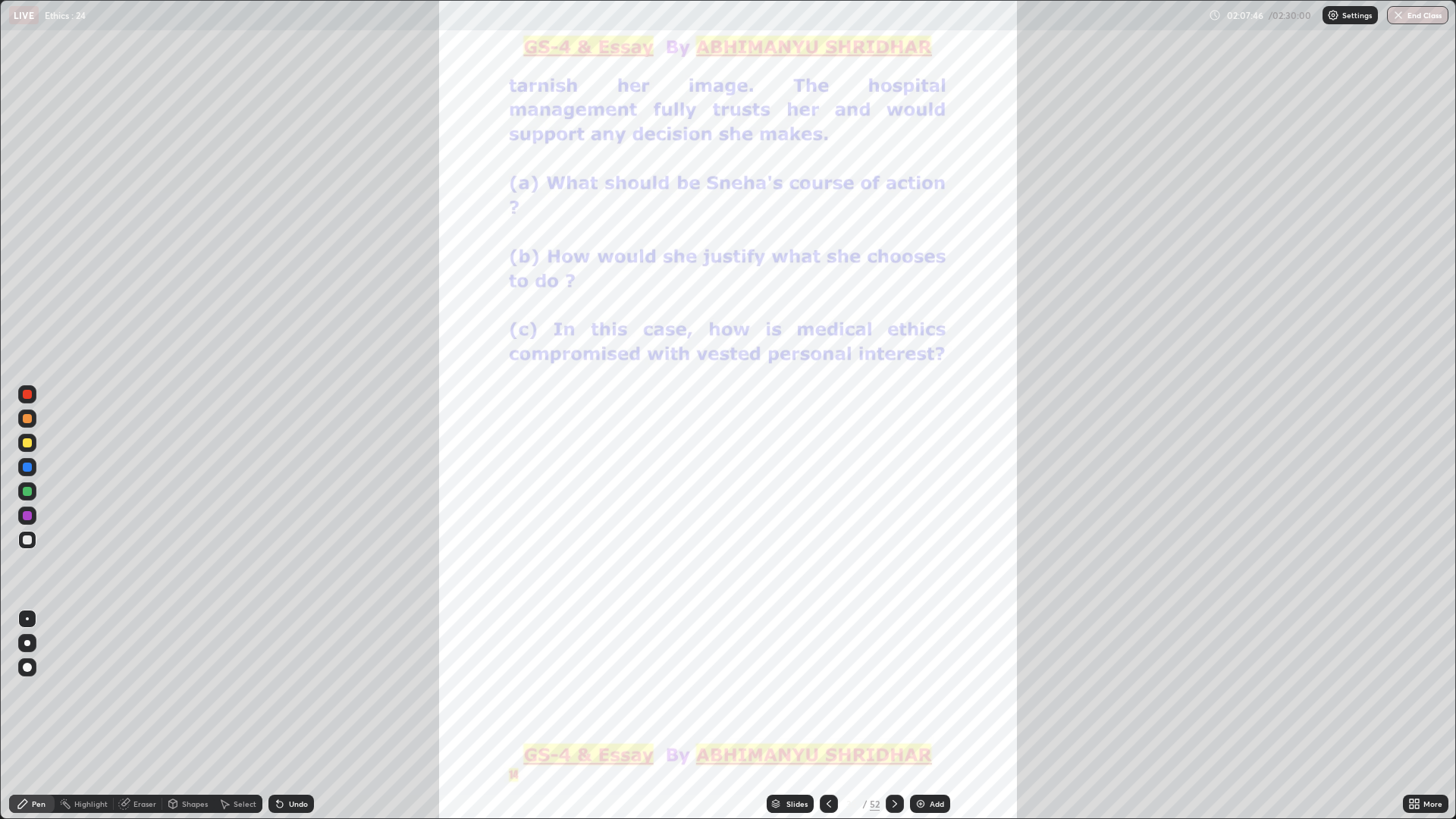
click at [900, 716] on icon at bounding box center [895, 803] width 12 height 12
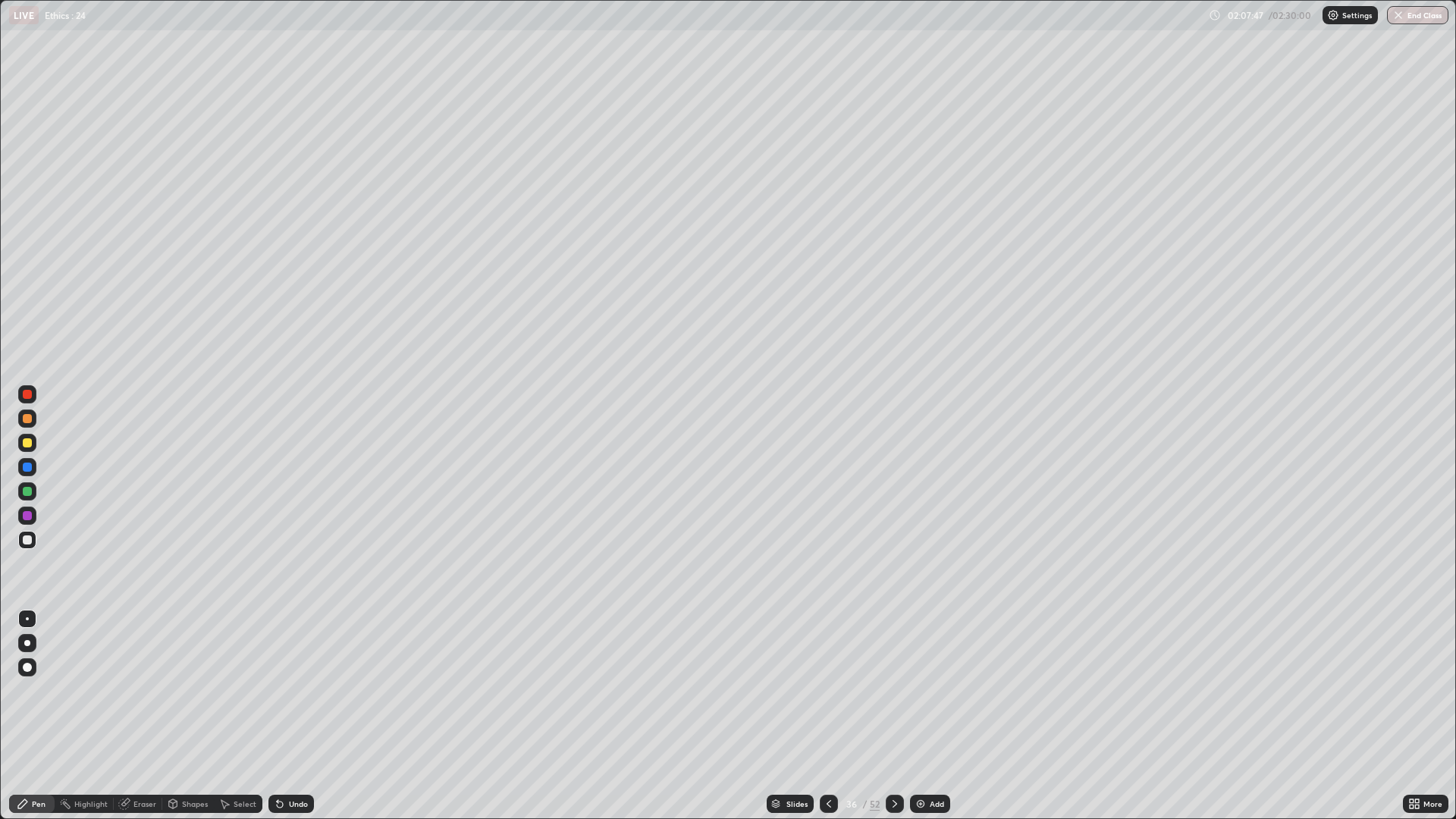
click at [901, 716] on div at bounding box center [895, 804] width 18 height 18
click at [829, 716] on icon at bounding box center [829, 803] width 12 height 12
click at [833, 716] on icon at bounding box center [829, 803] width 12 height 12
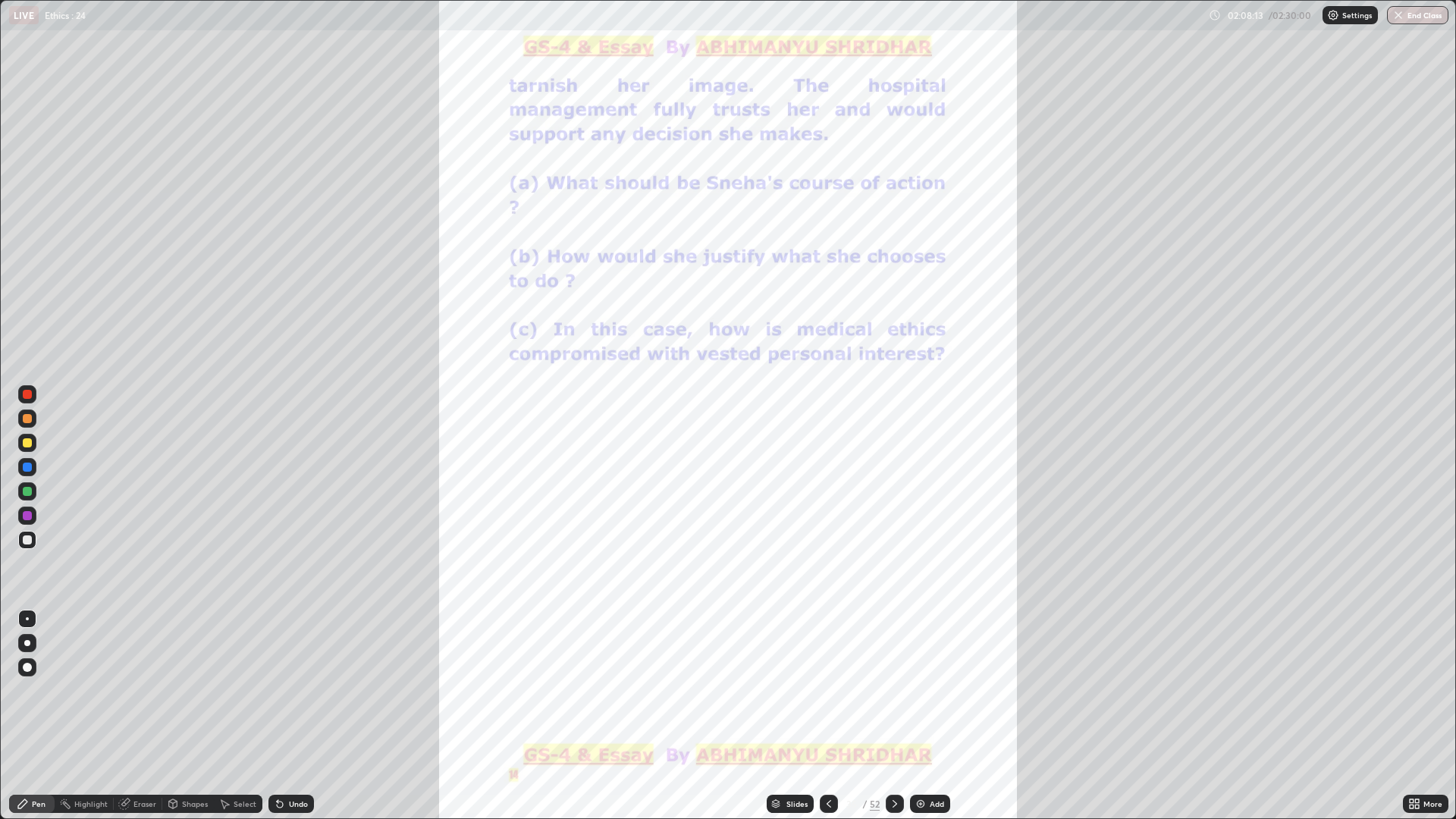
click at [902, 716] on div at bounding box center [895, 804] width 18 height 18
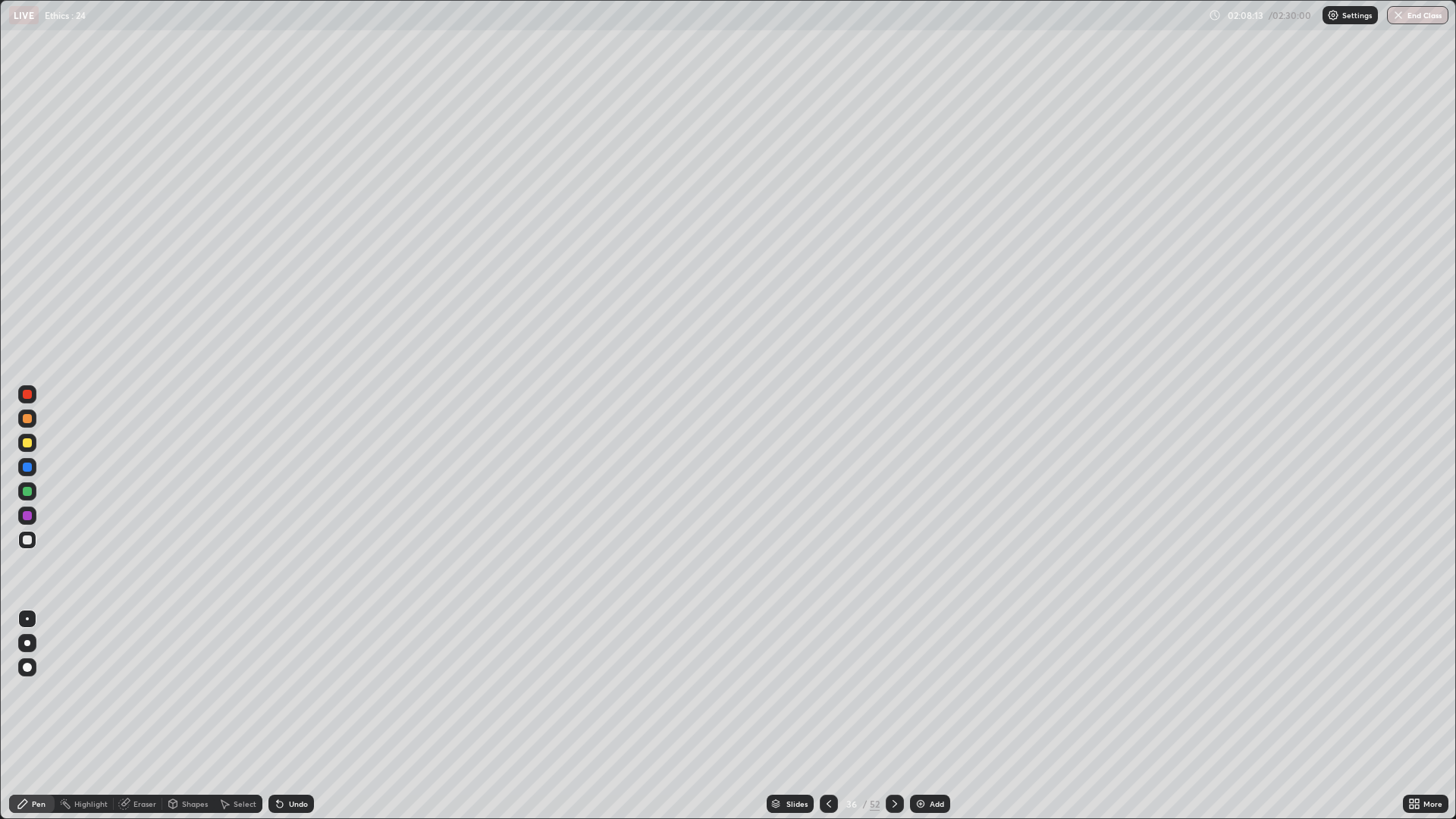
click at [901, 716] on div at bounding box center [895, 804] width 18 height 18
click at [830, 716] on icon at bounding box center [829, 803] width 12 height 12
click at [832, 716] on icon at bounding box center [829, 803] width 12 height 12
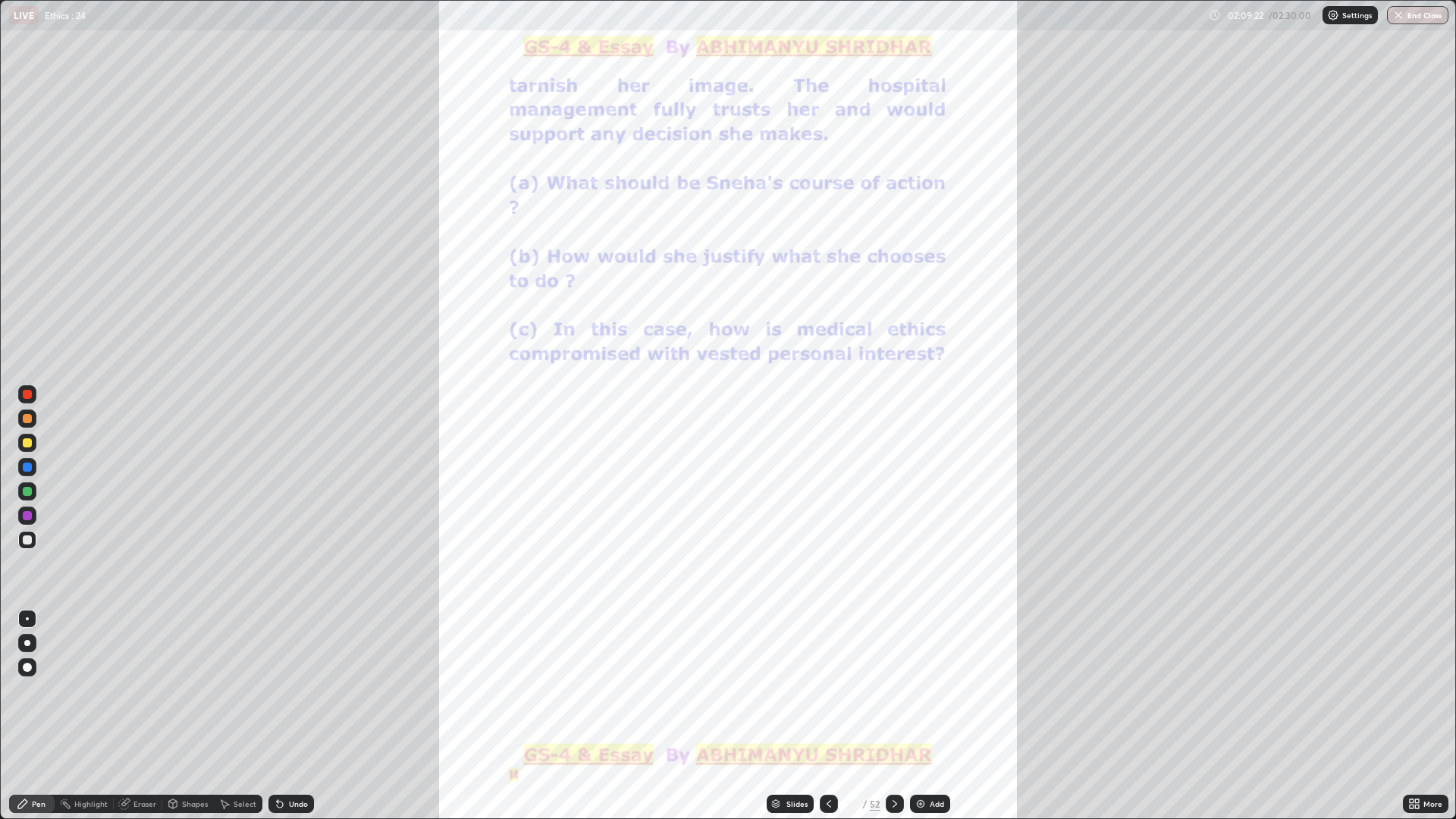
click at [902, 716] on div at bounding box center [895, 804] width 18 height 18
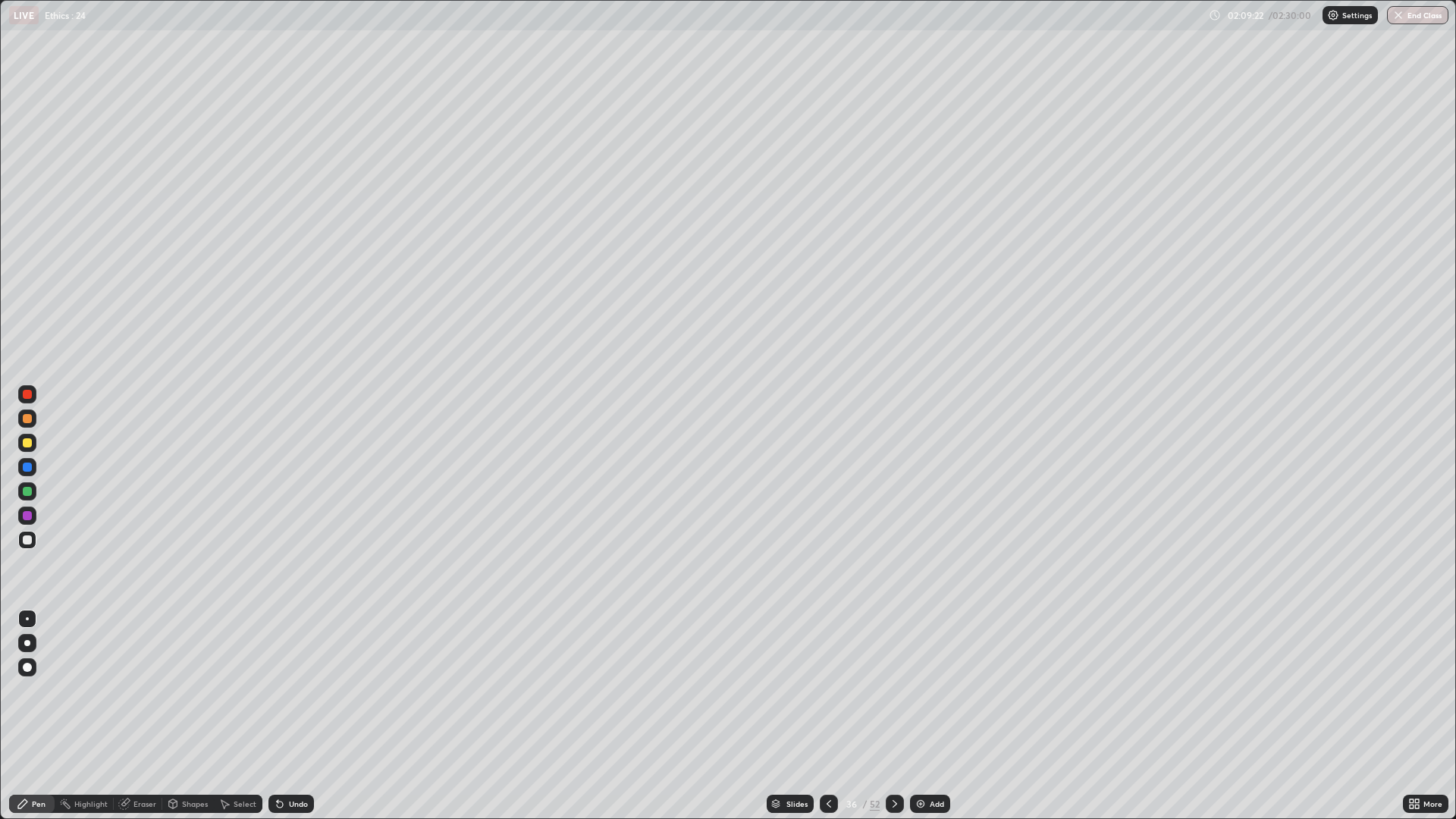
click at [894, 716] on icon at bounding box center [895, 803] width 12 height 12
click at [835, 716] on div at bounding box center [829, 804] width 18 height 18
click at [925, 716] on img at bounding box center [920, 803] width 12 height 12
click at [34, 415] on div at bounding box center [27, 419] width 18 height 18
click at [148, 716] on div "Eraser" at bounding box center [145, 803] width 23 height 7
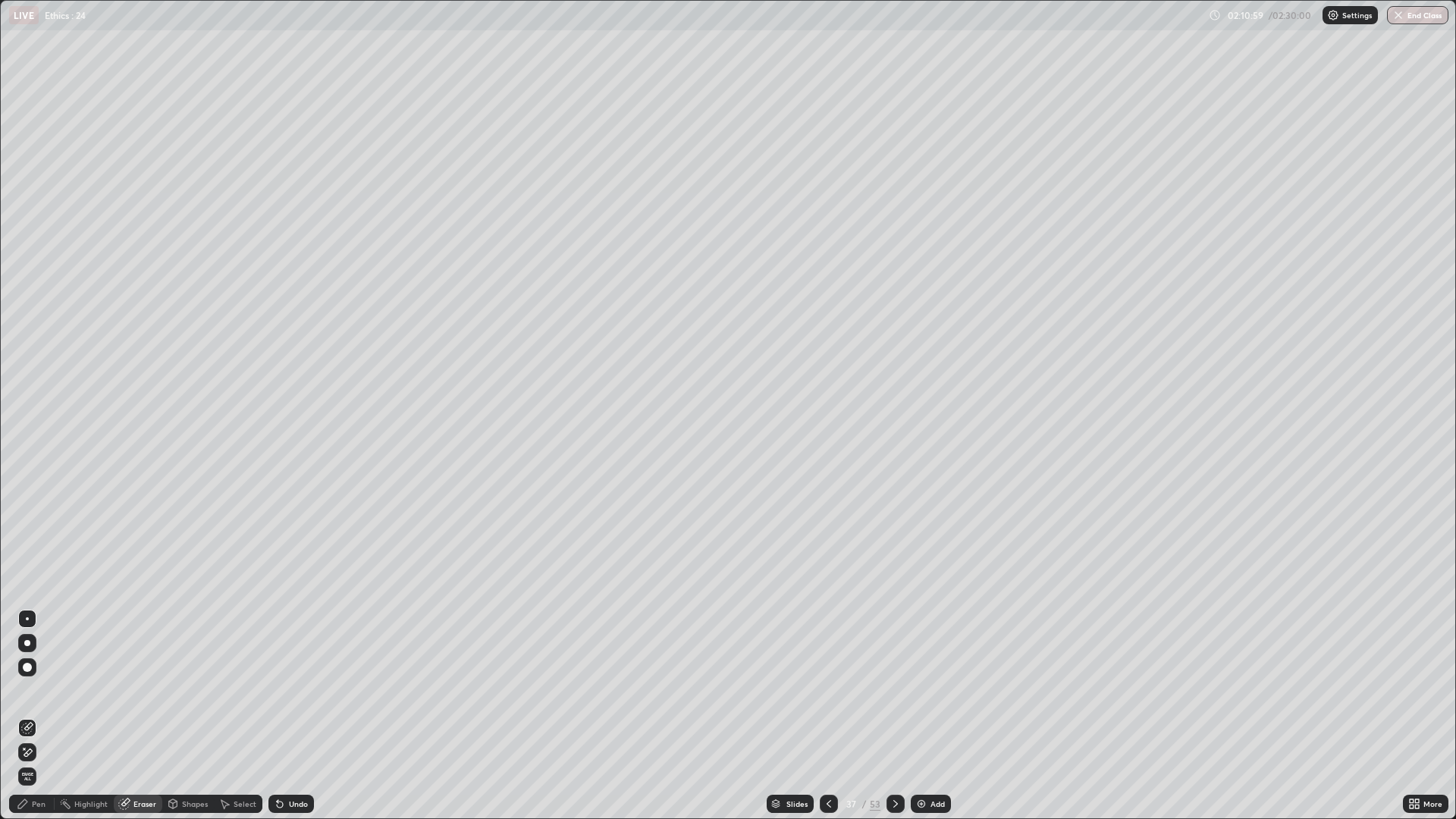
click at [41, 716] on div "Pen" at bounding box center [39, 803] width 14 height 7
click at [934, 716] on div "Add" at bounding box center [938, 803] width 14 height 7
click at [28, 540] on div at bounding box center [27, 540] width 9 height 9
click at [152, 716] on div "Eraser" at bounding box center [145, 803] width 23 height 7
click at [24, 716] on icon at bounding box center [22, 803] width 9 height 9
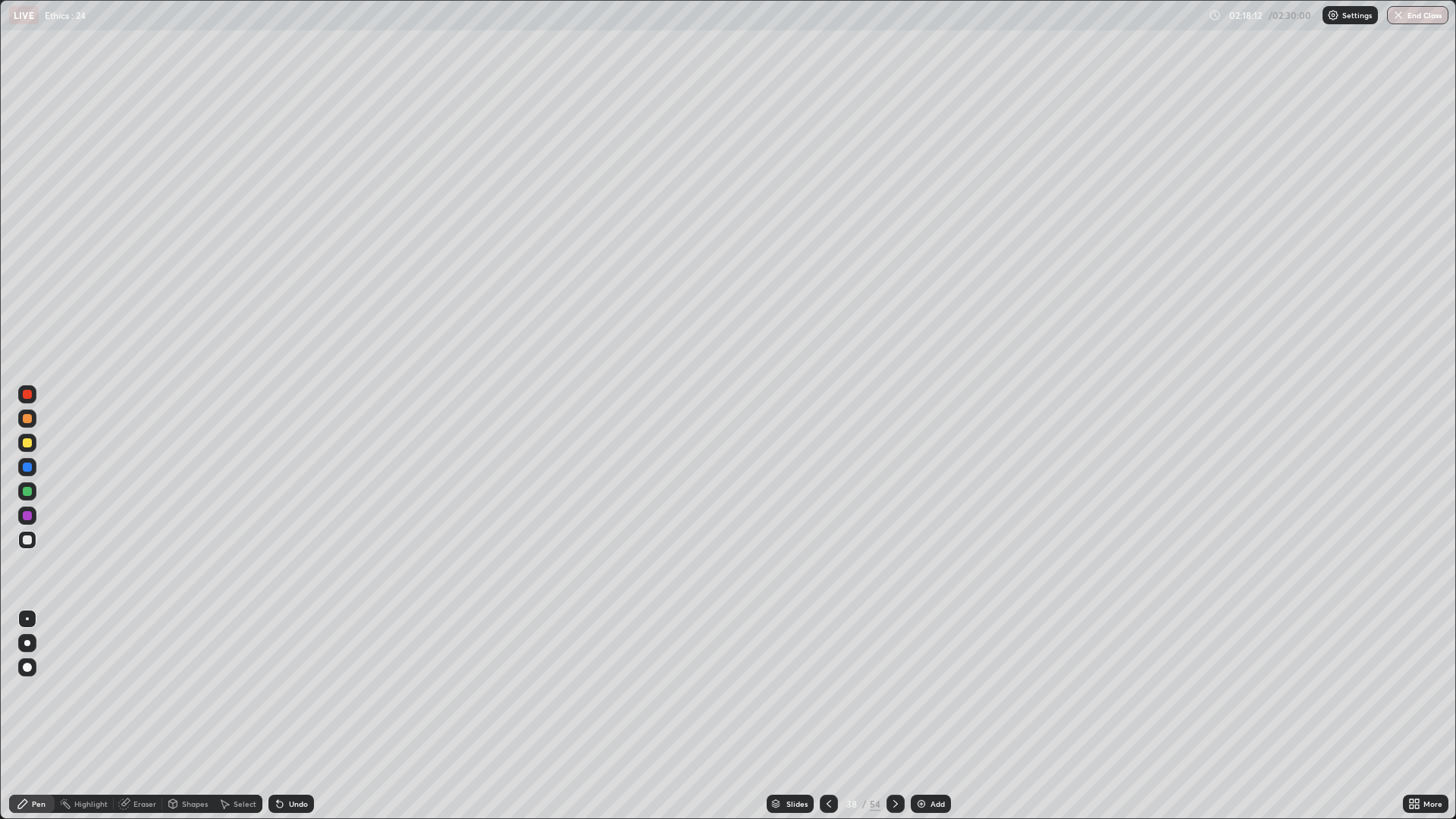
click at [143, 716] on div "Eraser" at bounding box center [145, 803] width 23 height 7
click at [38, 716] on div "Pen" at bounding box center [39, 803] width 14 height 7
click at [938, 716] on div "Add" at bounding box center [931, 804] width 40 height 18
click at [33, 417] on div at bounding box center [27, 419] width 18 height 18
click at [934, 716] on div "Add" at bounding box center [938, 803] width 14 height 7
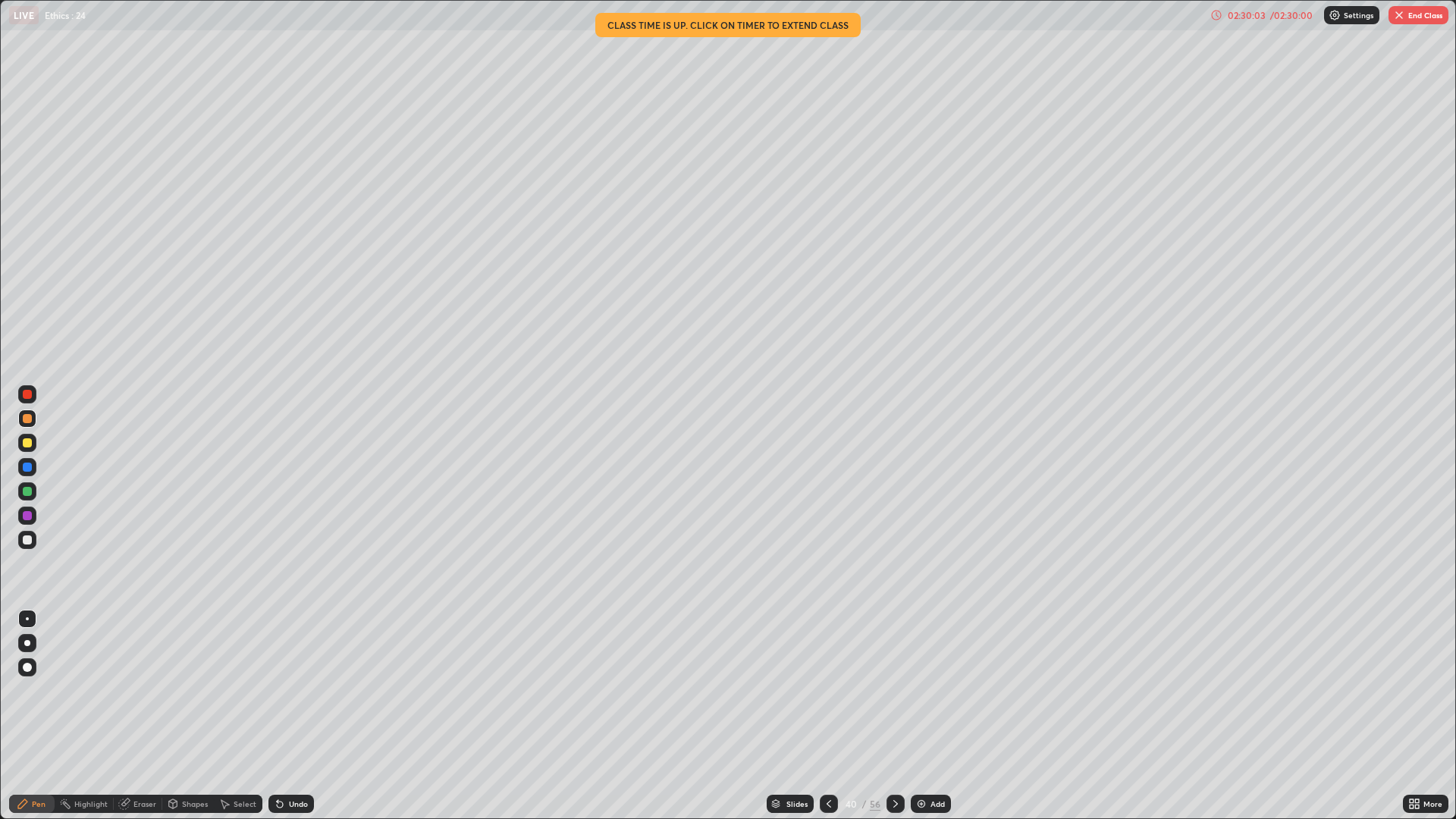
click at [1422, 20] on button "End Class" at bounding box center [1419, 15] width 60 height 18
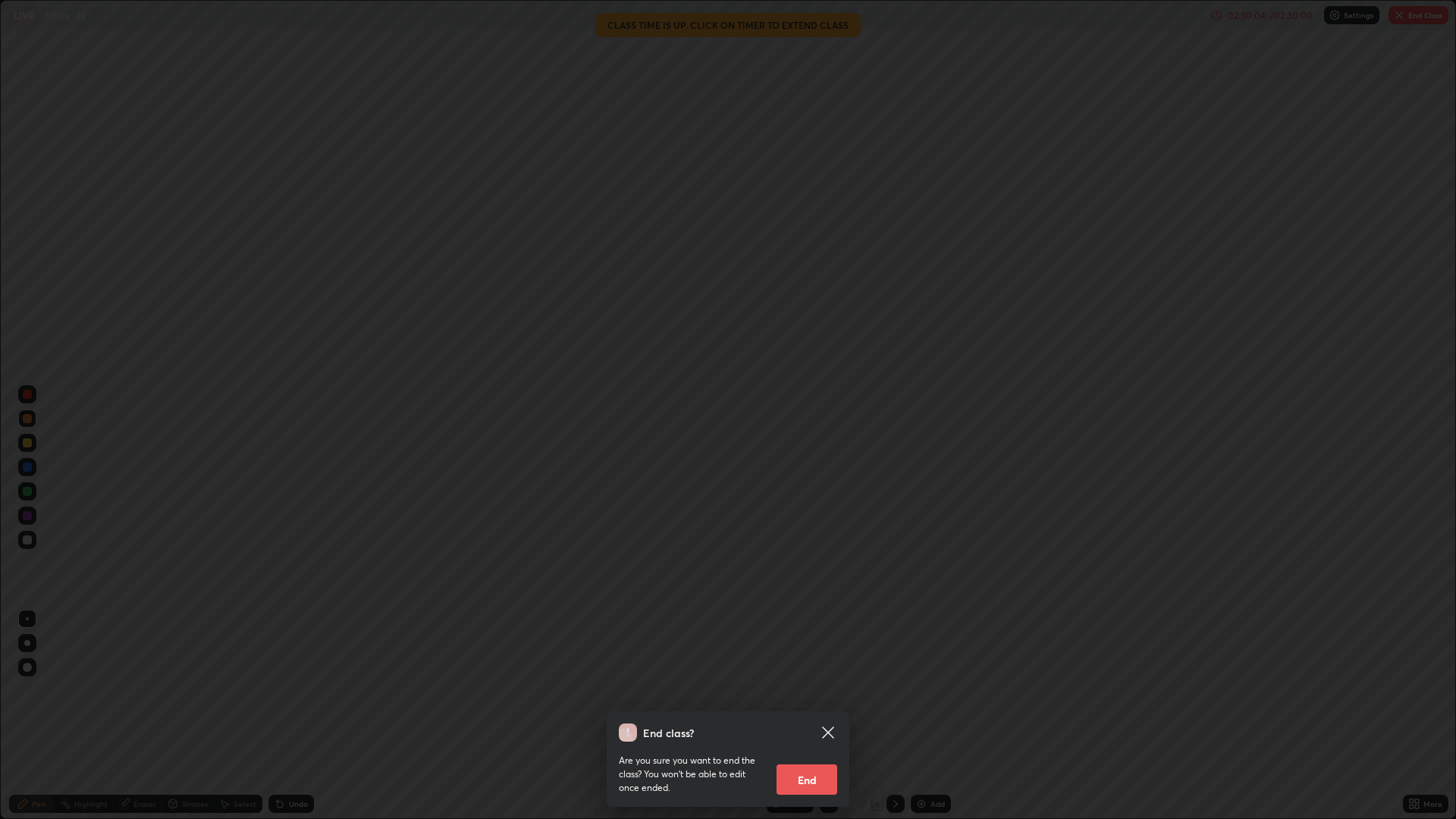
click at [820, 716] on button "End" at bounding box center [808, 779] width 61 height 30
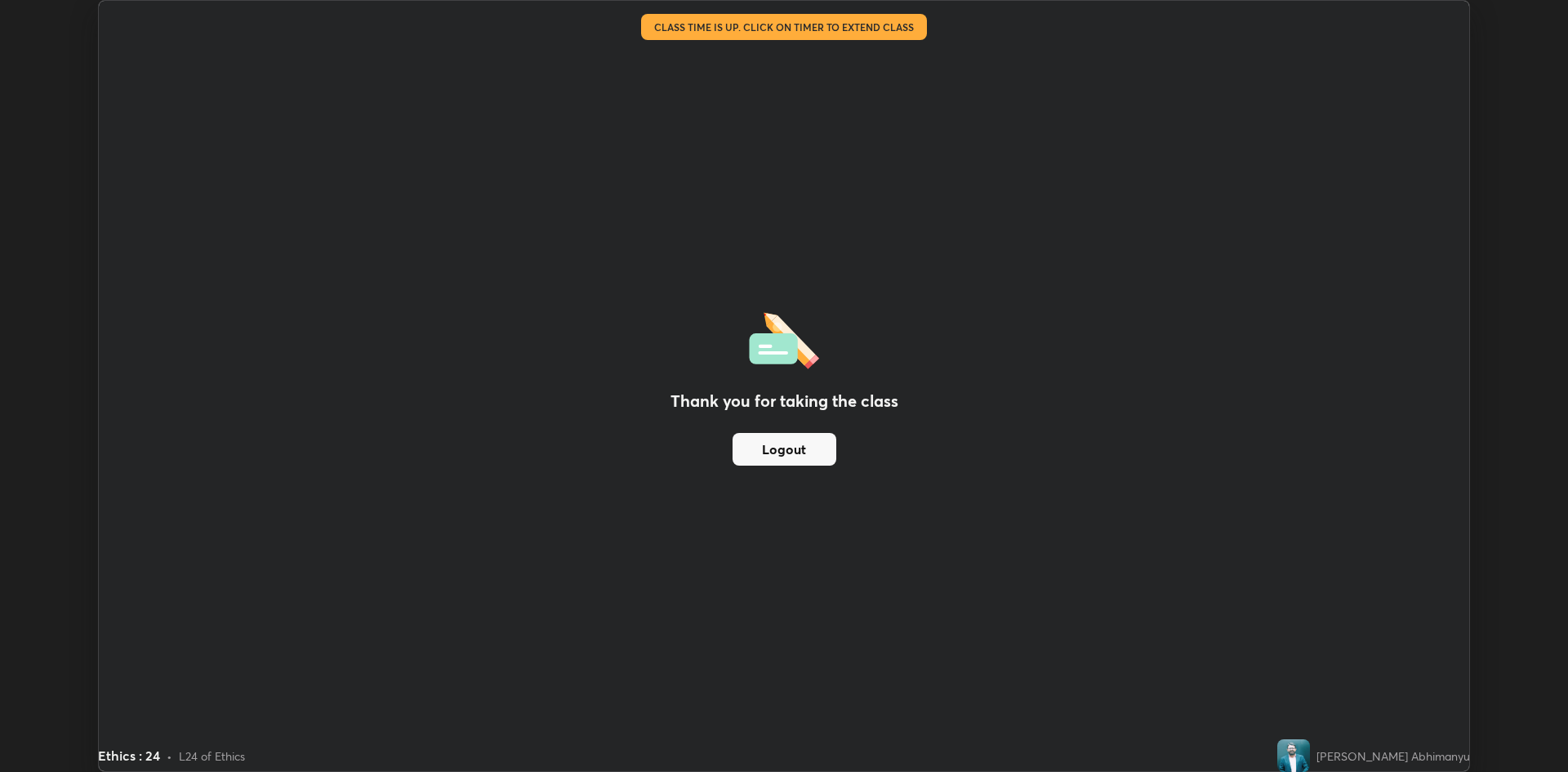
scroll to position [80915, 80122]
